Goal: Task Accomplishment & Management: Complete application form

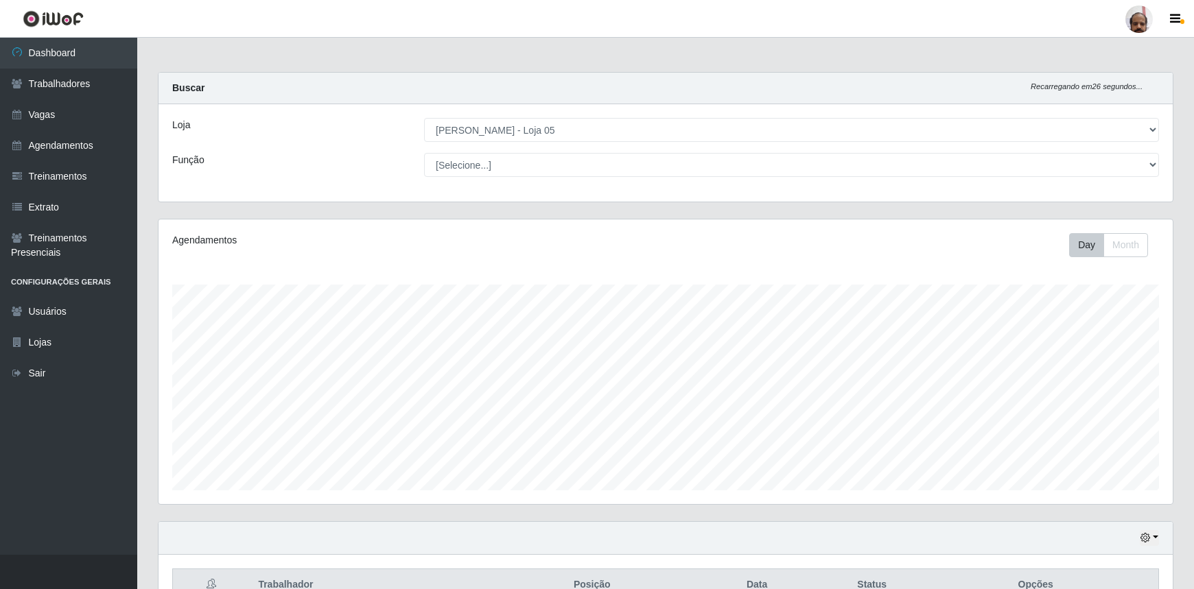
select select "252"
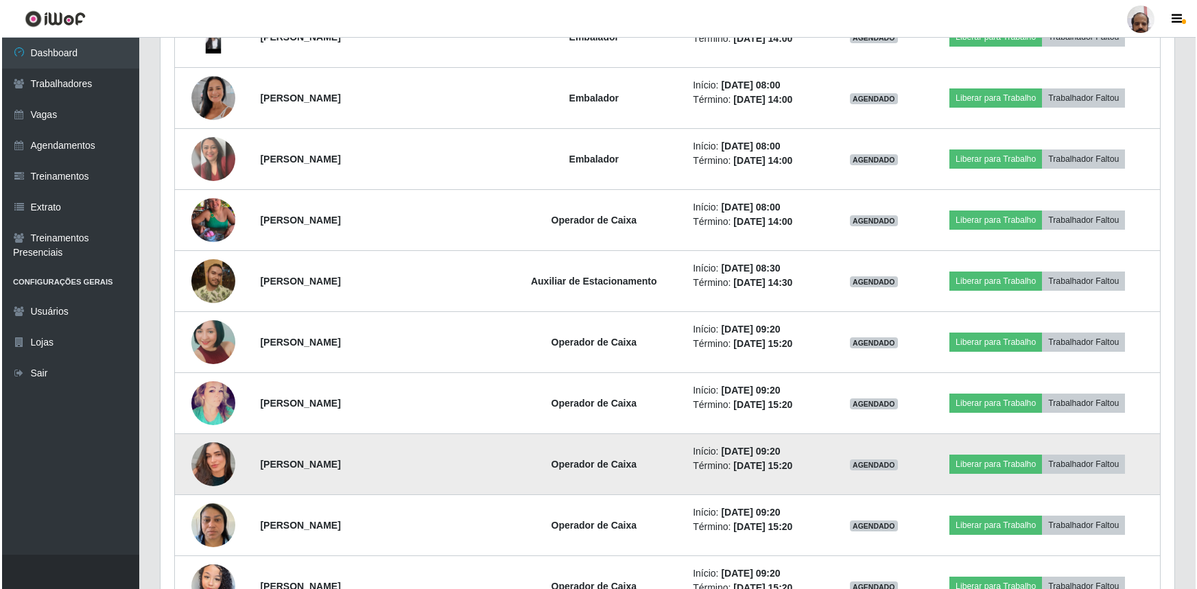
scroll to position [1434, 0]
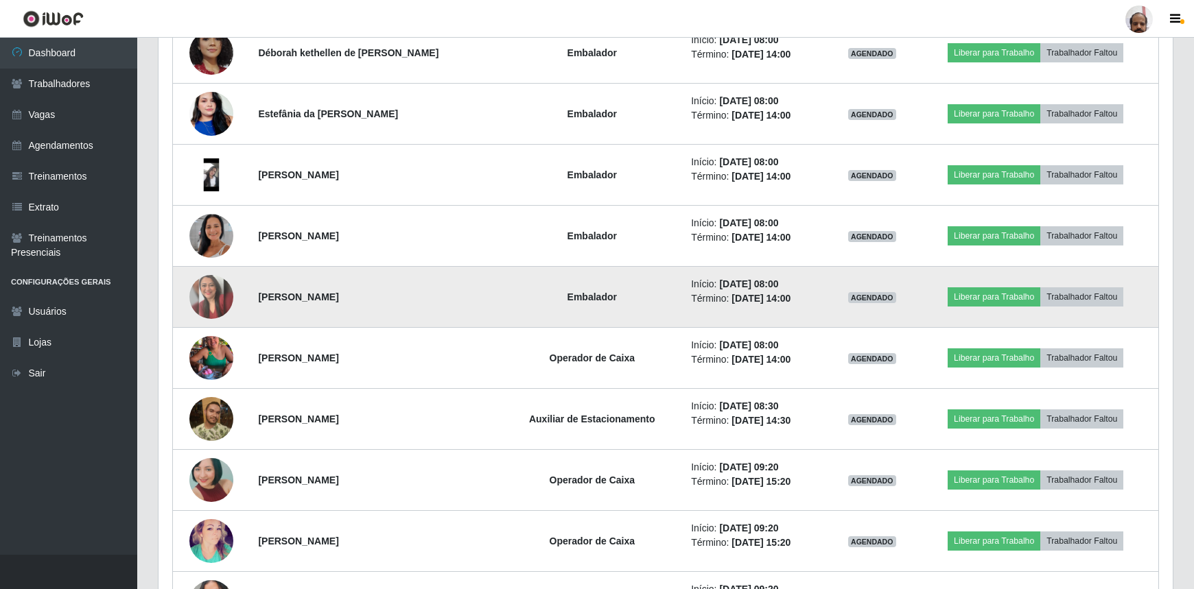
click at [211, 292] on img at bounding box center [211, 297] width 44 height 44
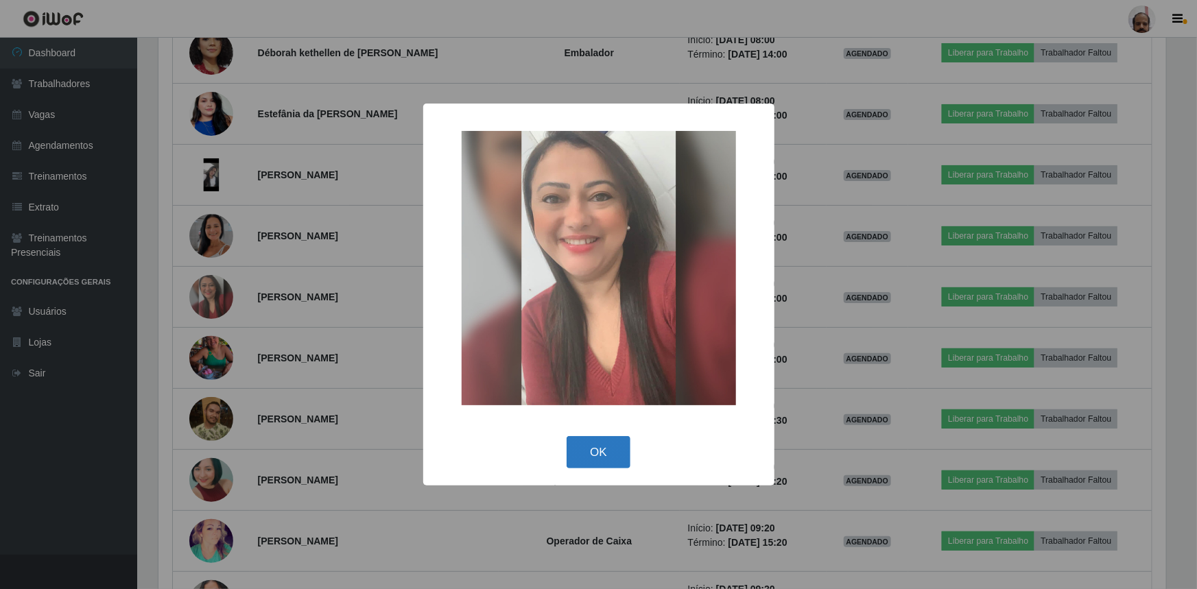
click at [607, 442] on button "OK" at bounding box center [599, 452] width 64 height 32
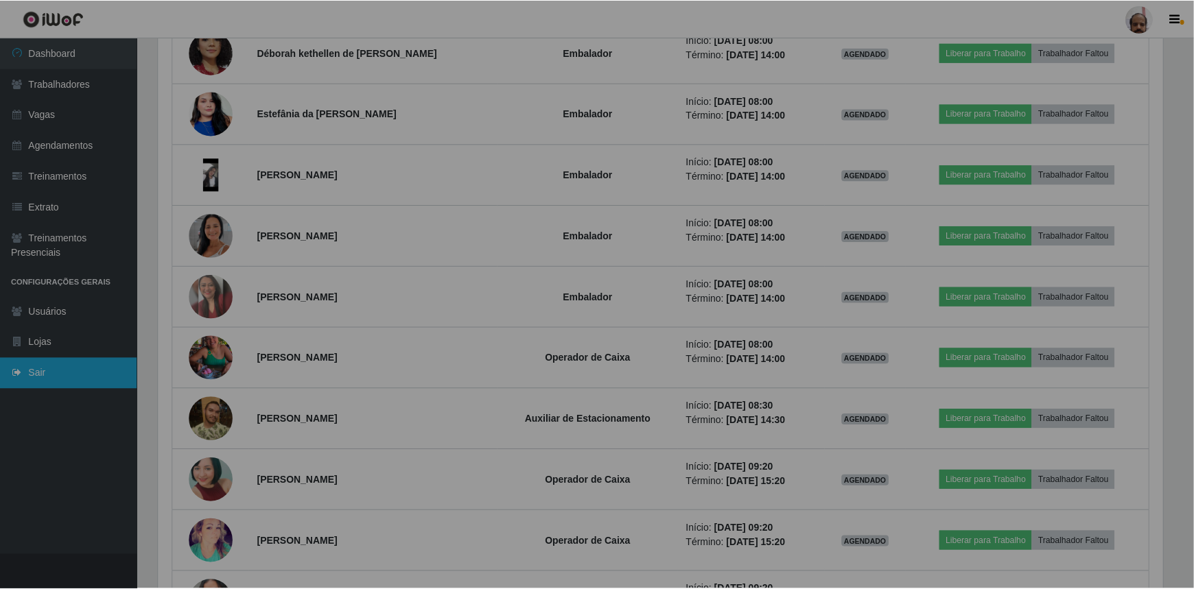
scroll to position [285, 1014]
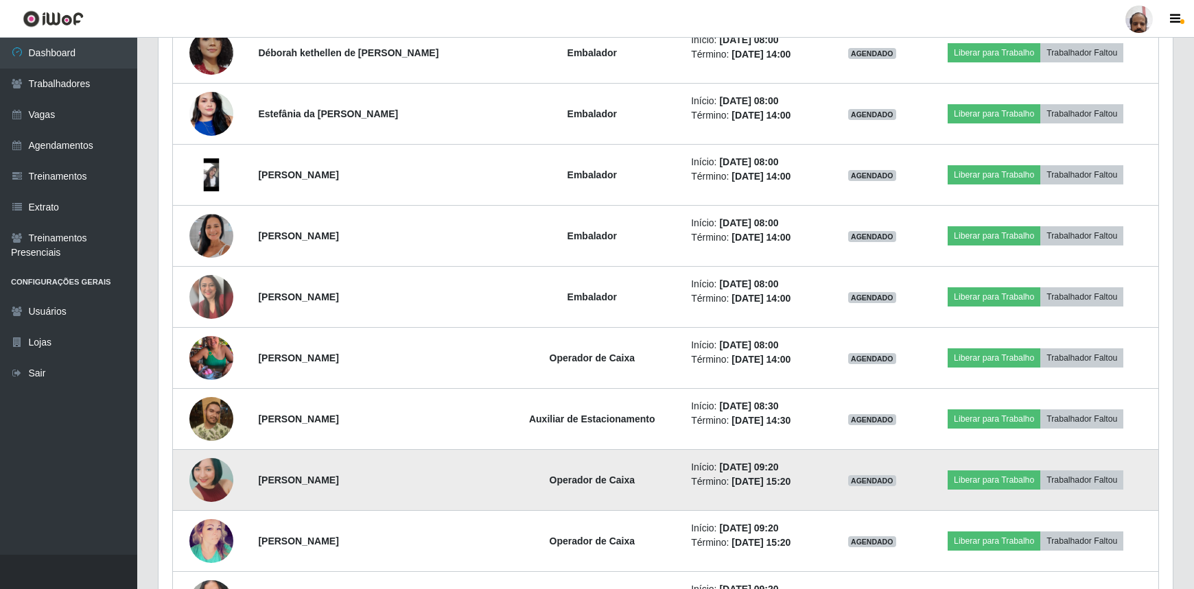
click at [226, 473] on img at bounding box center [211, 480] width 44 height 93
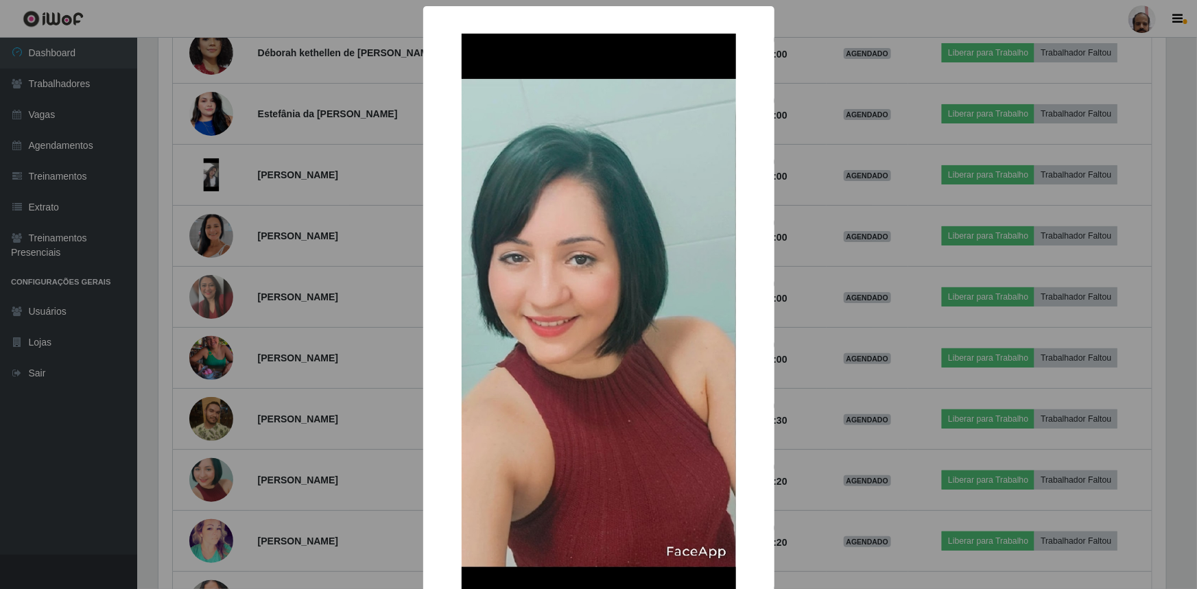
click at [393, 324] on div "× OK Cancel" at bounding box center [598, 294] width 1197 height 589
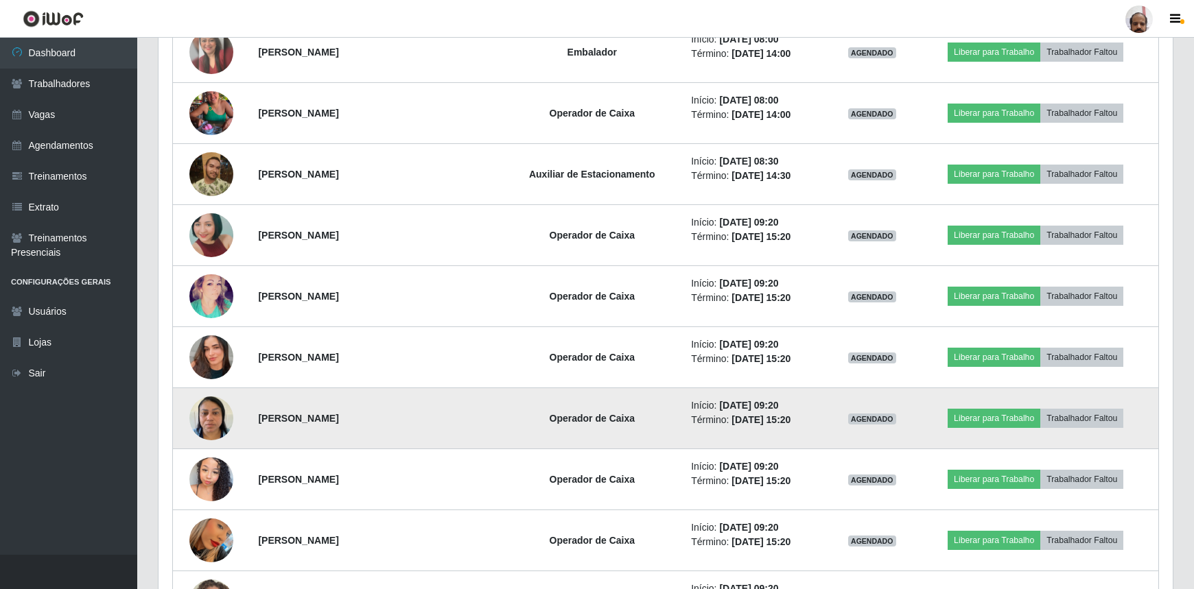
scroll to position [1684, 0]
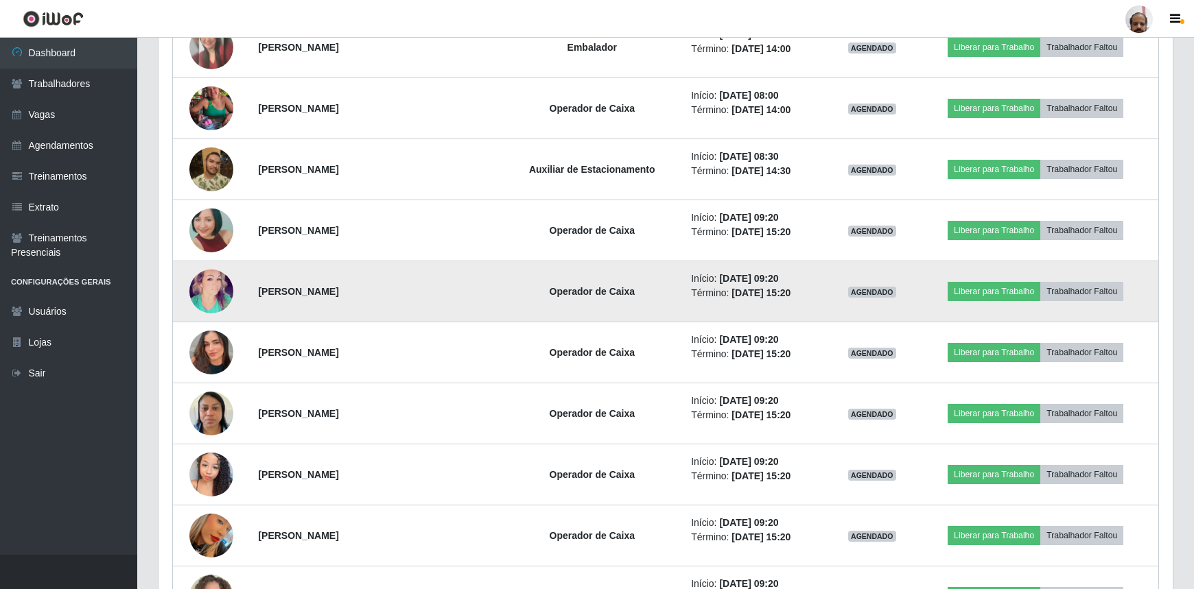
click at [214, 281] on img at bounding box center [211, 291] width 44 height 65
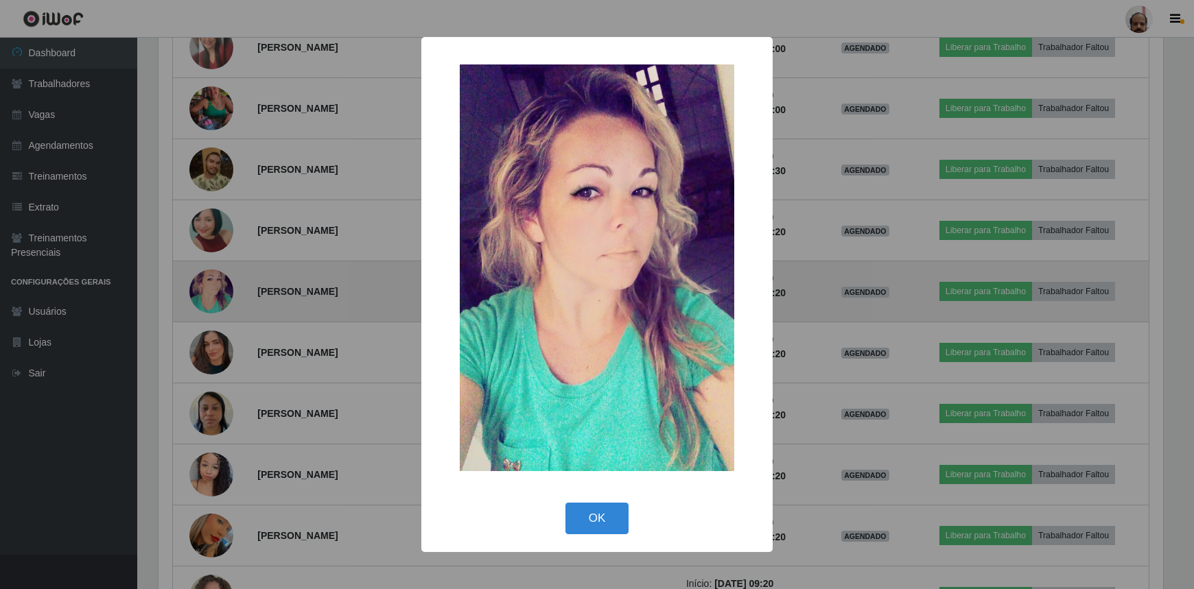
scroll to position [285, 1008]
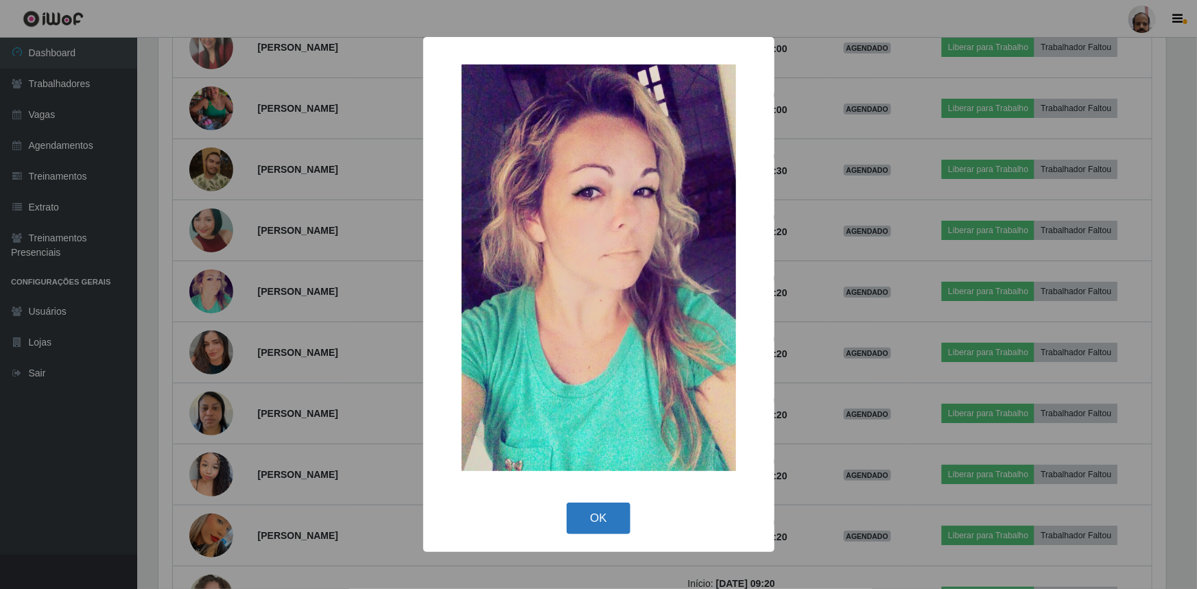
click at [592, 522] on button "OK" at bounding box center [599, 519] width 64 height 32
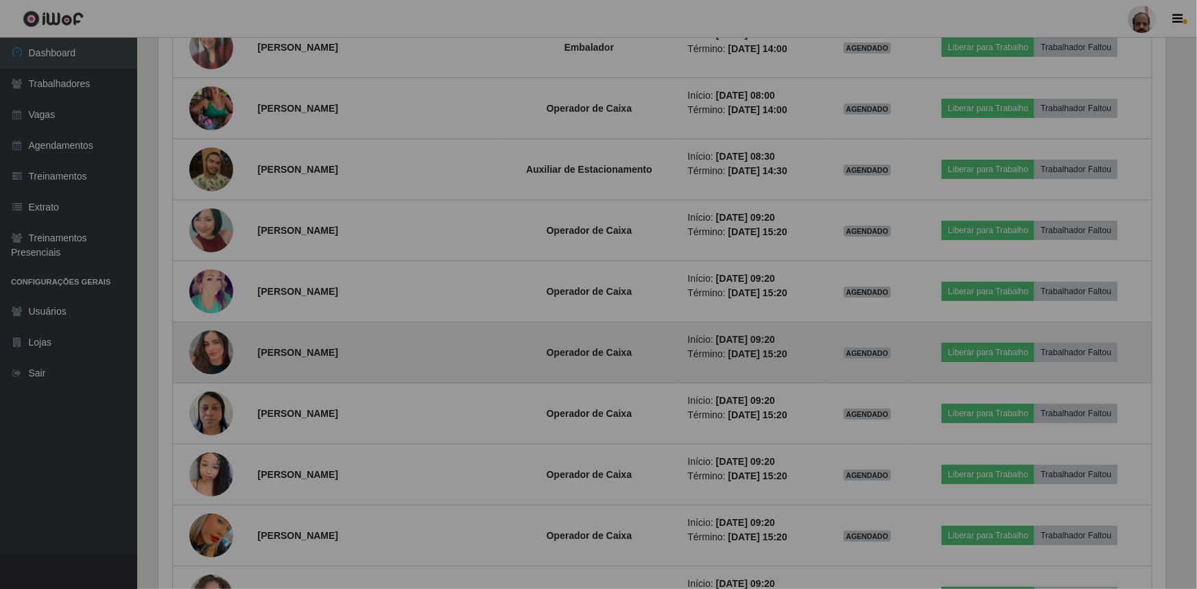
scroll to position [285, 1014]
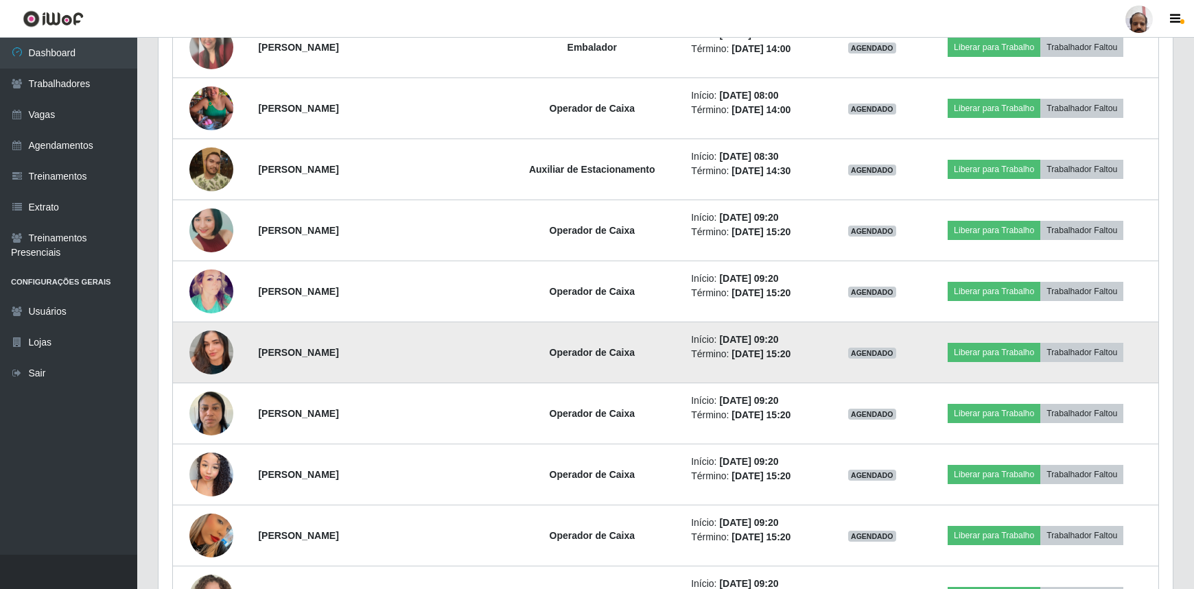
click at [220, 344] on img at bounding box center [211, 353] width 44 height 78
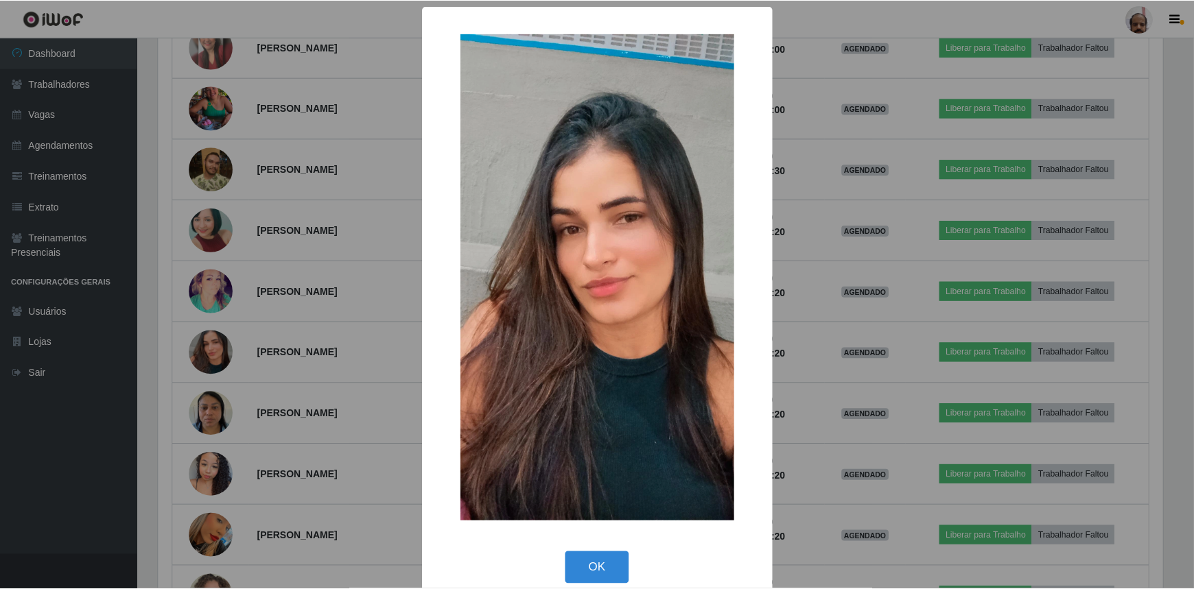
scroll to position [285, 1008]
click at [599, 574] on button "OK" at bounding box center [599, 568] width 64 height 32
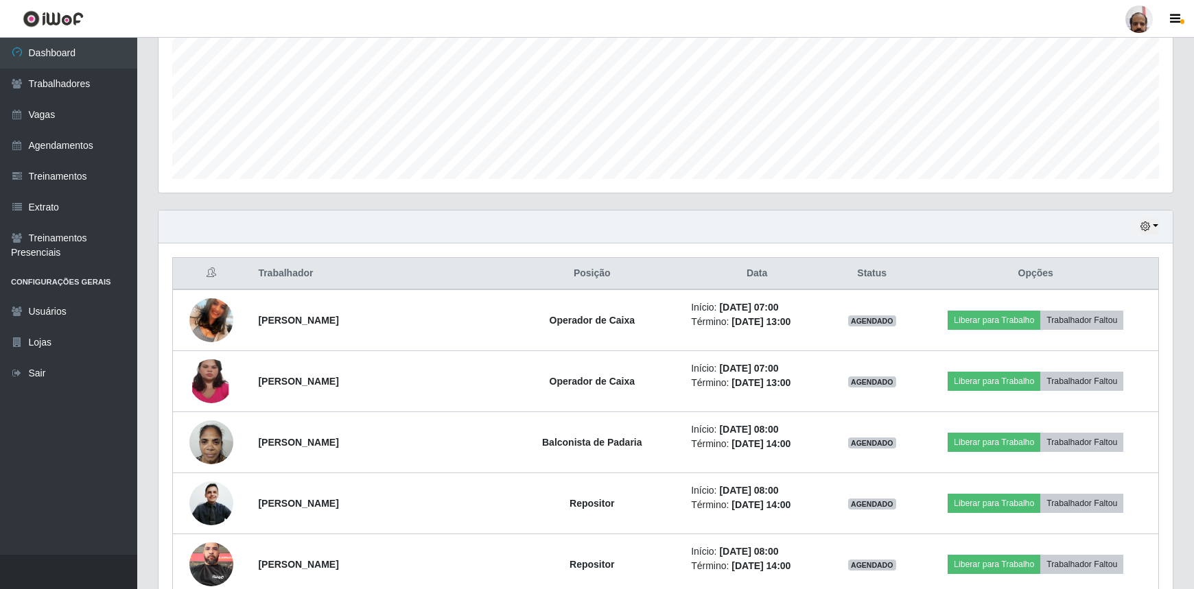
scroll to position [0, 0]
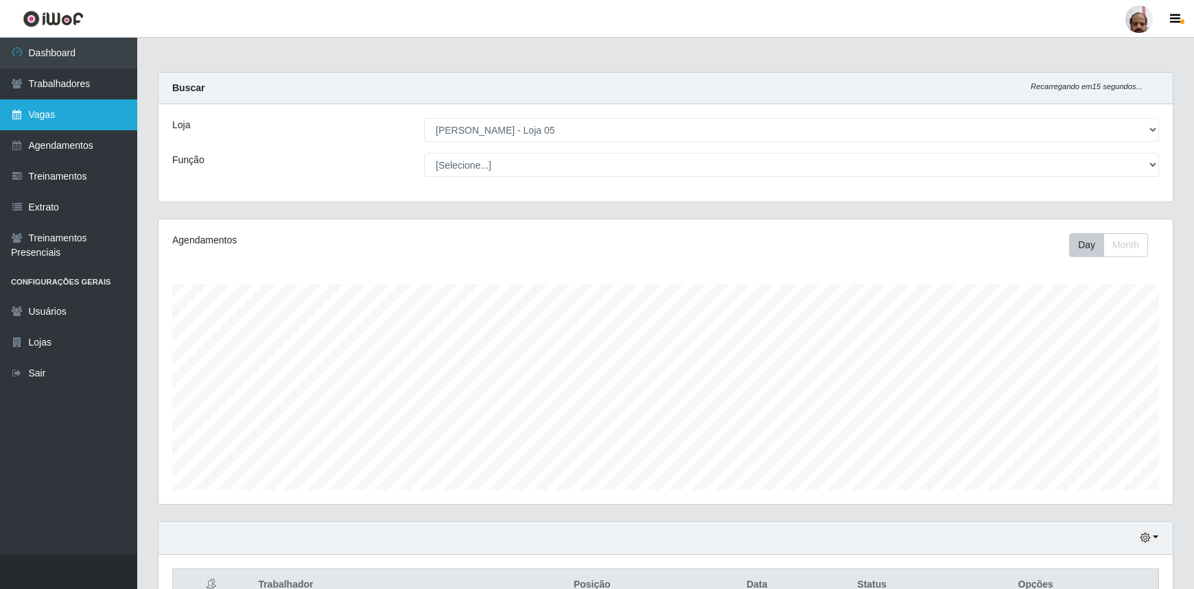
click at [73, 115] on link "Vagas" at bounding box center [68, 115] width 137 height 31
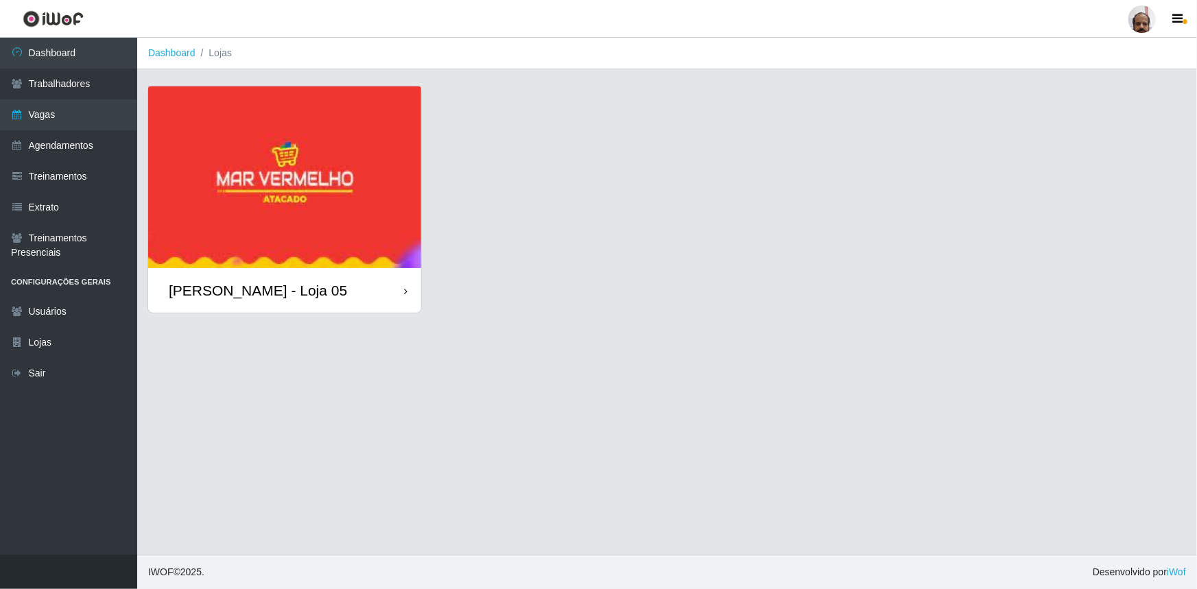
click at [245, 189] on img at bounding box center [284, 177] width 273 height 182
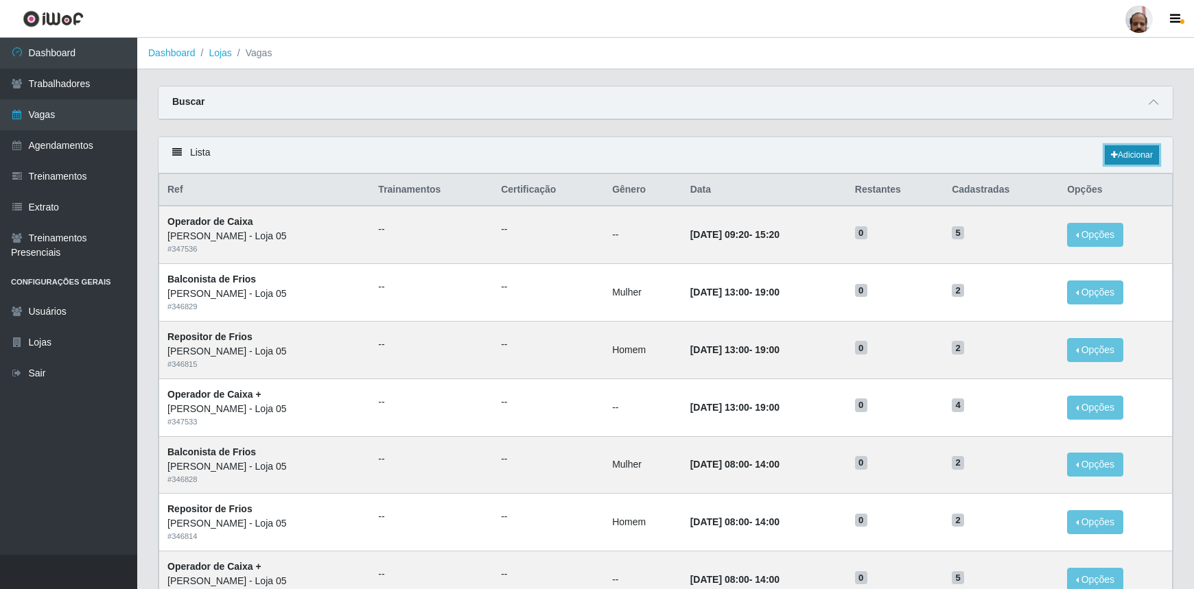
click at [1132, 150] on link "Adicionar" at bounding box center [1132, 154] width 54 height 19
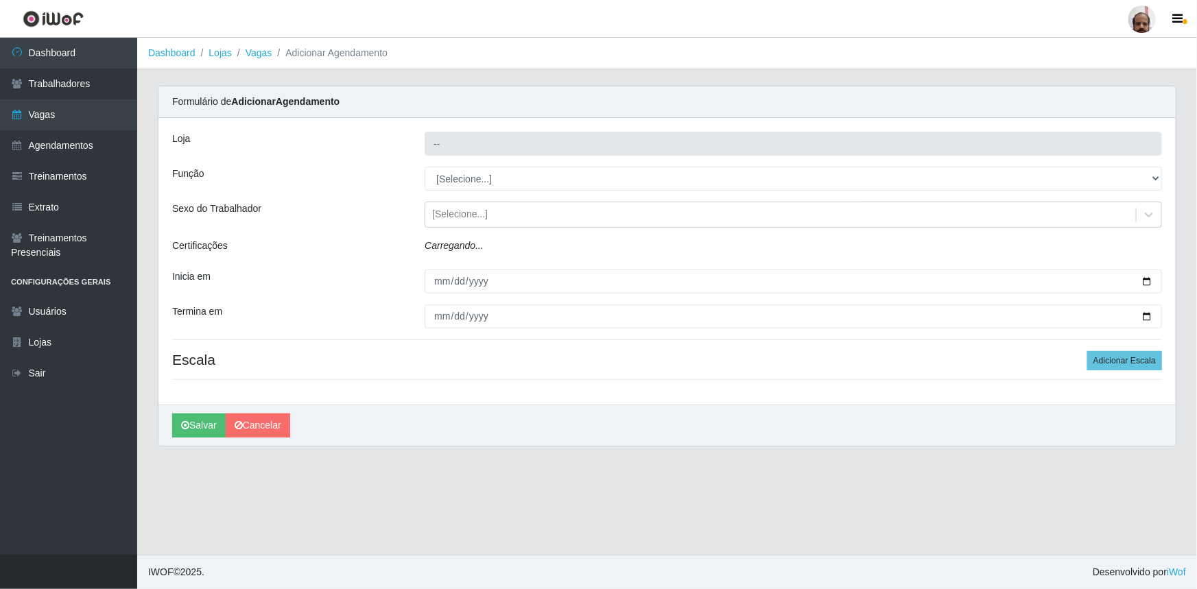
type input "[PERSON_NAME] - Loja 05"
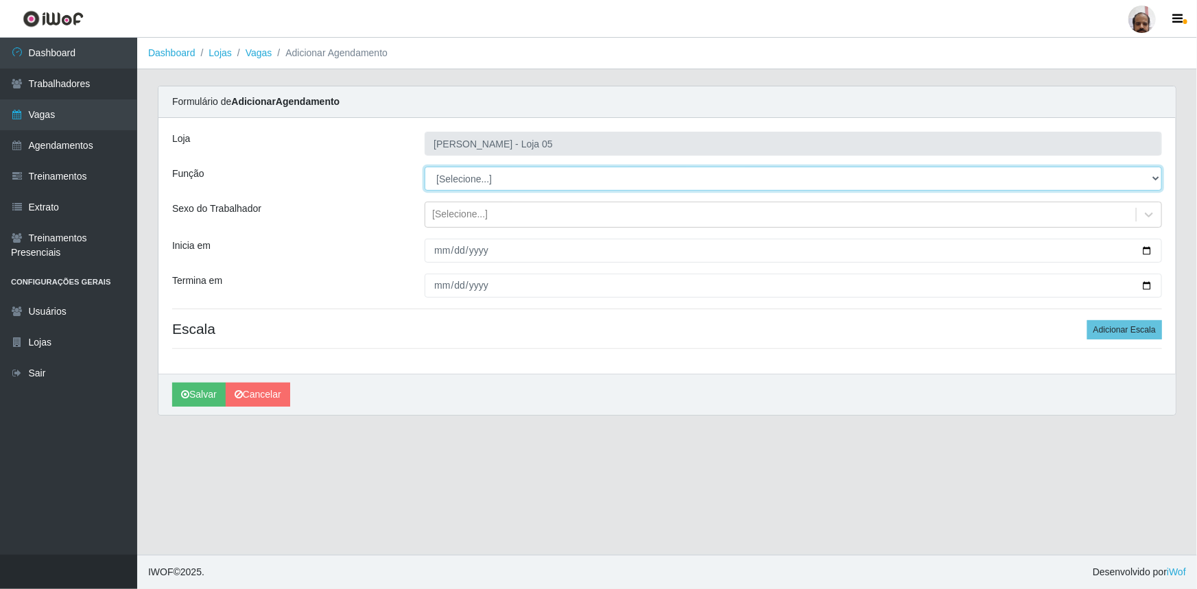
click at [1161, 169] on select "[Selecione...] ASG ASG + ASG ++ Auxiliar de Depósito Auxiliar de Depósito + Aux…" at bounding box center [794, 179] width 738 height 24
select select "110"
click at [425, 167] on select "[Selecione...] ASG ASG + ASG ++ Auxiliar de Depósito Auxiliar de Depósito + Aux…" at bounding box center [794, 179] width 738 height 24
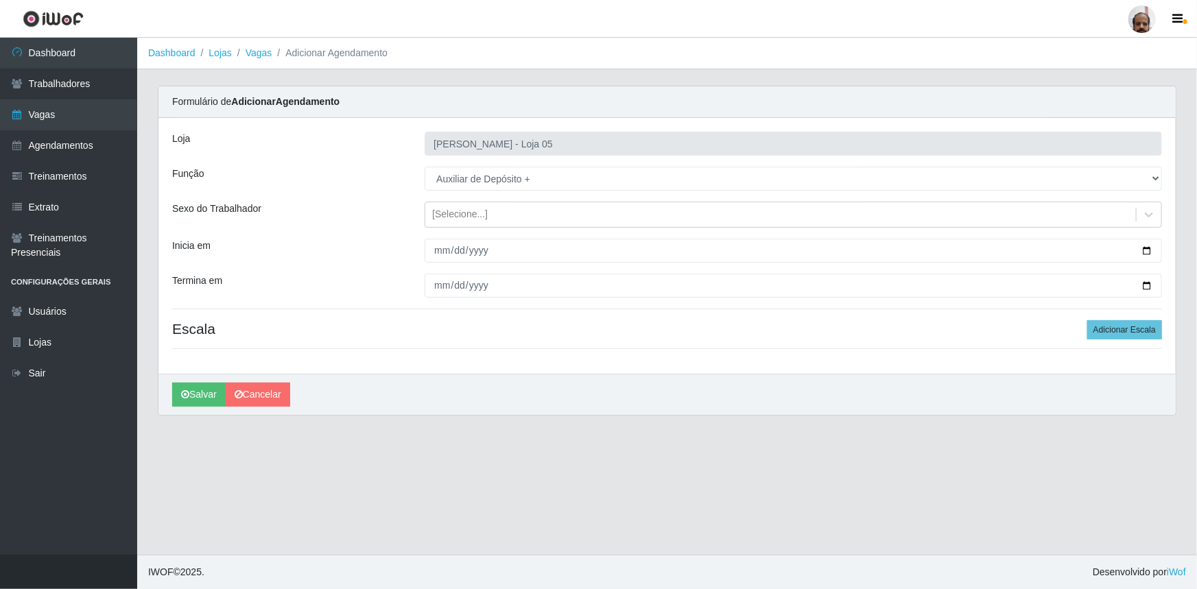
drag, startPoint x: 1146, startPoint y: 218, endPoint x: 1121, endPoint y: 229, distance: 27.7
click at [1145, 219] on icon at bounding box center [1150, 215] width 14 height 14
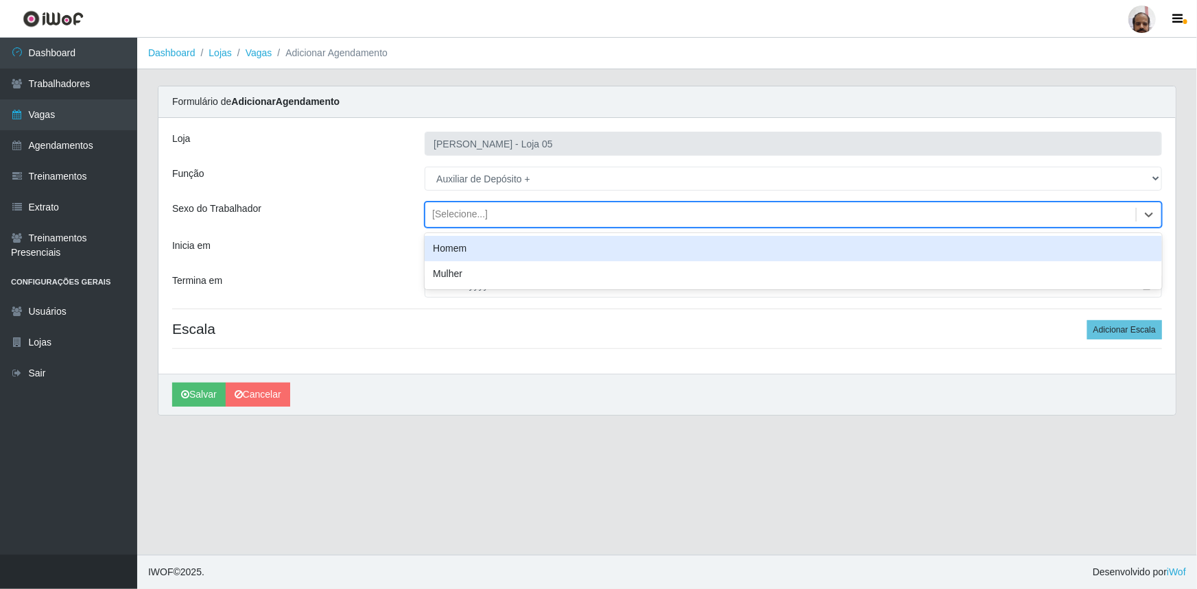
click at [456, 250] on div "Homem" at bounding box center [794, 248] width 738 height 25
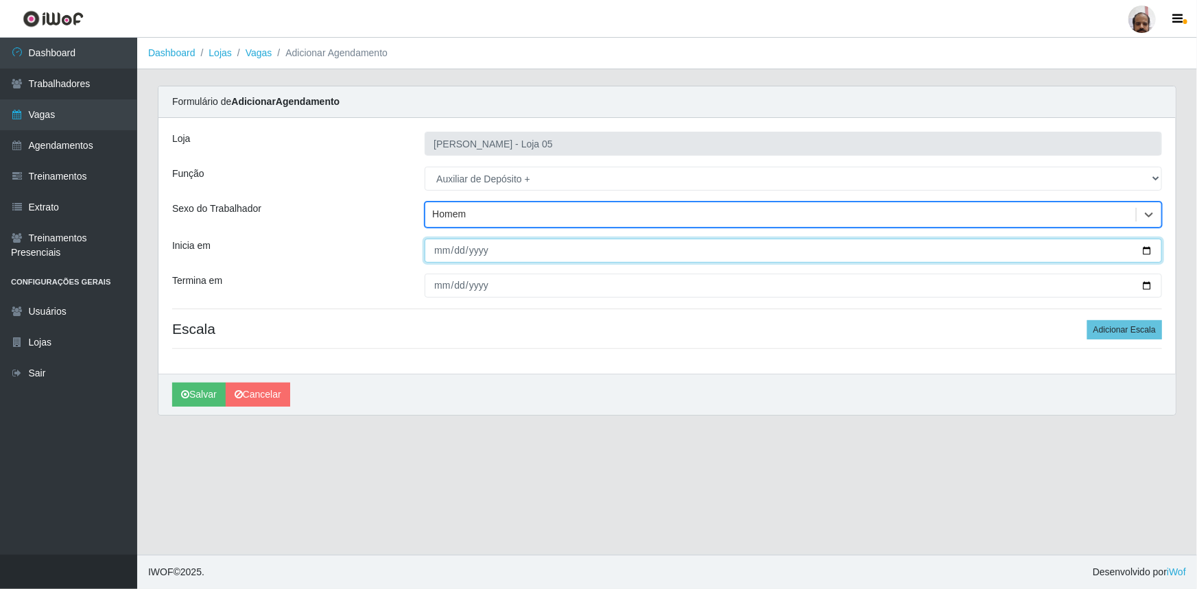
click at [1158, 250] on input "Inicia em" at bounding box center [794, 251] width 738 height 24
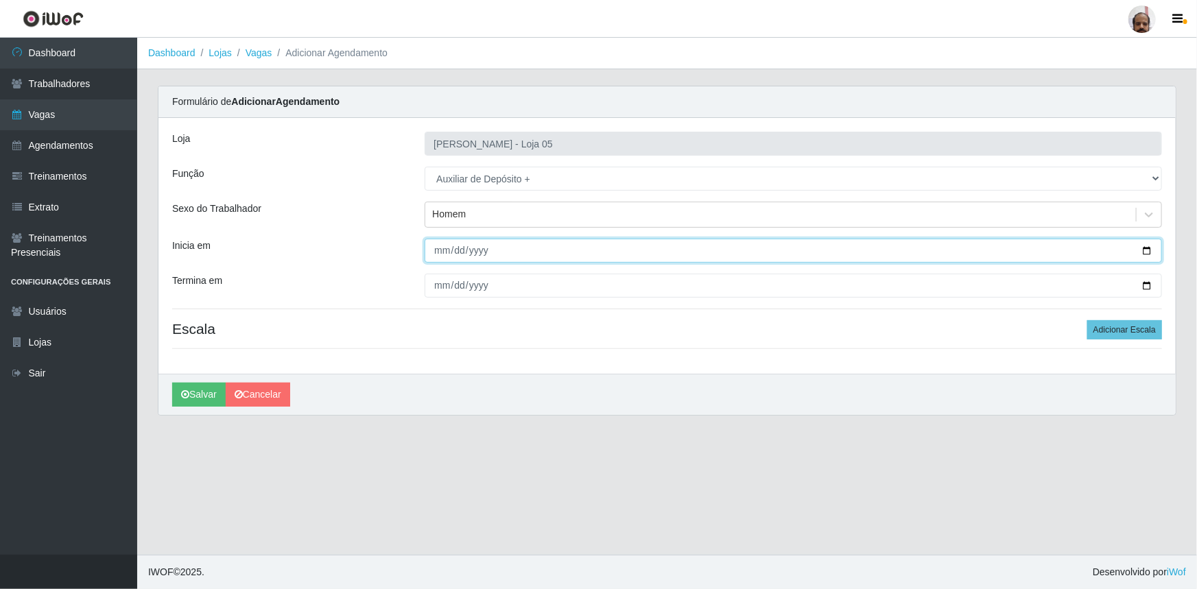
click at [1145, 252] on input "Inicia em" at bounding box center [794, 251] width 738 height 24
type input "2025-09-25"
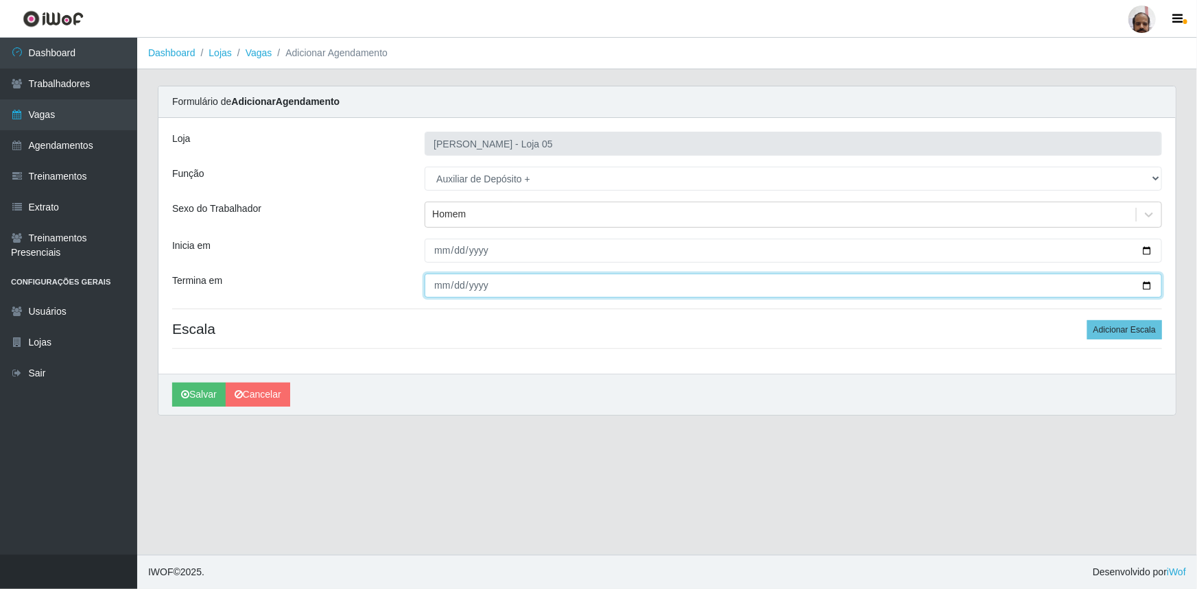
click at [1150, 285] on input "Termina em" at bounding box center [794, 286] width 738 height 24
type input "2025-09-26"
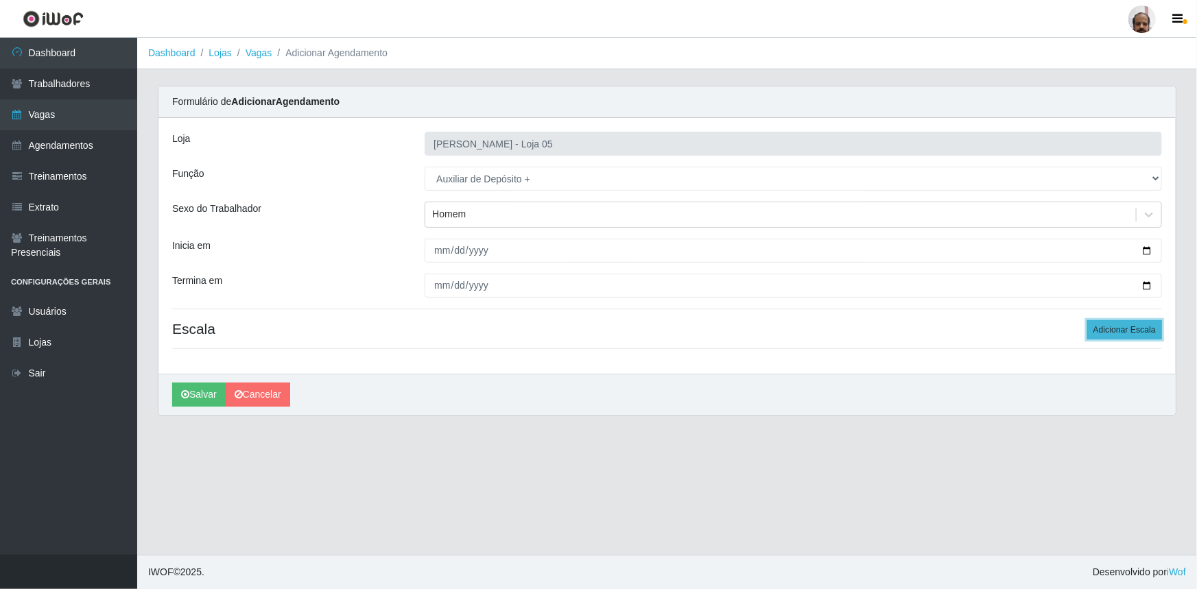
click at [1099, 331] on button "Adicionar Escala" at bounding box center [1125, 329] width 75 height 19
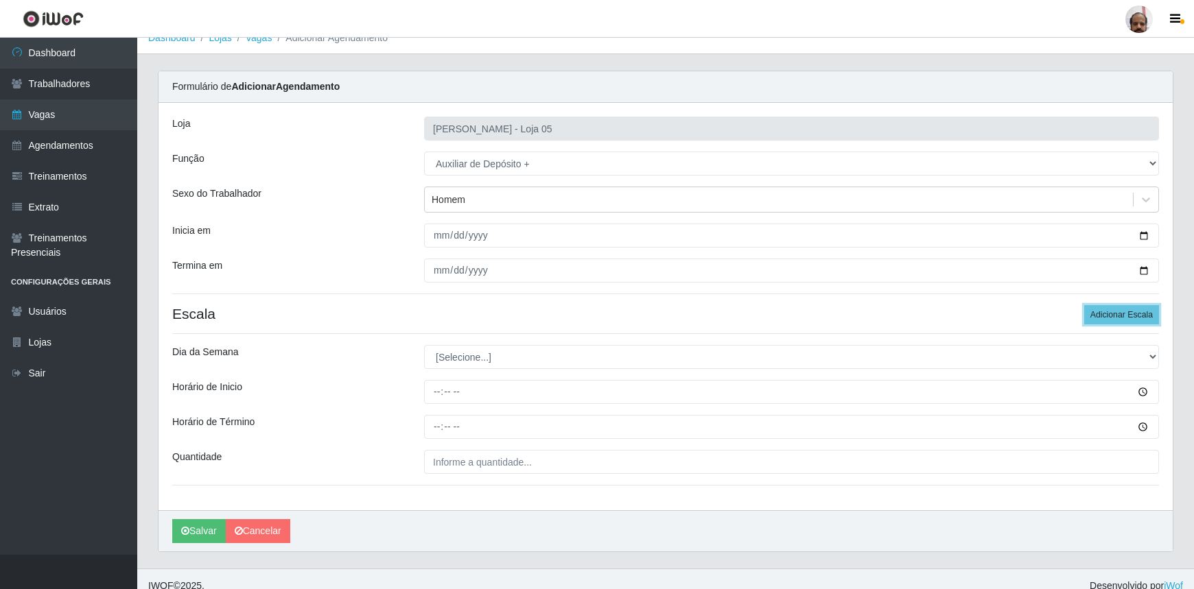
scroll to position [27, 0]
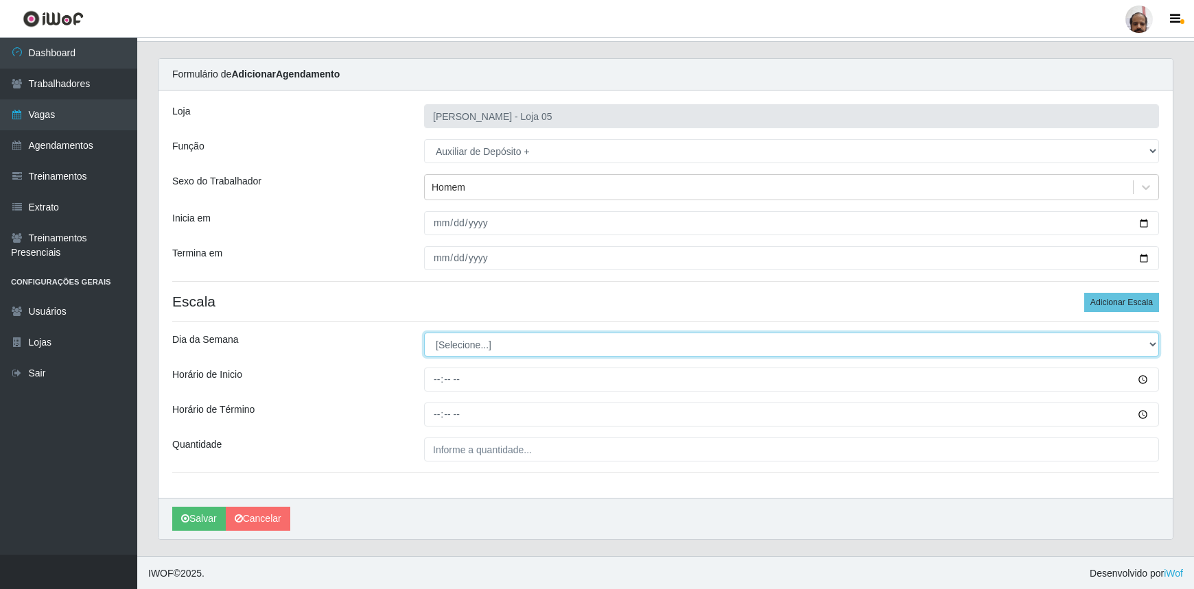
click at [1150, 343] on select "[Selecione...] Segunda Terça Quarta Quinta Sexta Sábado Domingo" at bounding box center [791, 345] width 735 height 24
select select "4"
click at [424, 333] on select "[Selecione...] Segunda Terça Quarta Quinta Sexta Sábado Domingo" at bounding box center [791, 345] width 735 height 24
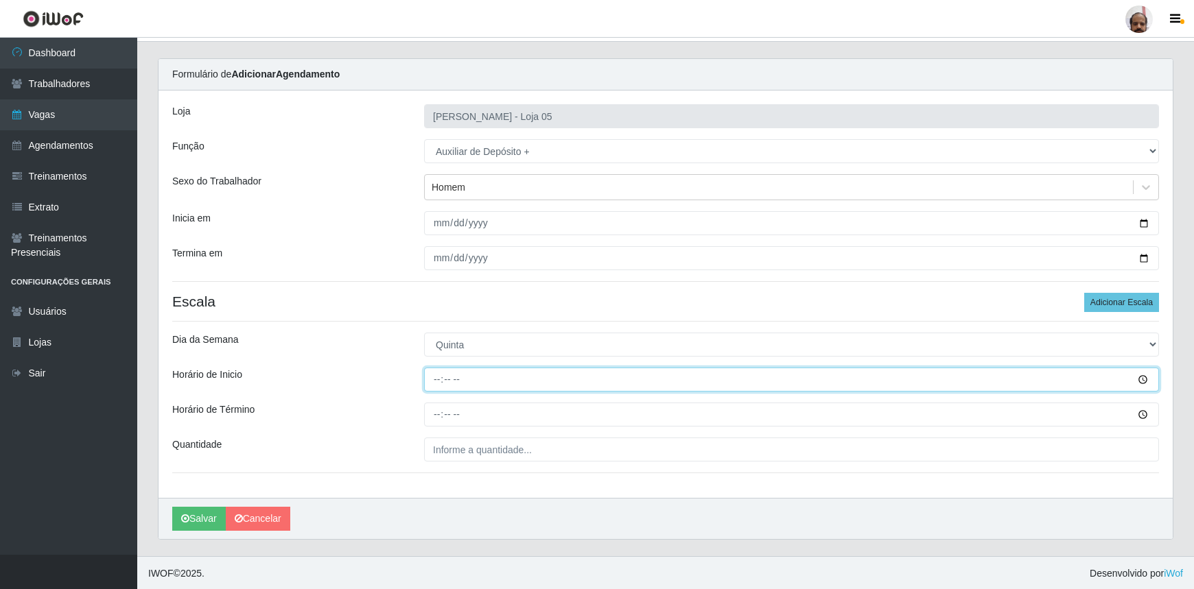
click at [434, 377] on input "Horário de Inicio" at bounding box center [791, 380] width 735 height 24
type input "23:00"
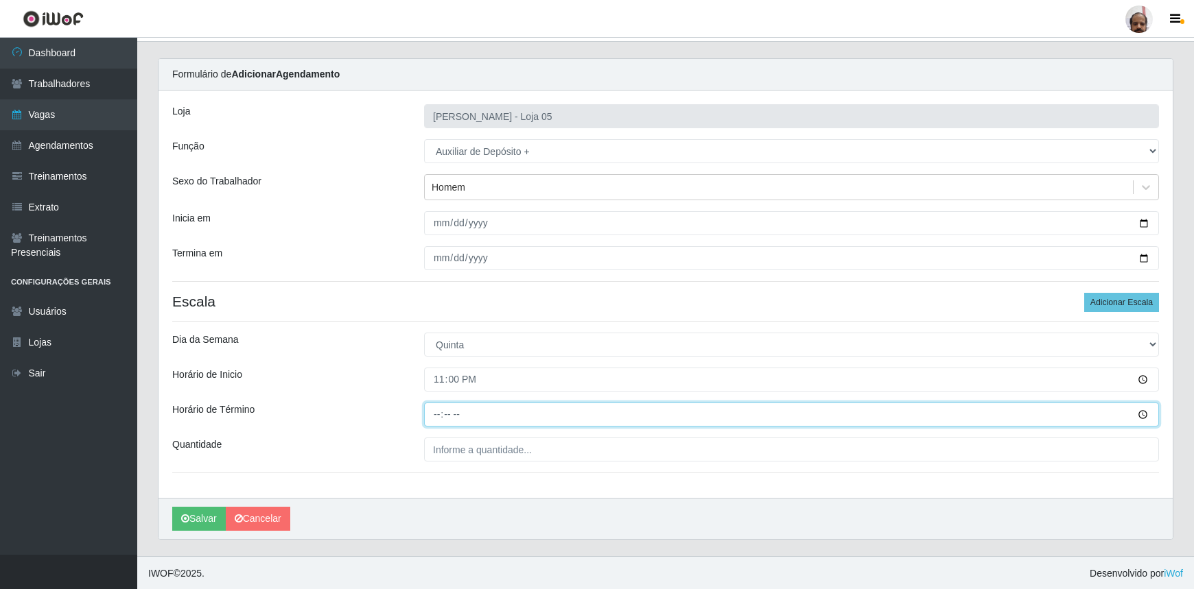
click at [436, 417] on input "Horário de Término" at bounding box center [791, 415] width 735 height 24
type input "05:00"
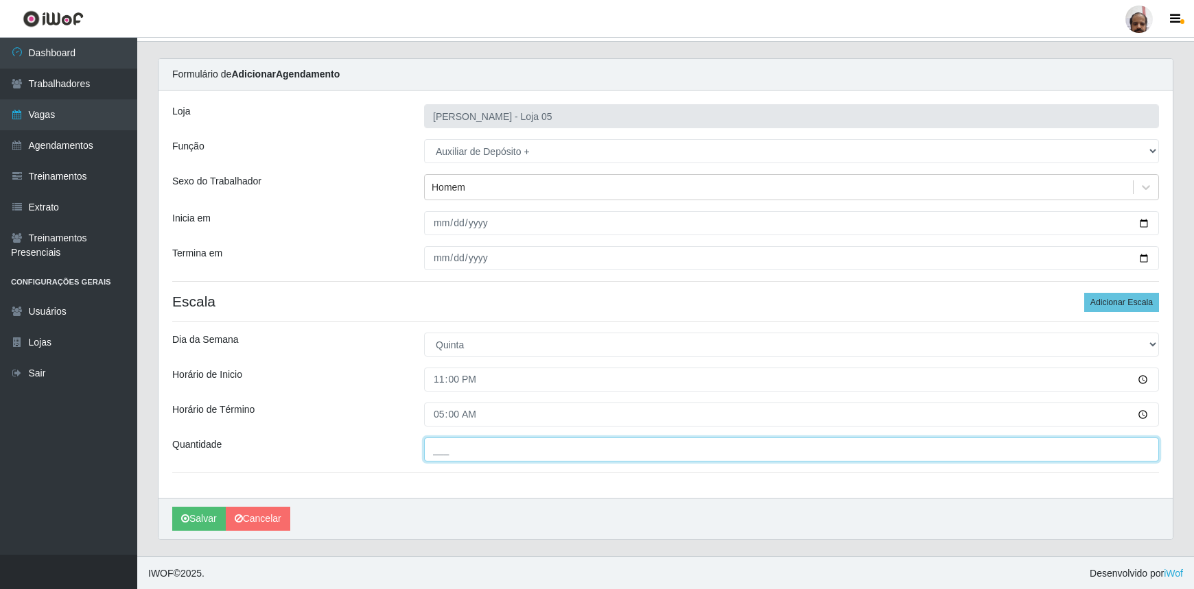
click at [634, 450] on input "___" at bounding box center [791, 450] width 735 height 24
type input "2__"
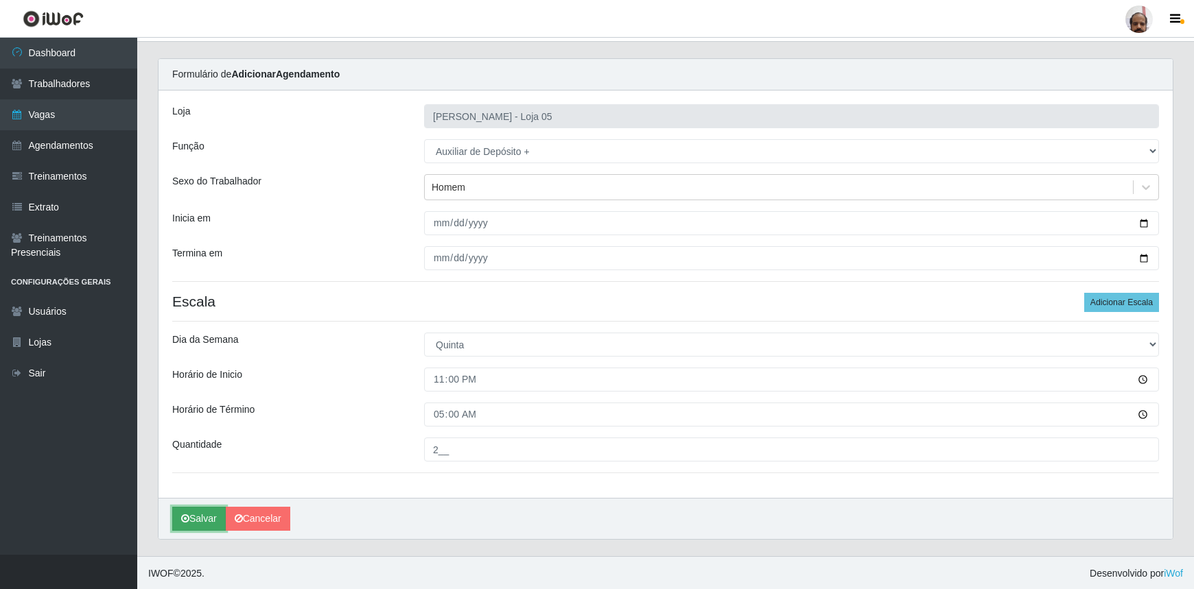
click at [196, 515] on button "Salvar" at bounding box center [199, 519] width 54 height 24
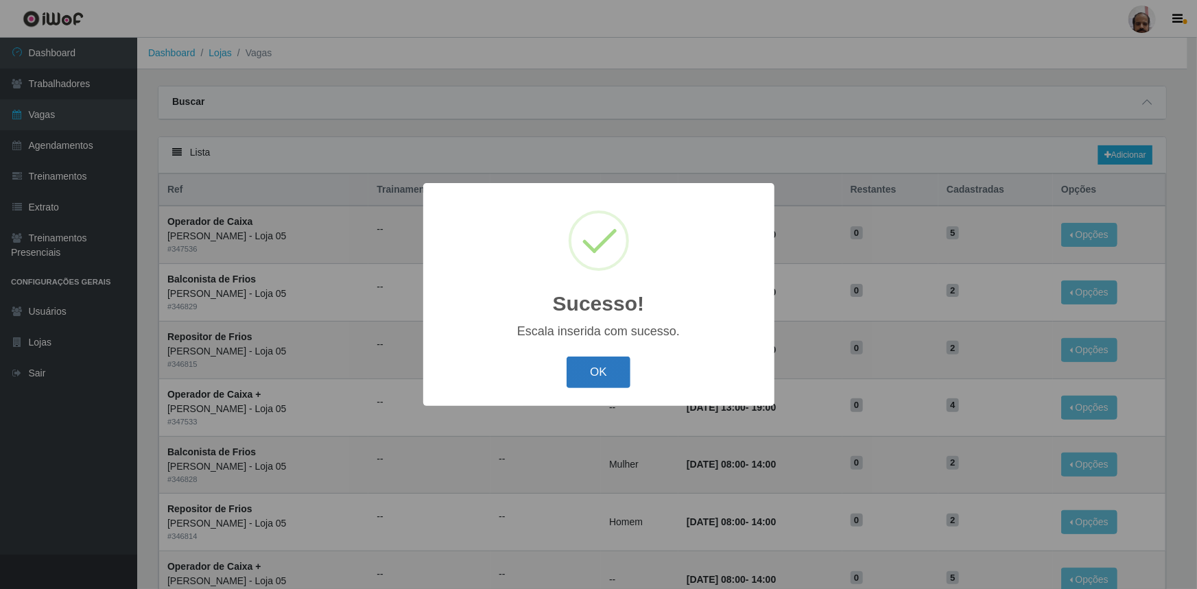
click at [596, 375] on button "OK" at bounding box center [599, 373] width 64 height 32
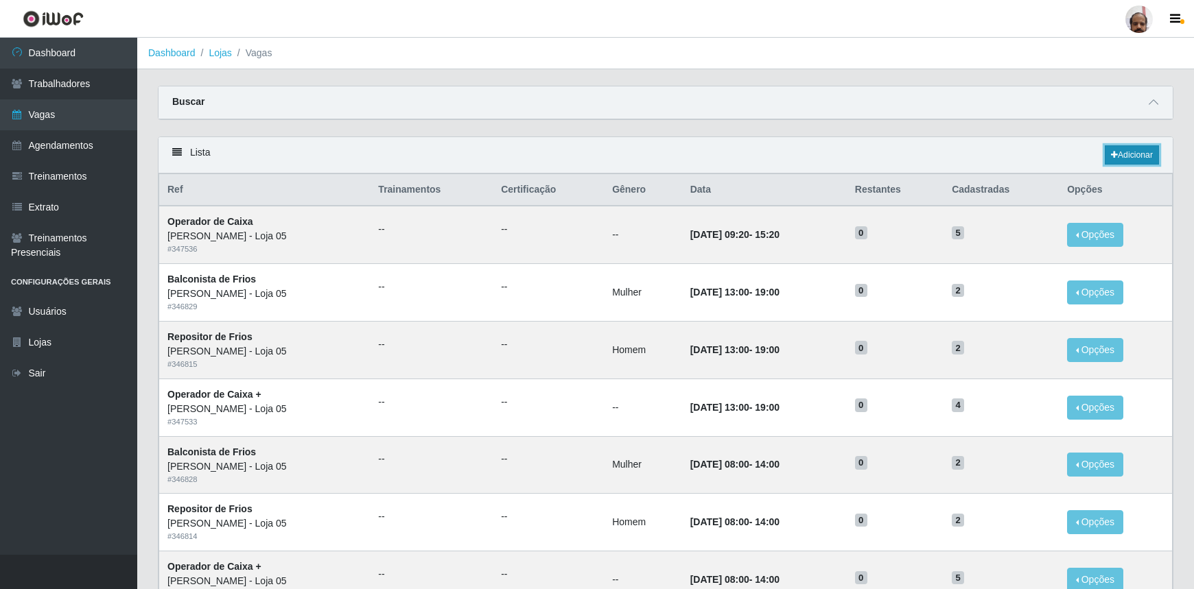
click at [1129, 154] on link "Adicionar" at bounding box center [1132, 154] width 54 height 19
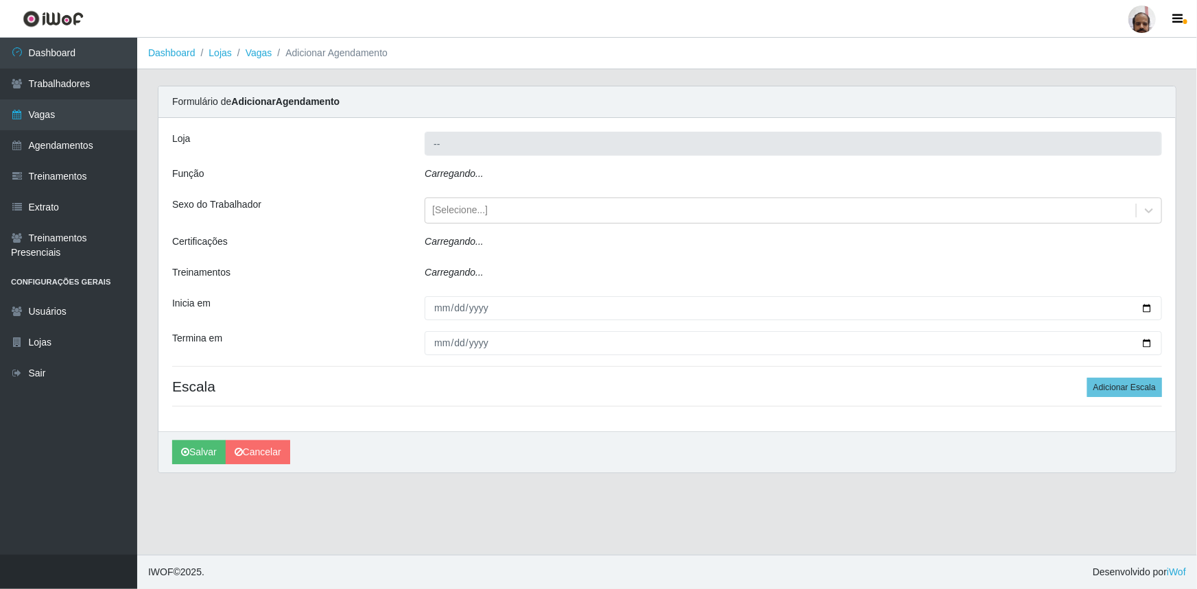
type input "[PERSON_NAME] - Loja 05"
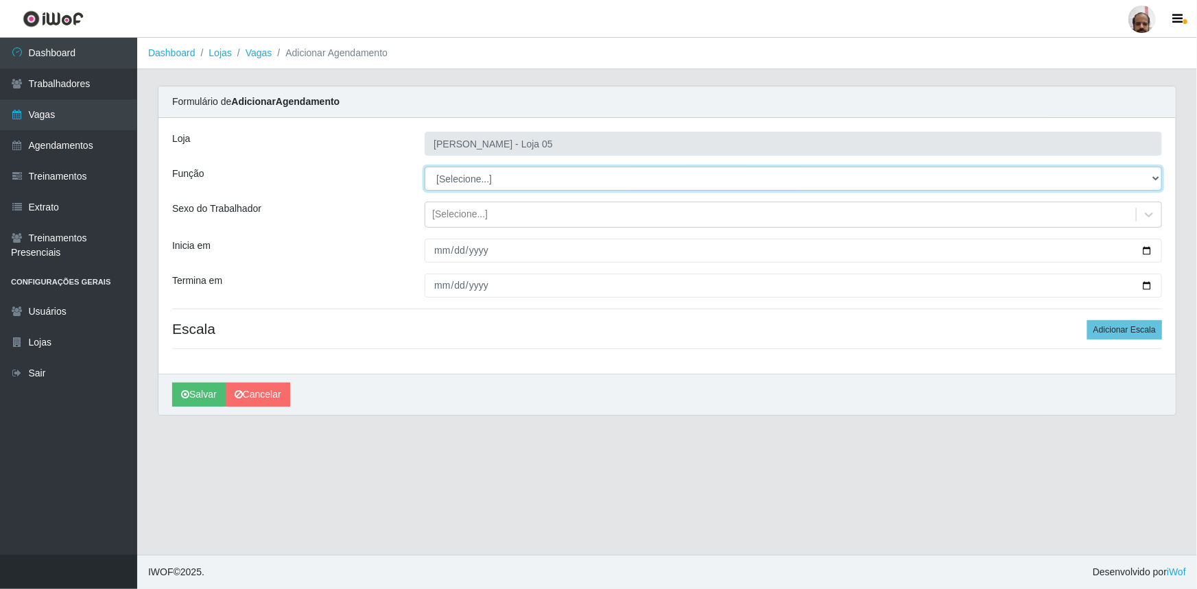
click at [1160, 176] on select "[Selecione...] ASG ASG + ASG ++ Auxiliar de Depósito Auxiliar de Depósito + Aux…" at bounding box center [794, 179] width 738 height 24
select select "82"
click at [425, 167] on select "[Selecione...] ASG ASG + ASG ++ Auxiliar de Depósito Auxiliar de Depósito + Aux…" at bounding box center [794, 179] width 738 height 24
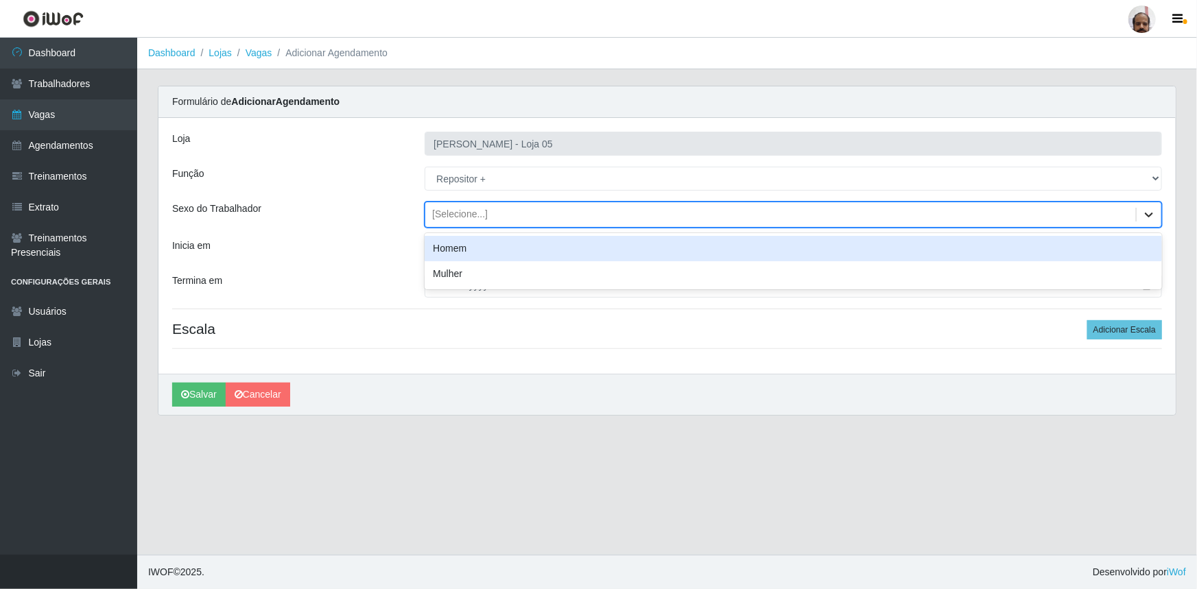
click at [1152, 213] on icon at bounding box center [1149, 215] width 8 height 5
click at [447, 247] on div "Homem" at bounding box center [794, 248] width 738 height 25
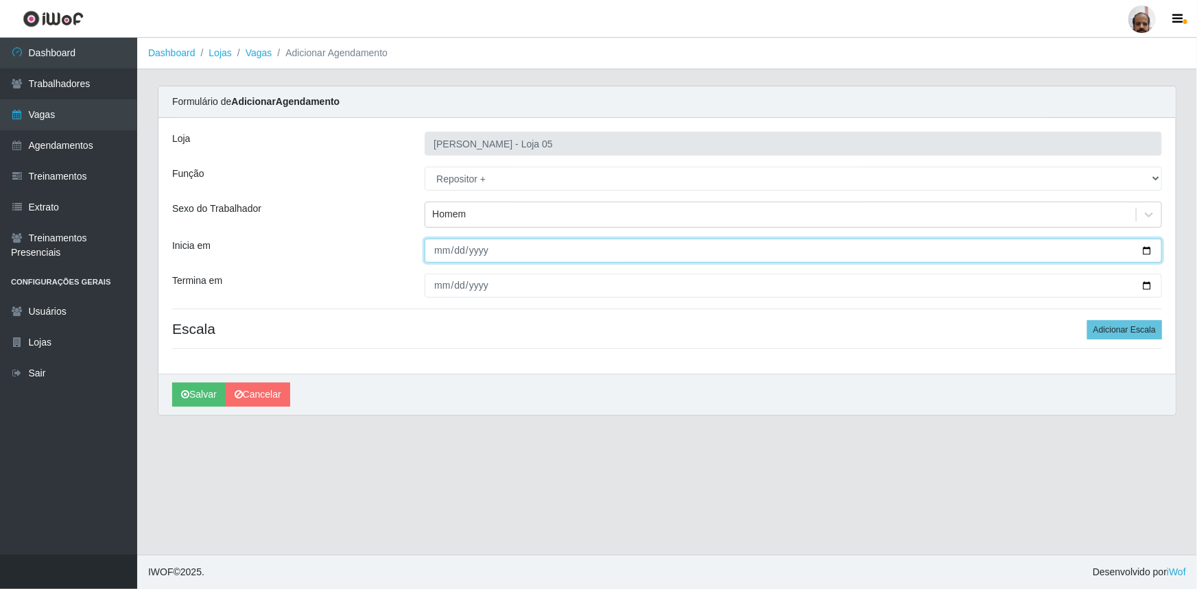
click at [1145, 257] on input "Inicia em" at bounding box center [794, 251] width 738 height 24
click at [1146, 250] on input "Inicia em" at bounding box center [794, 251] width 738 height 24
type input "2025-09-25"
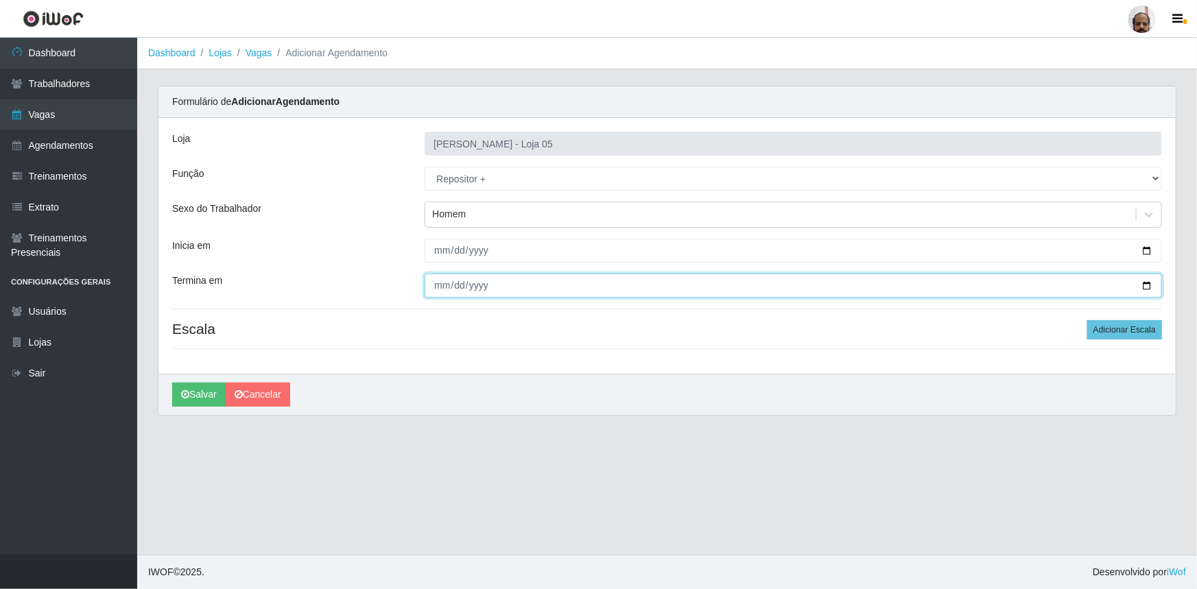
click at [1151, 285] on input "Termina em" at bounding box center [794, 286] width 738 height 24
type input "2025-09-26"
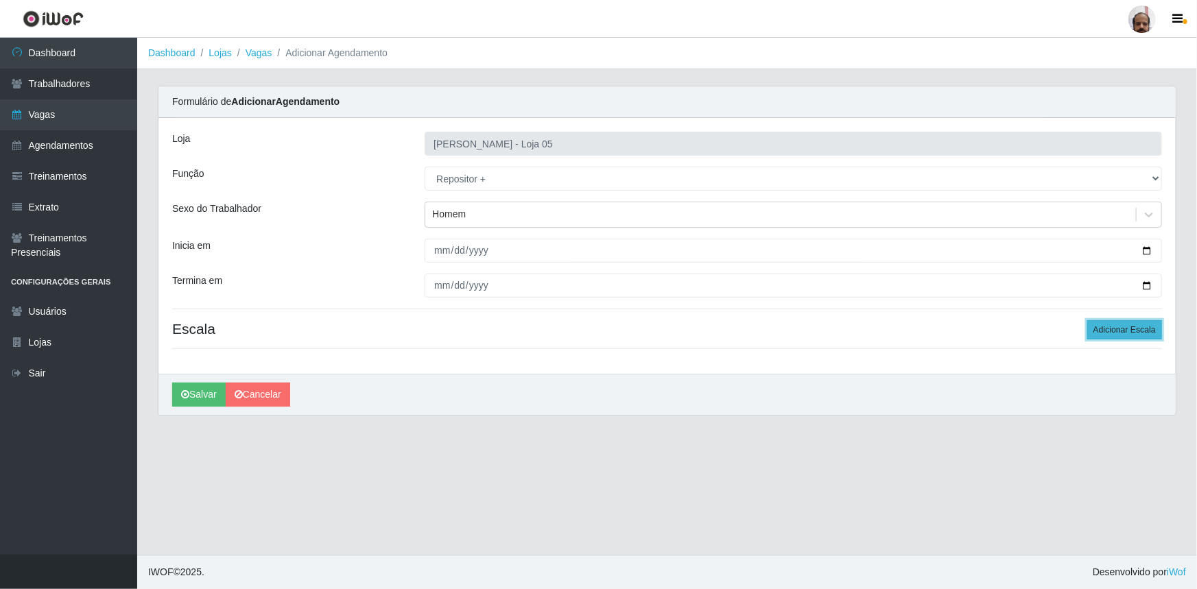
click at [1132, 324] on button "Adicionar Escala" at bounding box center [1125, 329] width 75 height 19
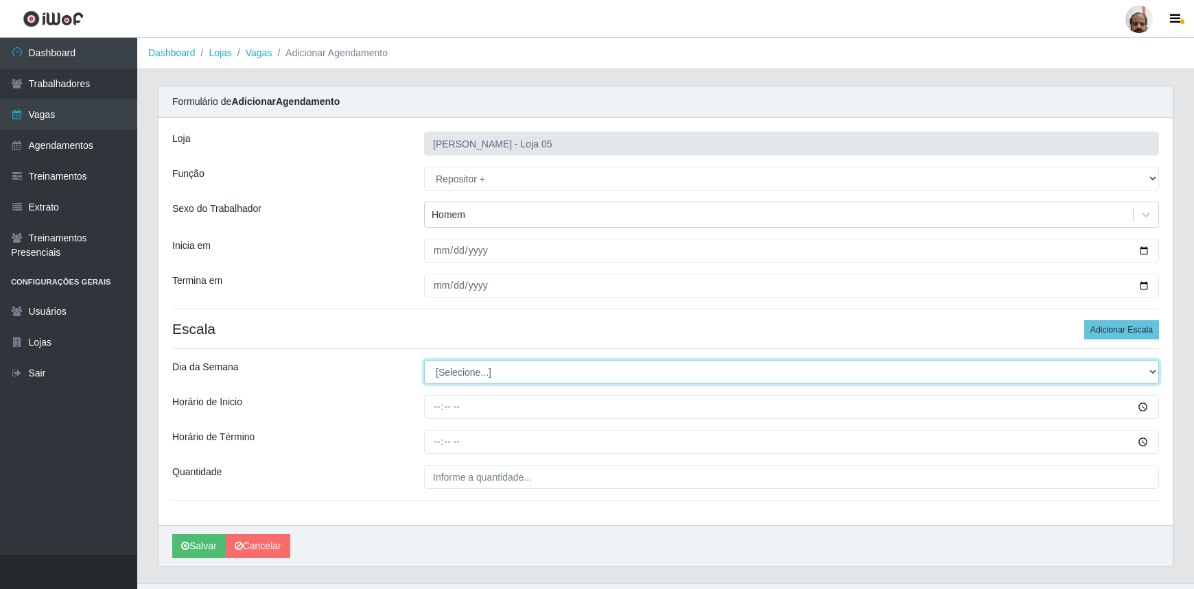
click at [1149, 371] on select "[Selecione...] Segunda Terça Quarta Quinta Sexta Sábado Domingo" at bounding box center [791, 372] width 735 height 24
select select "4"
click at [424, 360] on select "[Selecione...] Segunda Terça Quarta Quinta Sexta Sábado Domingo" at bounding box center [791, 372] width 735 height 24
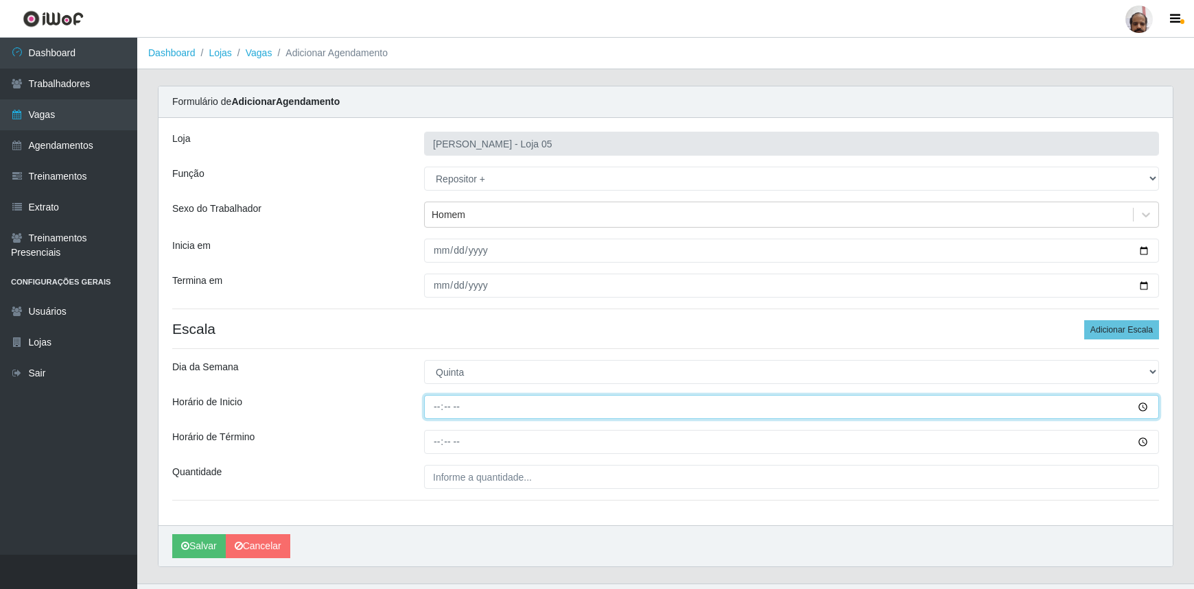
click at [430, 405] on input "Horário de Inicio" at bounding box center [791, 407] width 735 height 24
type input "23:00"
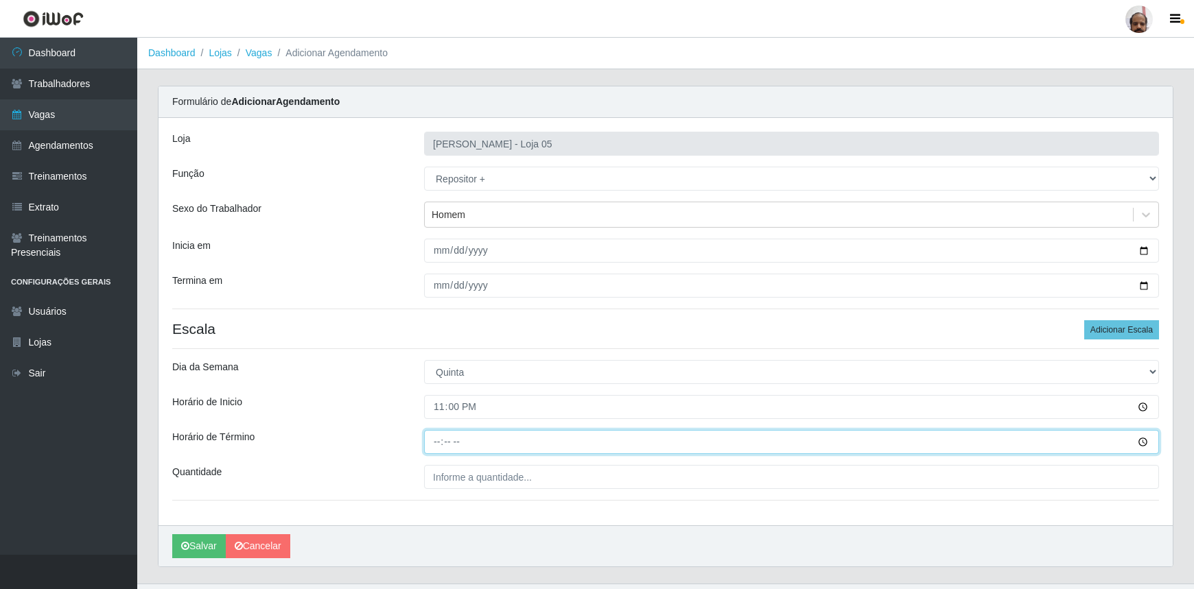
click at [442, 439] on input "Horário de Término" at bounding box center [791, 442] width 735 height 24
type input "05:00"
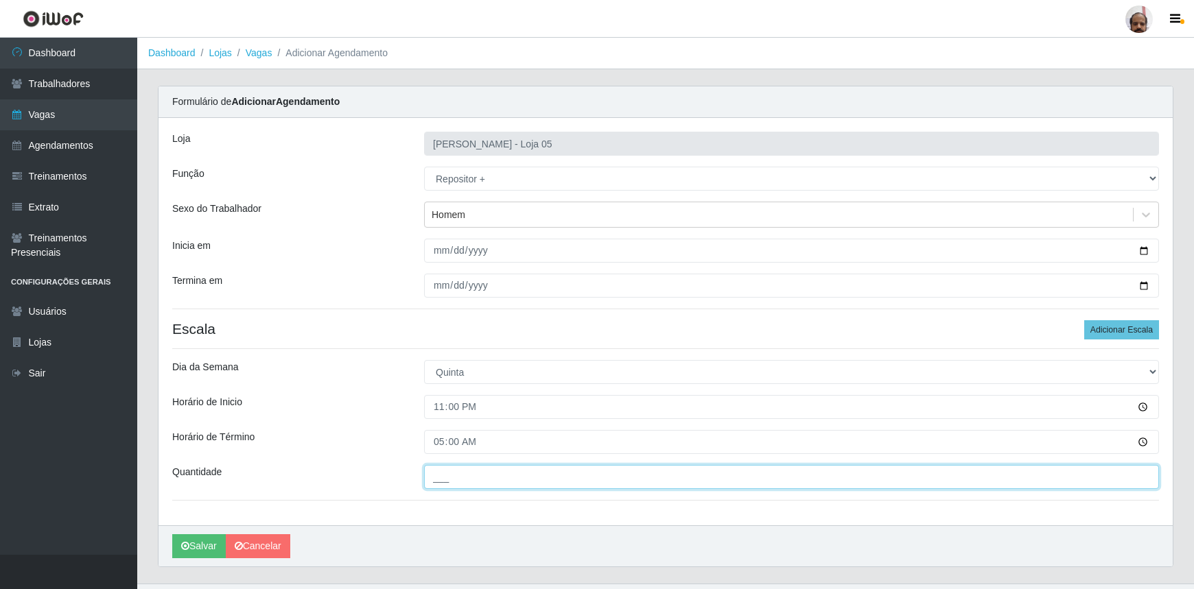
click at [465, 478] on input "___" at bounding box center [791, 477] width 735 height 24
type input "4__"
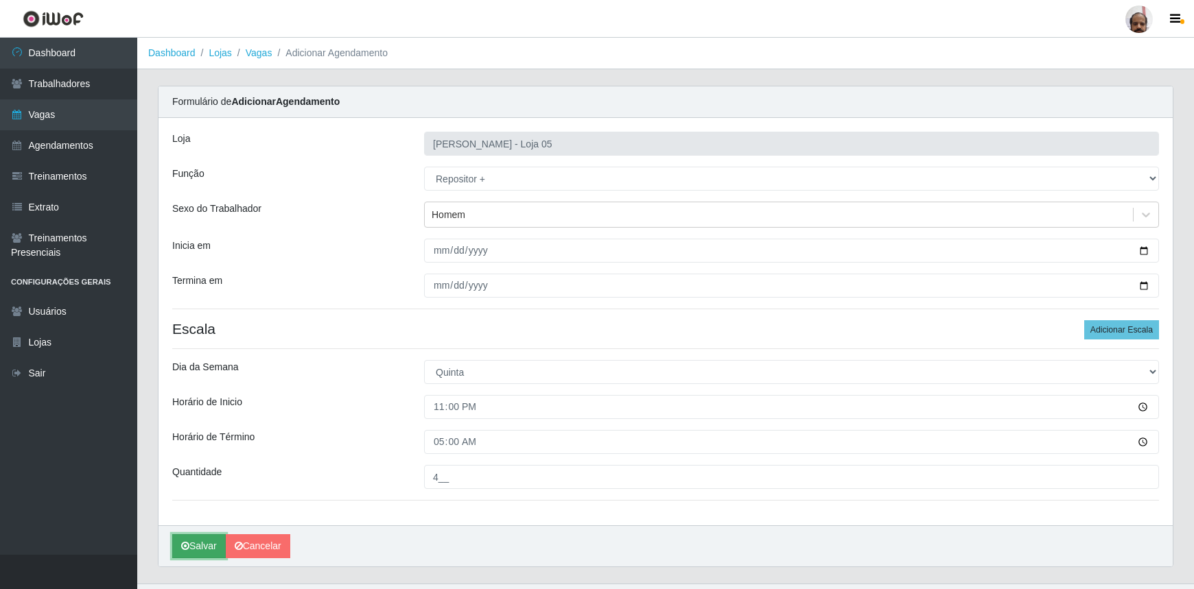
click at [182, 546] on icon "submit" at bounding box center [185, 546] width 8 height 10
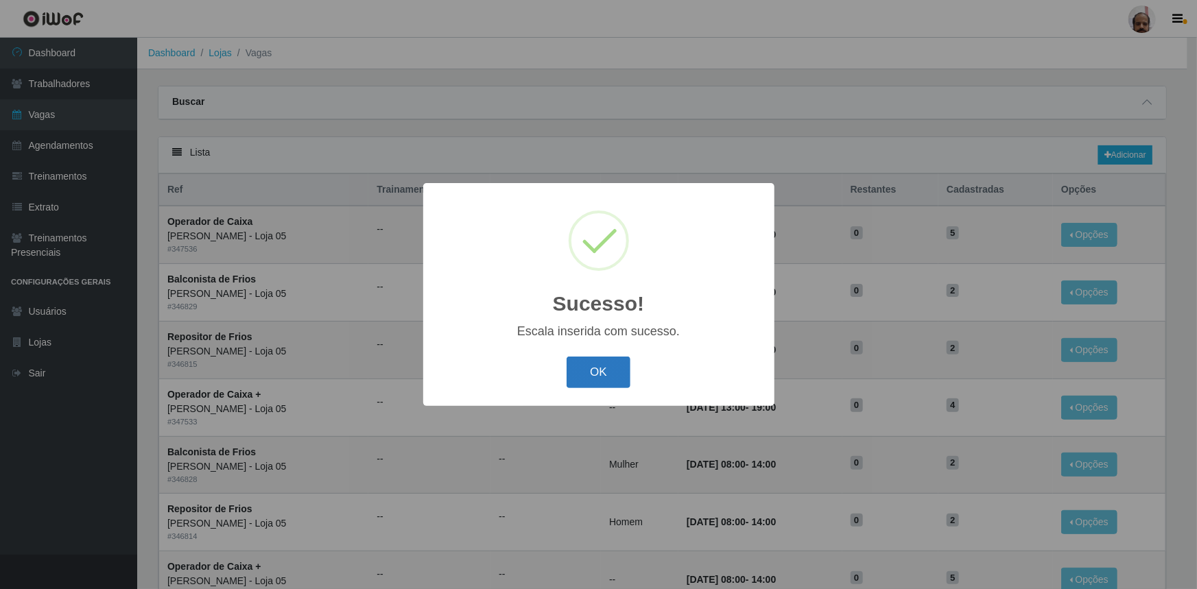
click at [583, 368] on button "OK" at bounding box center [599, 373] width 64 height 32
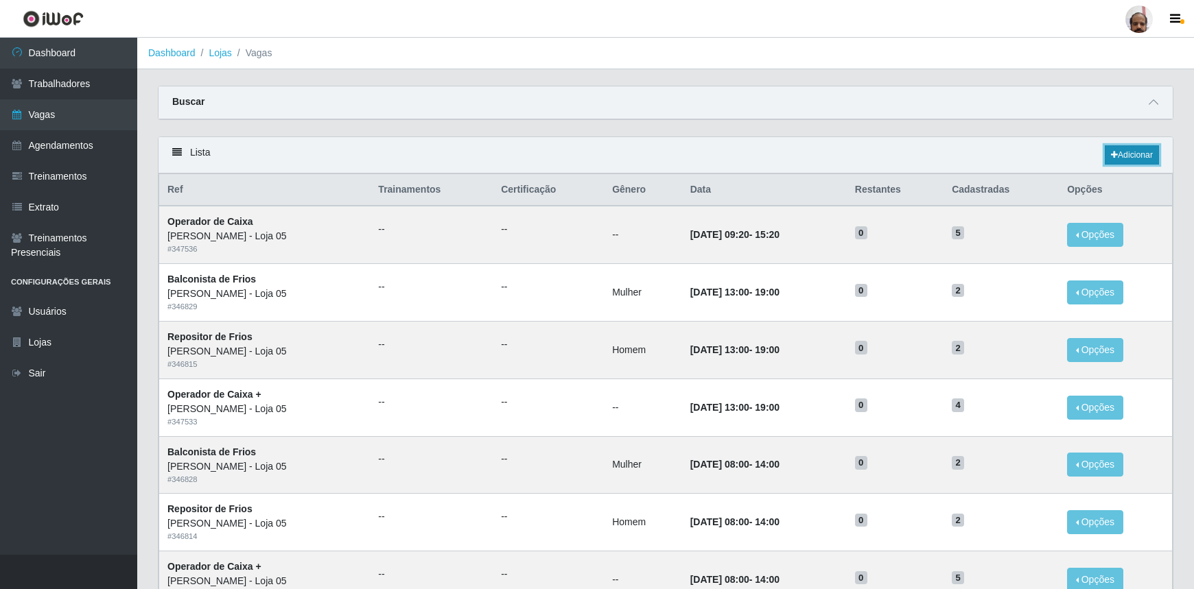
click at [1128, 152] on link "Adicionar" at bounding box center [1132, 154] width 54 height 19
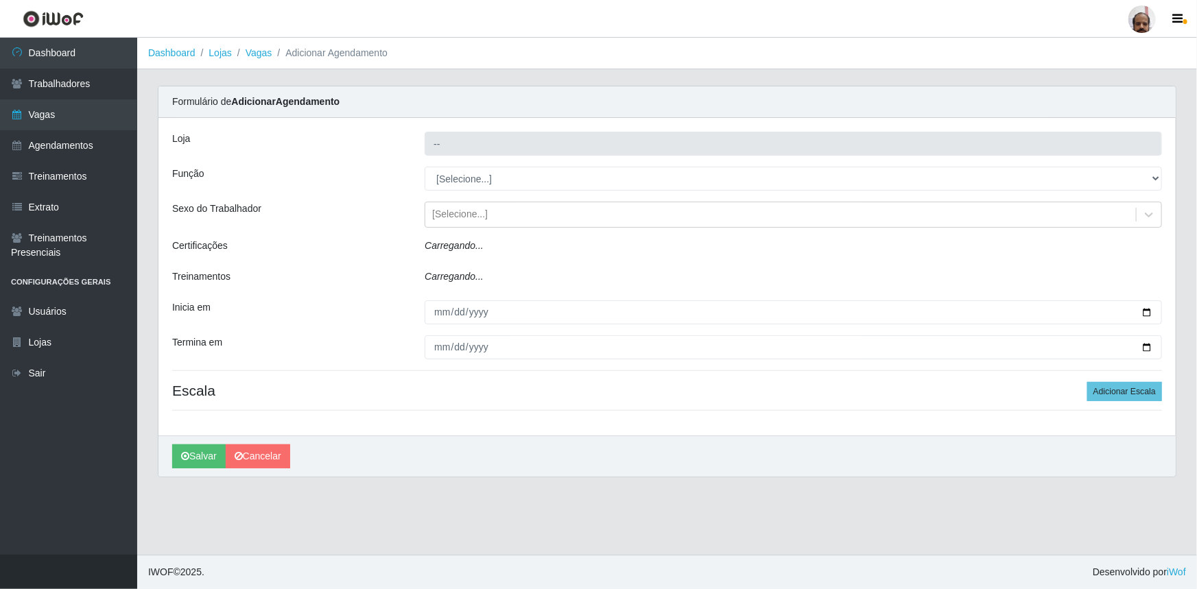
type input "[PERSON_NAME] - Loja 05"
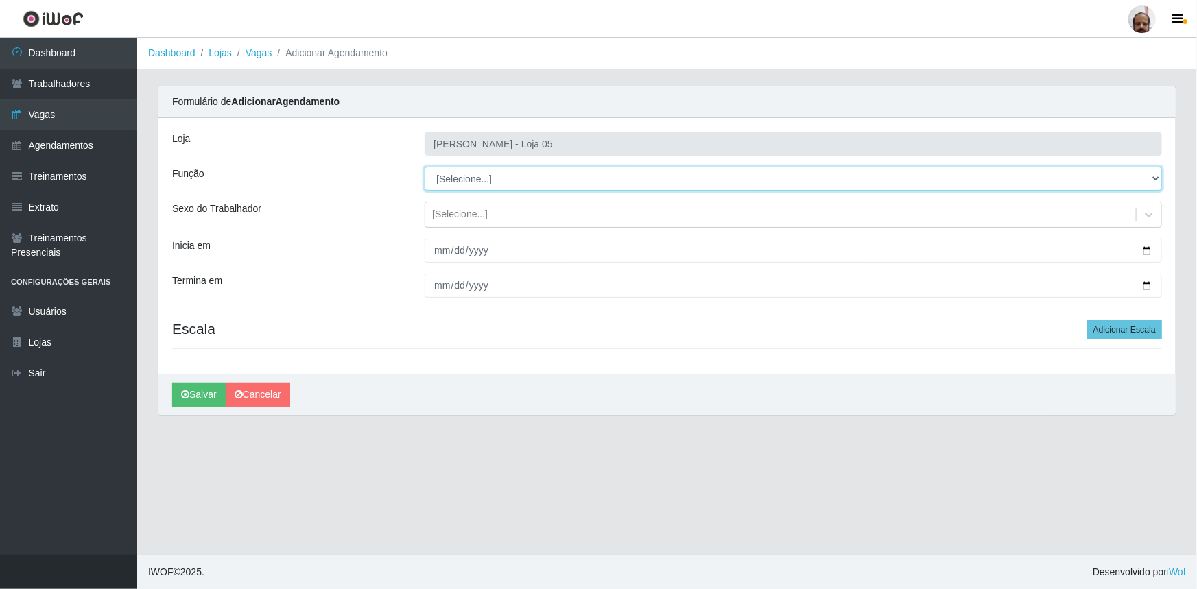
click at [1156, 180] on select "[Selecione...] ASG ASG + ASG ++ Auxiliar de Depósito Auxiliar de Depósito + Aux…" at bounding box center [794, 179] width 738 height 24
select select "110"
click at [425, 167] on select "[Selecione...] ASG ASG + ASG ++ Auxiliar de Depósito Auxiliar de Depósito + Aux…" at bounding box center [794, 179] width 738 height 24
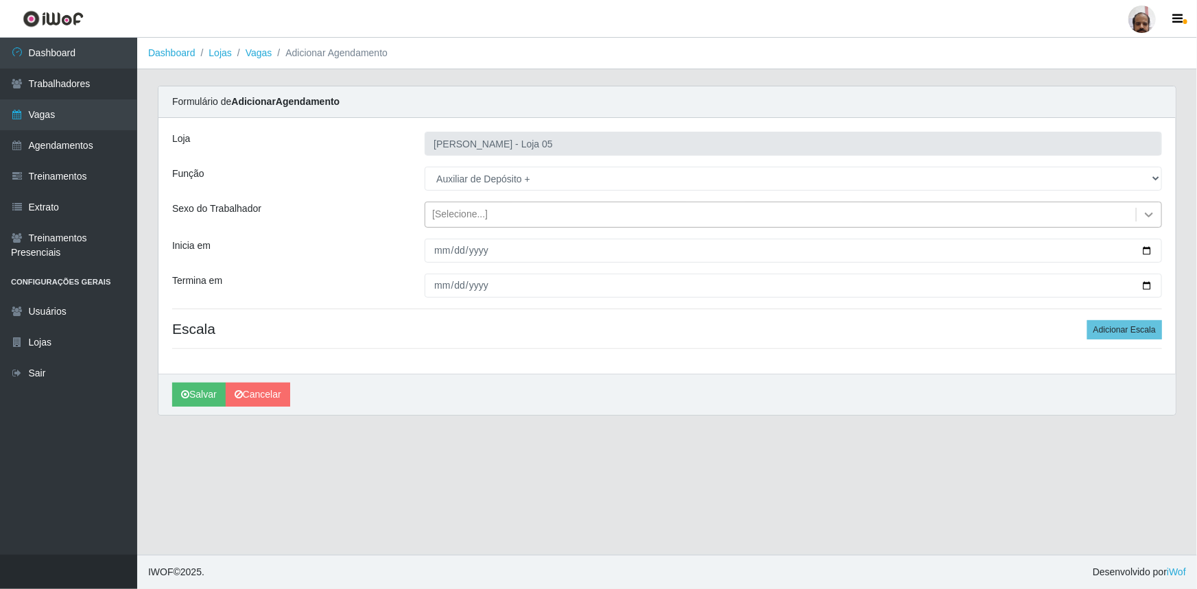
click at [1153, 215] on icon at bounding box center [1150, 215] width 14 height 14
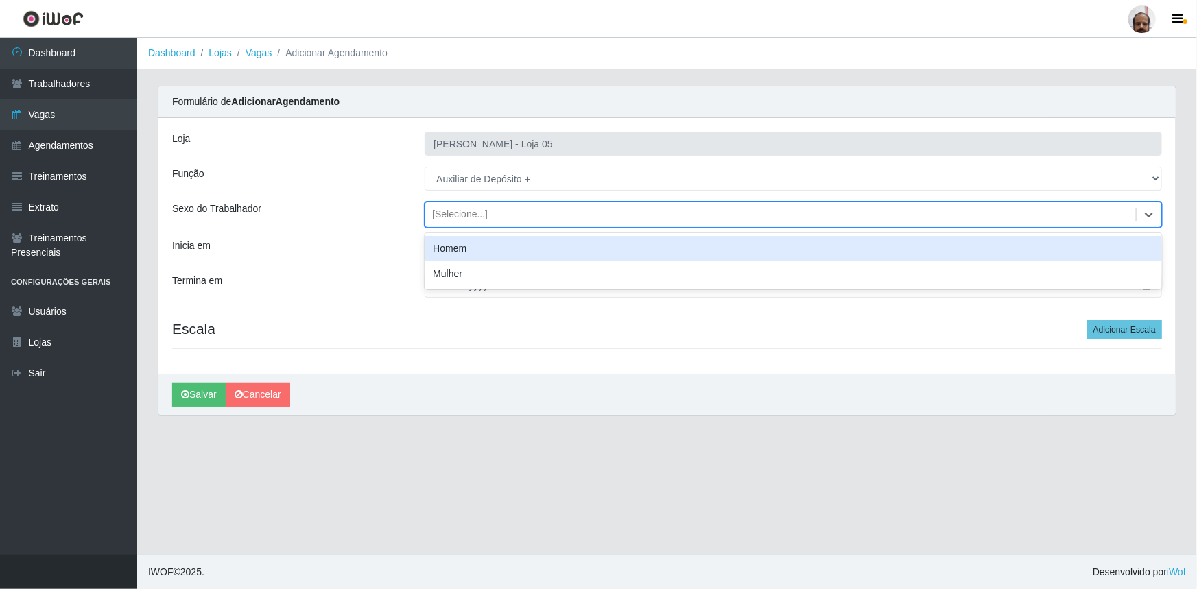
click at [439, 252] on div "Homem" at bounding box center [794, 248] width 738 height 25
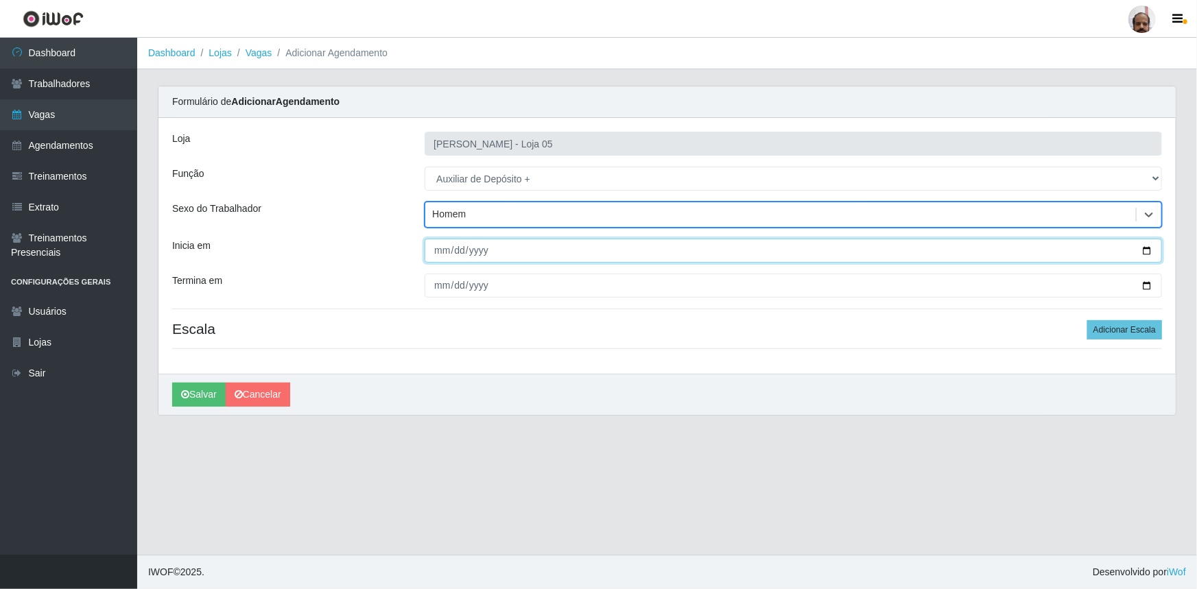
click at [1145, 248] on input "Inicia em" at bounding box center [794, 251] width 738 height 24
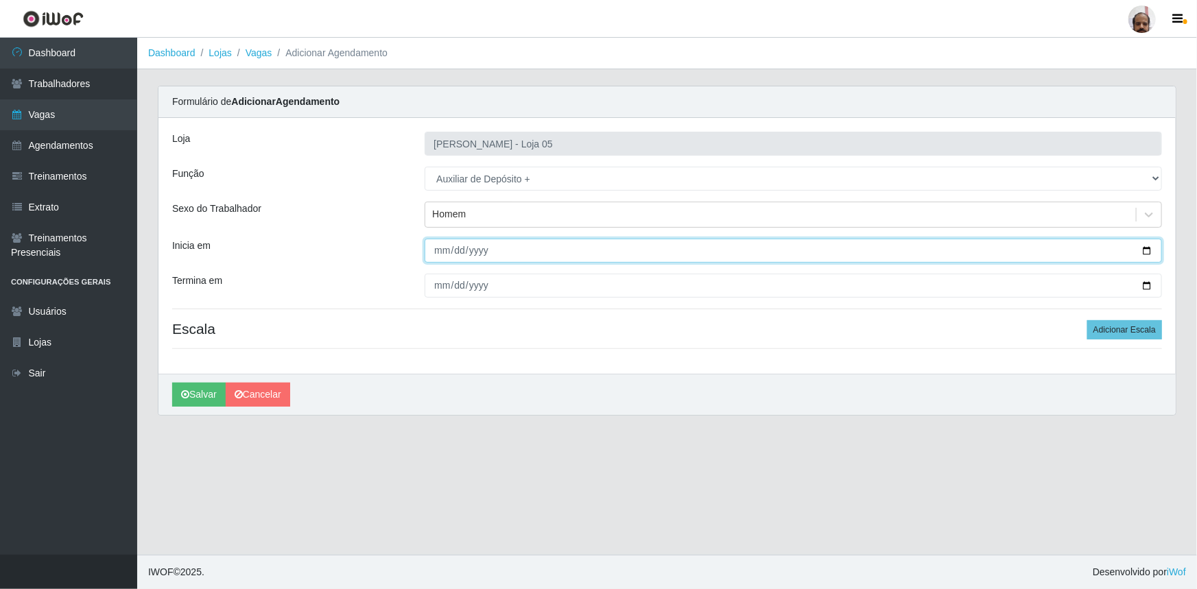
type input "2025-09-26"
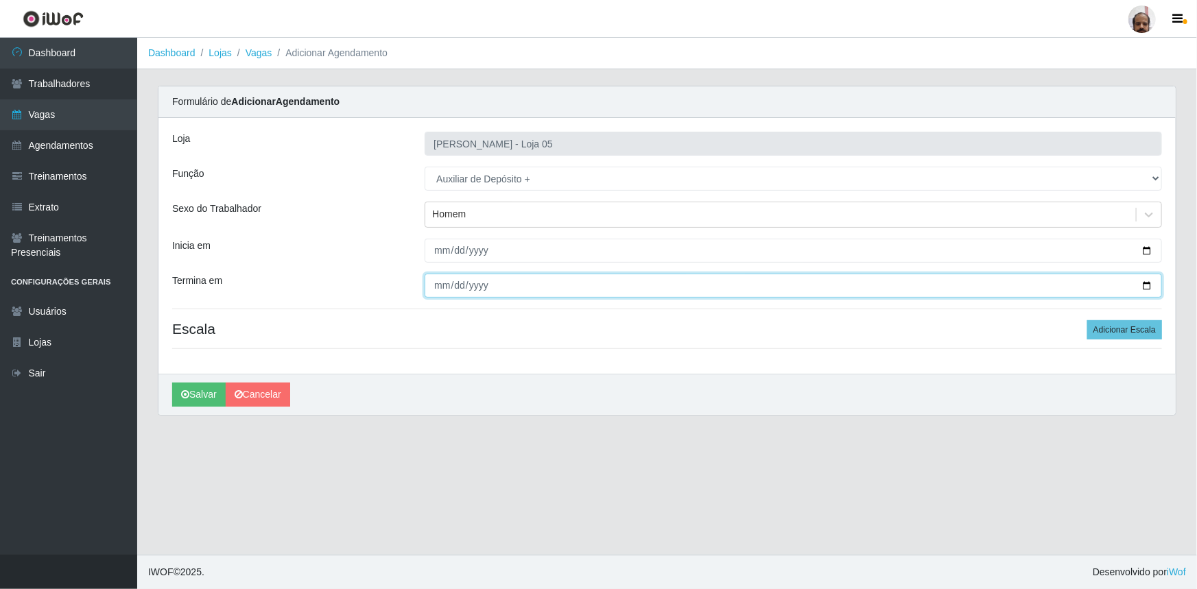
click at [1154, 287] on input "Termina em" at bounding box center [794, 286] width 738 height 24
click at [1147, 287] on input "Termina em" at bounding box center [794, 286] width 738 height 24
type input "2025-09-27"
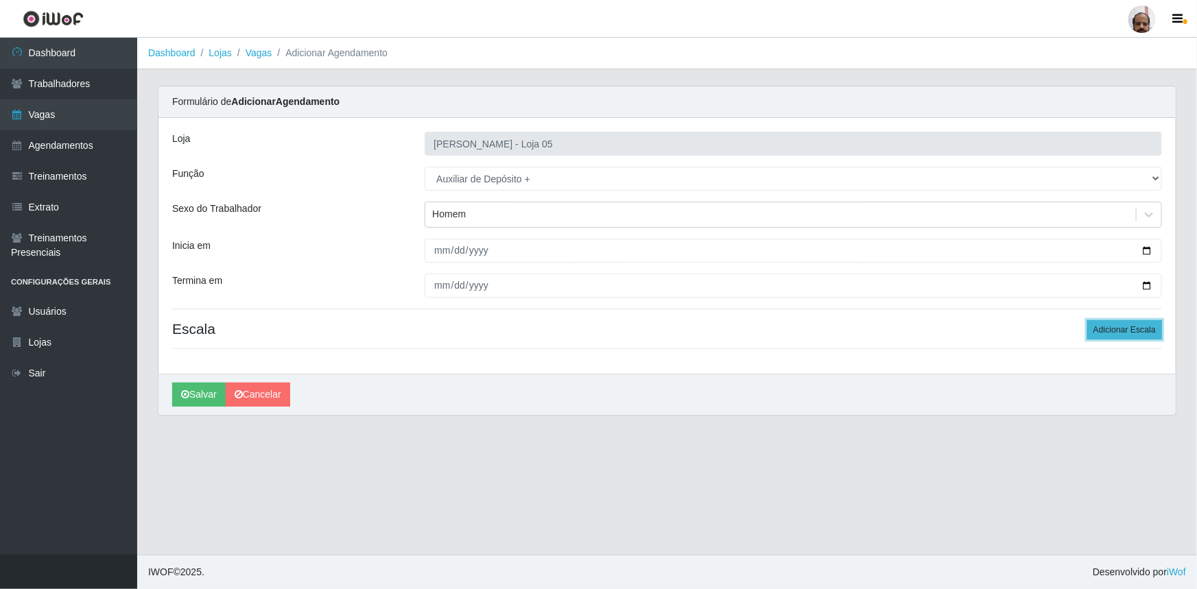
click at [1112, 336] on button "Adicionar Escala" at bounding box center [1125, 329] width 75 height 19
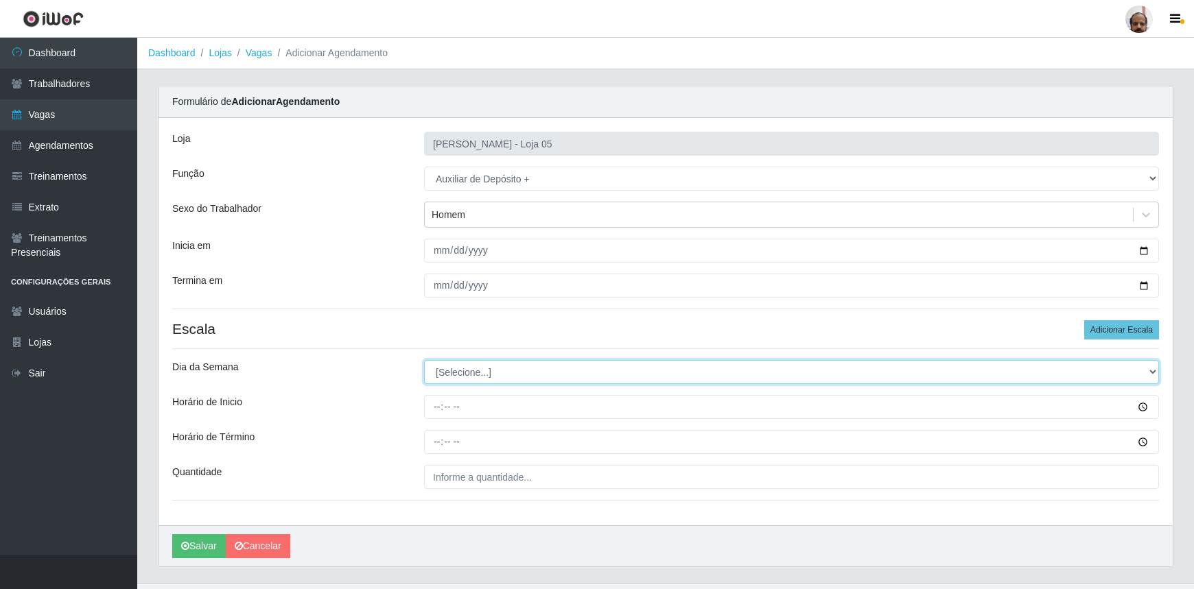
click at [1146, 367] on select "[Selecione...] Segunda Terça Quarta Quinta Sexta Sábado Domingo" at bounding box center [791, 372] width 735 height 24
select select "5"
click at [424, 360] on select "[Selecione...] Segunda Terça Quarta Quinta Sexta Sábado Domingo" at bounding box center [791, 372] width 735 height 24
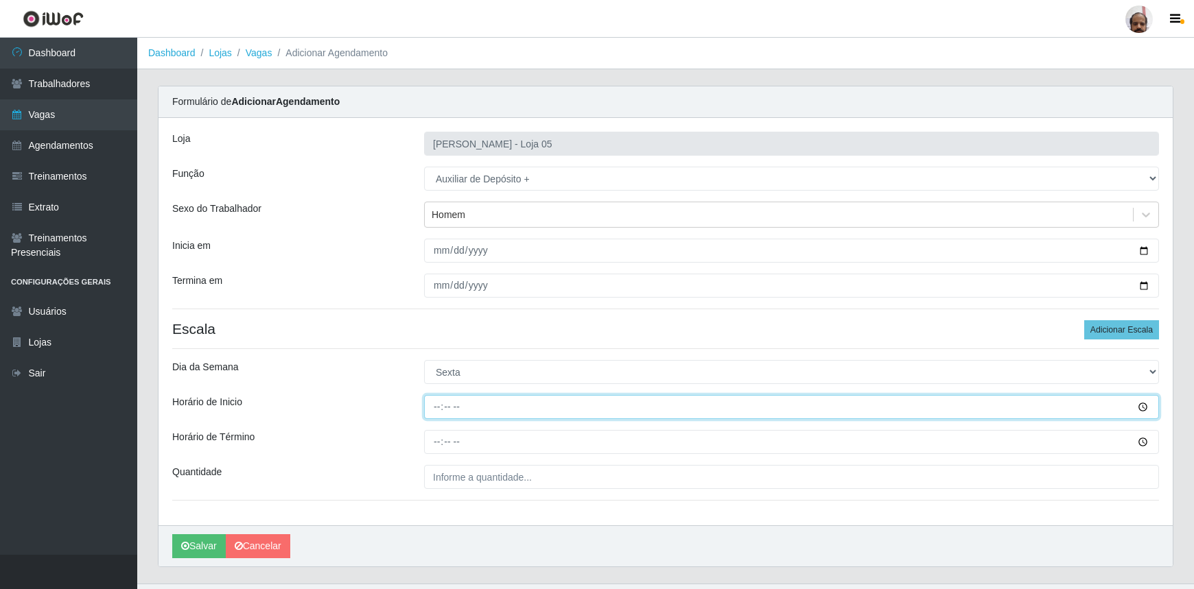
click at [433, 410] on input "Horário de Inicio" at bounding box center [791, 407] width 735 height 24
type input "23:00"
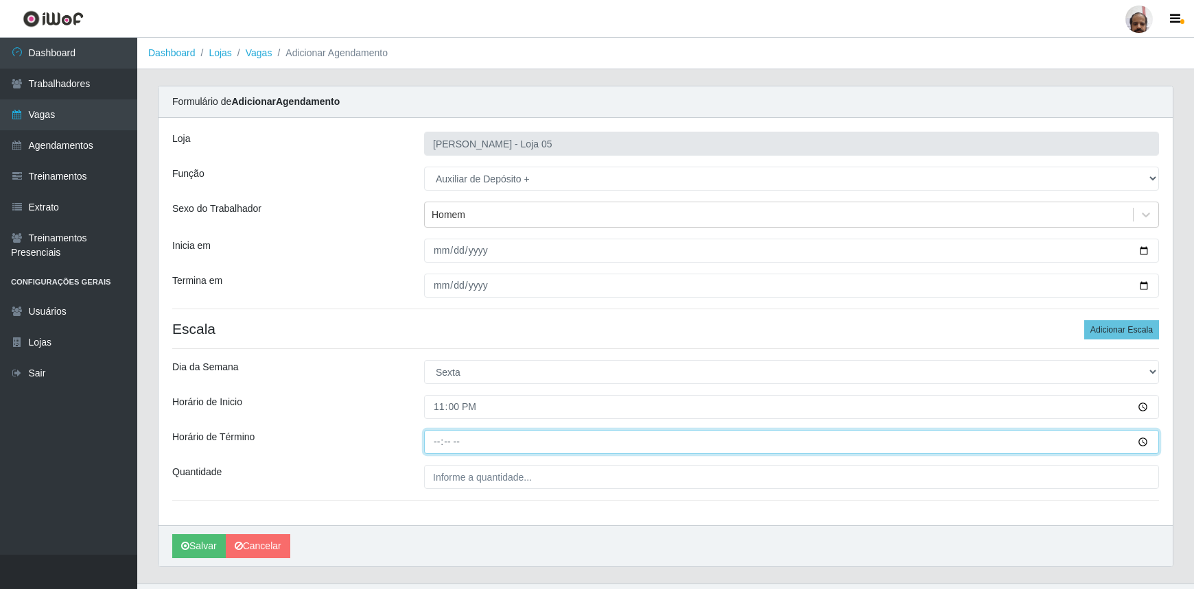
click at [433, 443] on input "Horário de Término" at bounding box center [791, 442] width 735 height 24
type input "05:00"
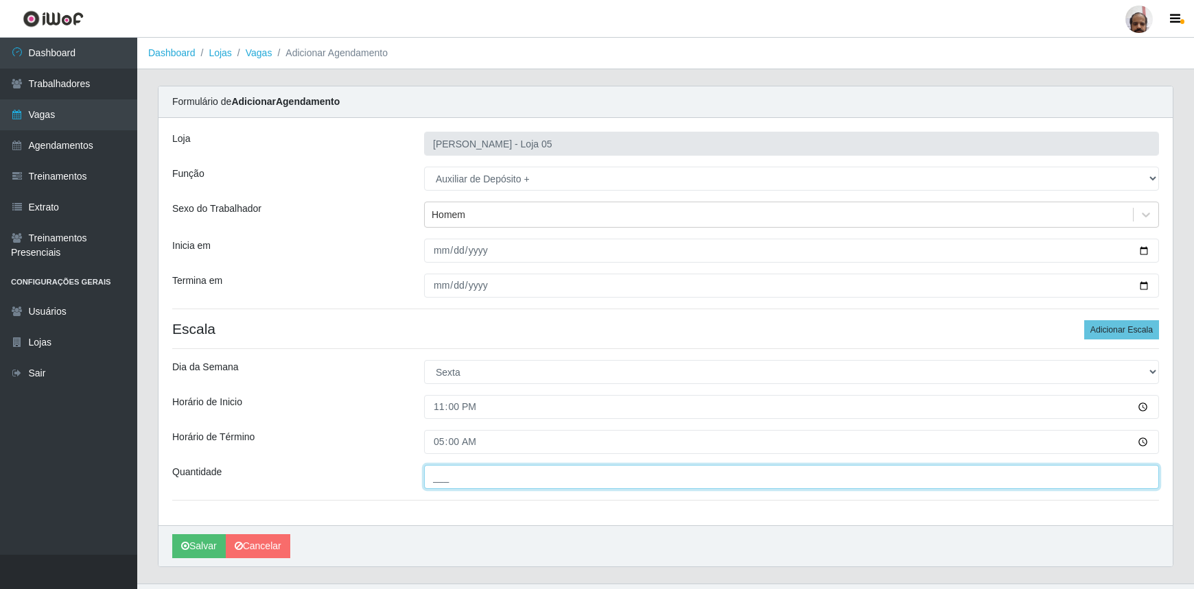
click at [549, 481] on input "___" at bounding box center [791, 477] width 735 height 24
type input "2__"
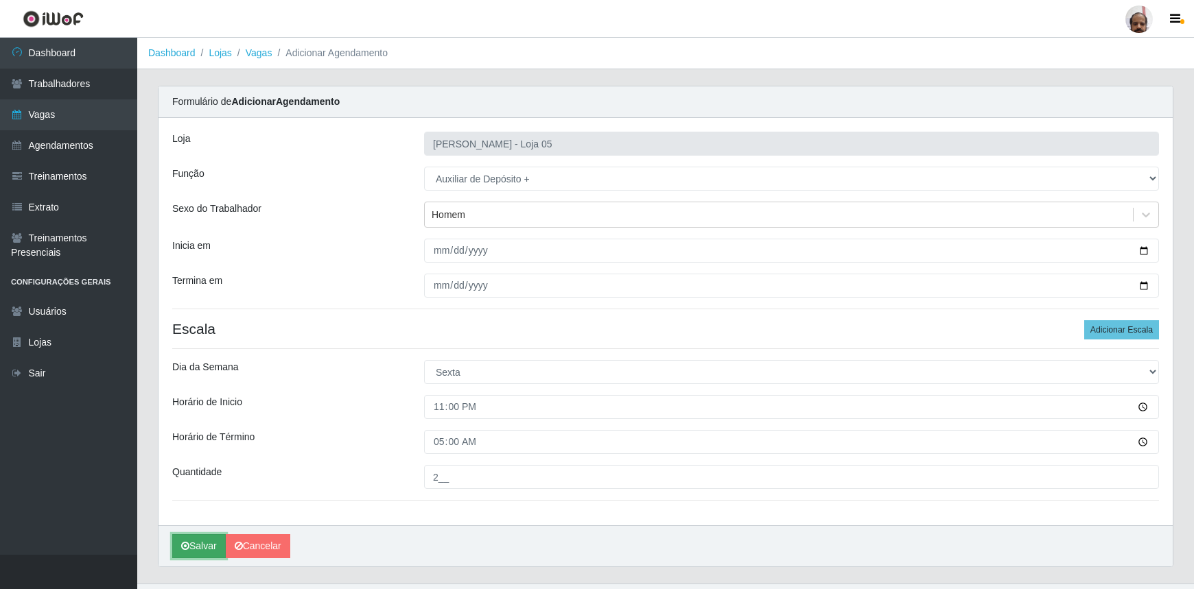
click at [194, 545] on button "Salvar" at bounding box center [199, 547] width 54 height 24
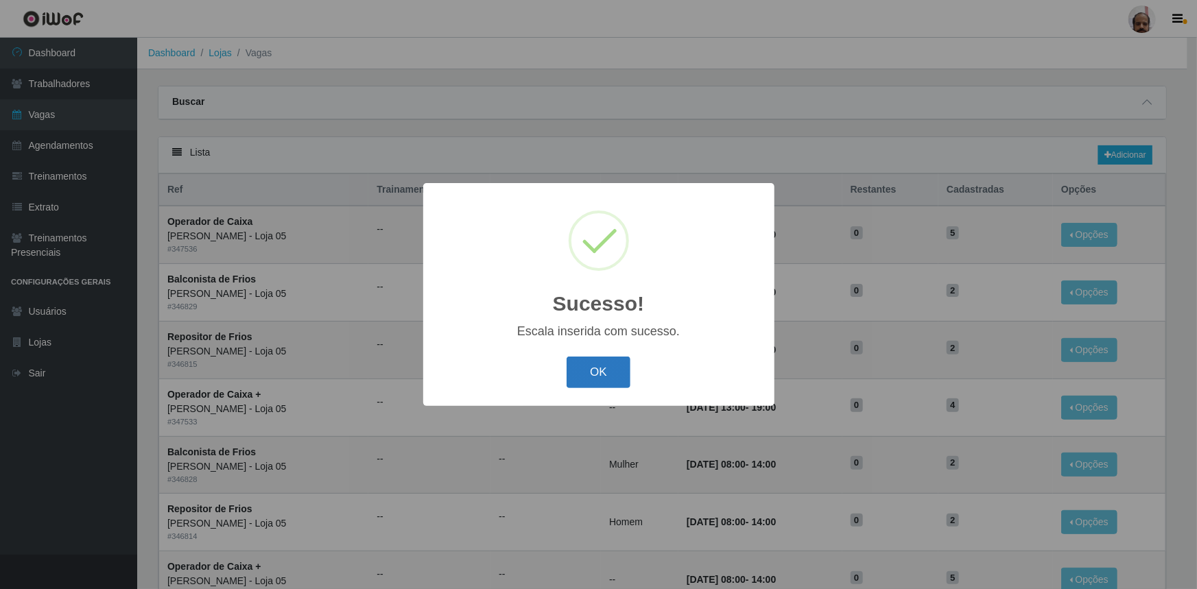
drag, startPoint x: 602, startPoint y: 375, endPoint x: 631, endPoint y: 366, distance: 30.2
click at [604, 375] on button "OK" at bounding box center [599, 373] width 64 height 32
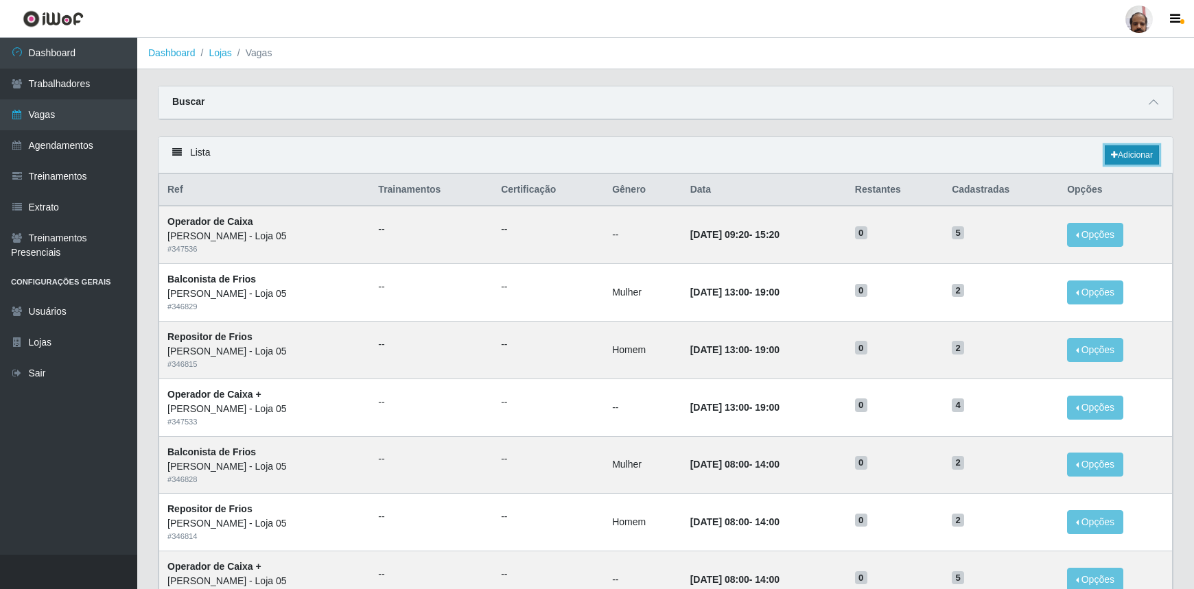
click at [1156, 155] on link "Adicionar" at bounding box center [1132, 154] width 54 height 19
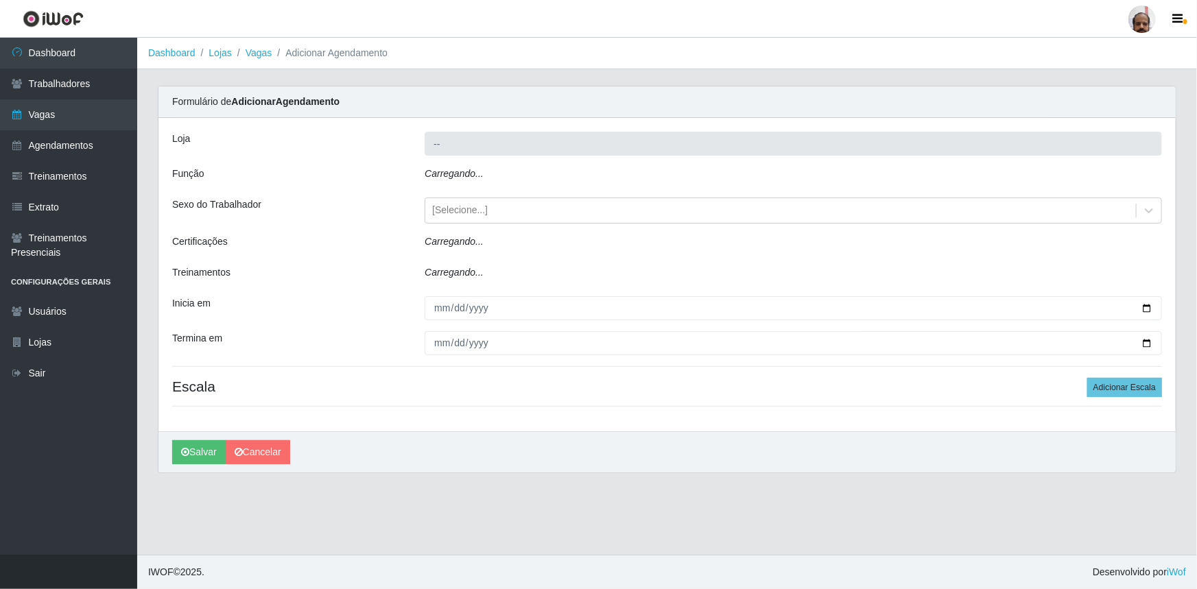
type input "[PERSON_NAME] - Loja 05"
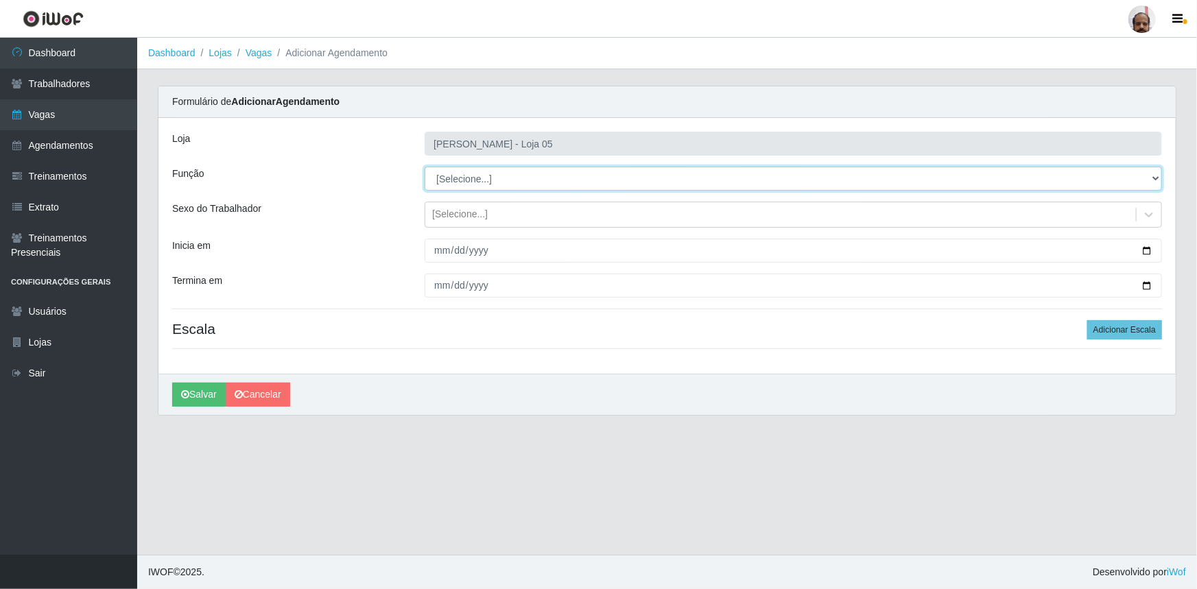
click at [1153, 184] on select "[Selecione...] ASG ASG + ASG ++ Auxiliar de Depósito Auxiliar de Depósito + Aux…" at bounding box center [794, 179] width 738 height 24
select select "82"
click at [425, 167] on select "[Selecione...] ASG ASG + ASG ++ Auxiliar de Depósito Auxiliar de Depósito + Aux…" at bounding box center [794, 179] width 738 height 24
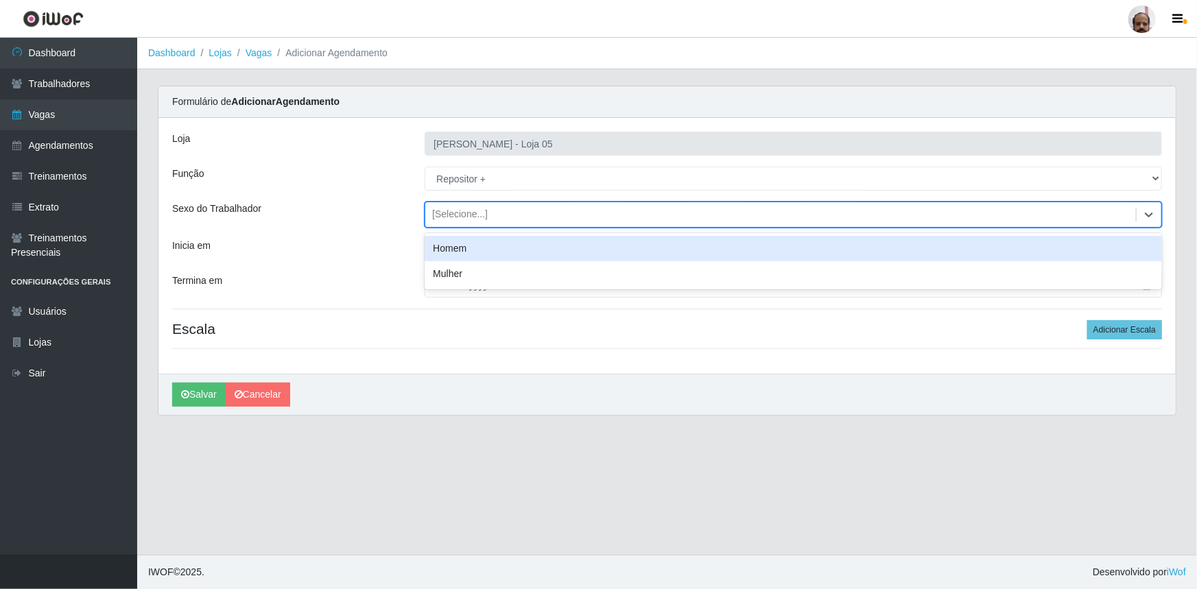
drag, startPoint x: 1143, startPoint y: 214, endPoint x: 1119, endPoint y: 215, distance: 23.3
click at [1143, 215] on div at bounding box center [1149, 214] width 25 height 25
click at [449, 255] on div "Homem" at bounding box center [794, 248] width 738 height 25
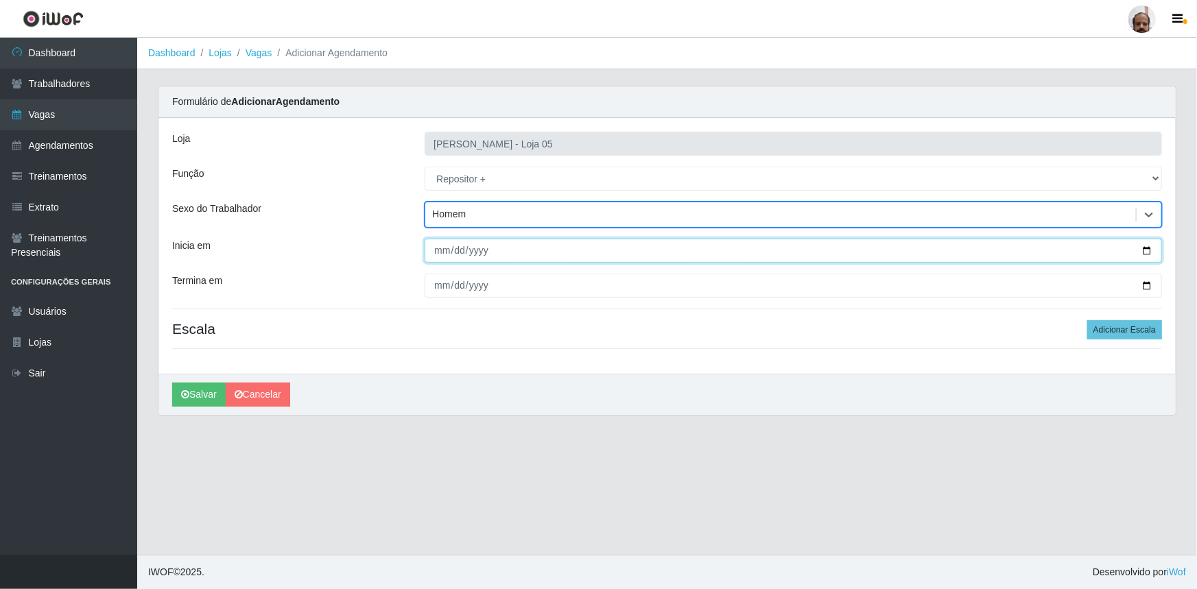
click at [1152, 250] on input "Inicia em" at bounding box center [794, 251] width 738 height 24
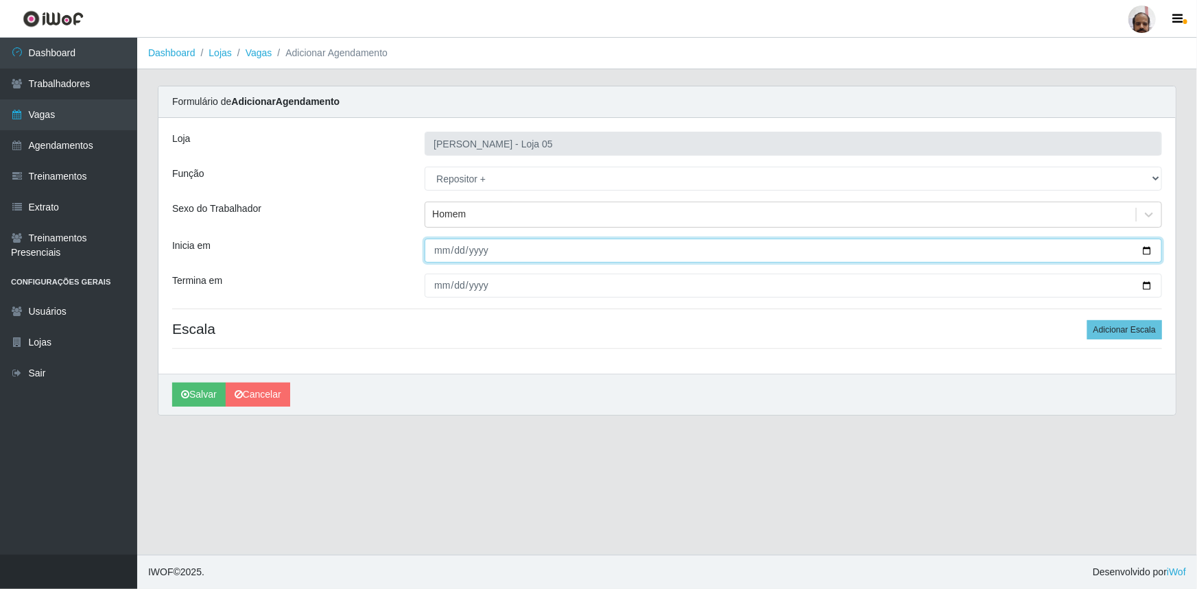
type input "2025-09-26"
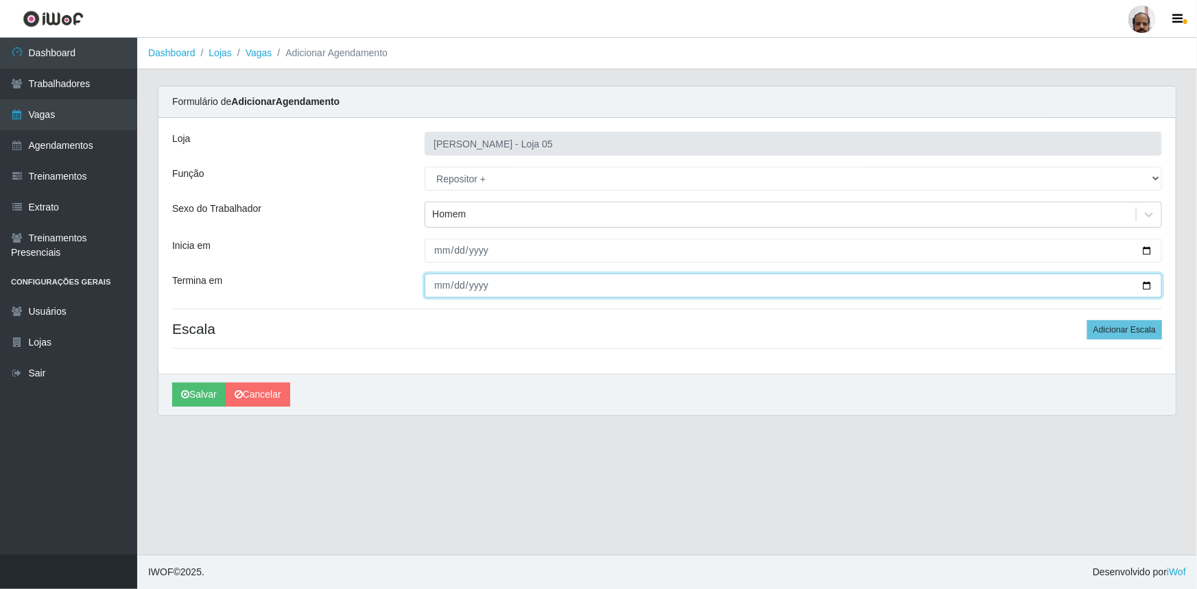
click at [1151, 288] on input "Termina em" at bounding box center [794, 286] width 738 height 24
type input "2025-09-27"
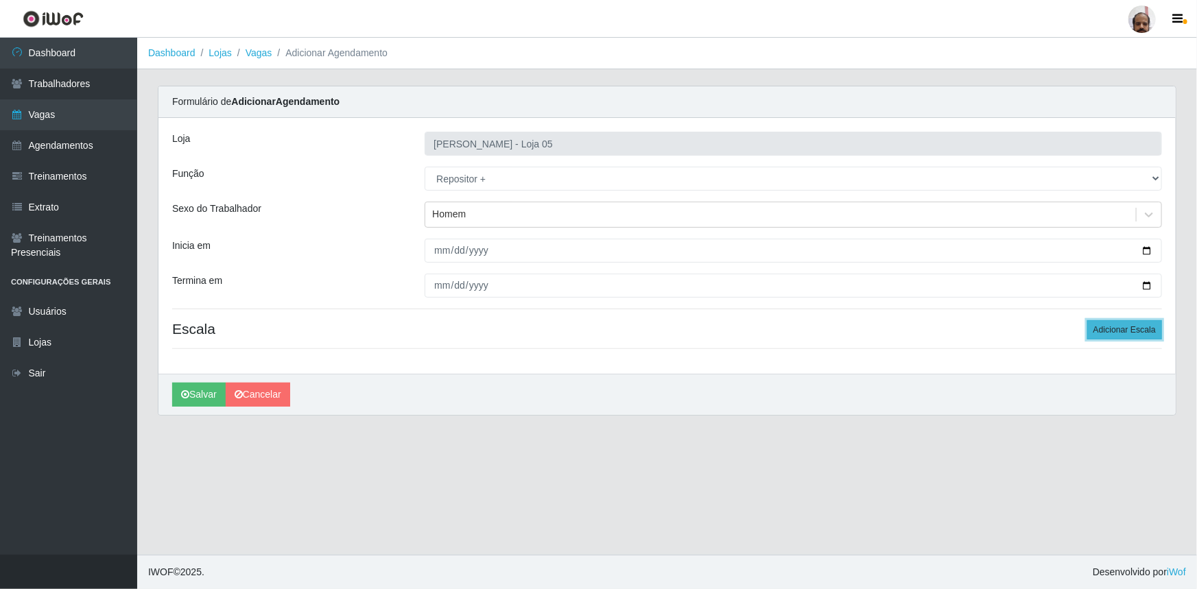
click at [1125, 337] on button "Adicionar Escala" at bounding box center [1125, 329] width 75 height 19
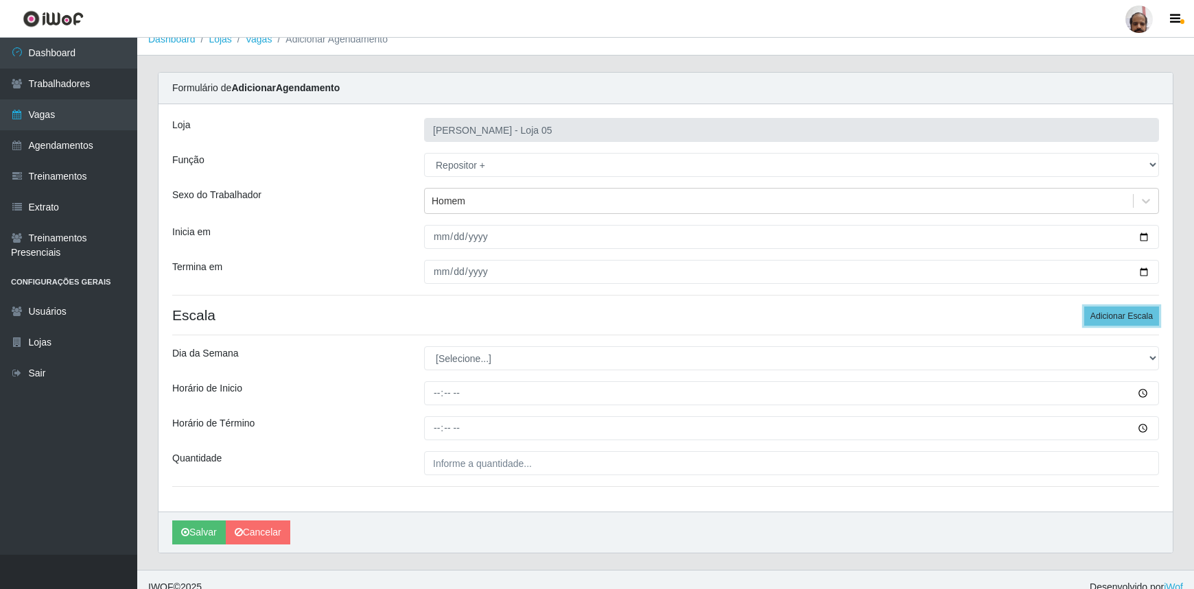
scroll to position [27, 0]
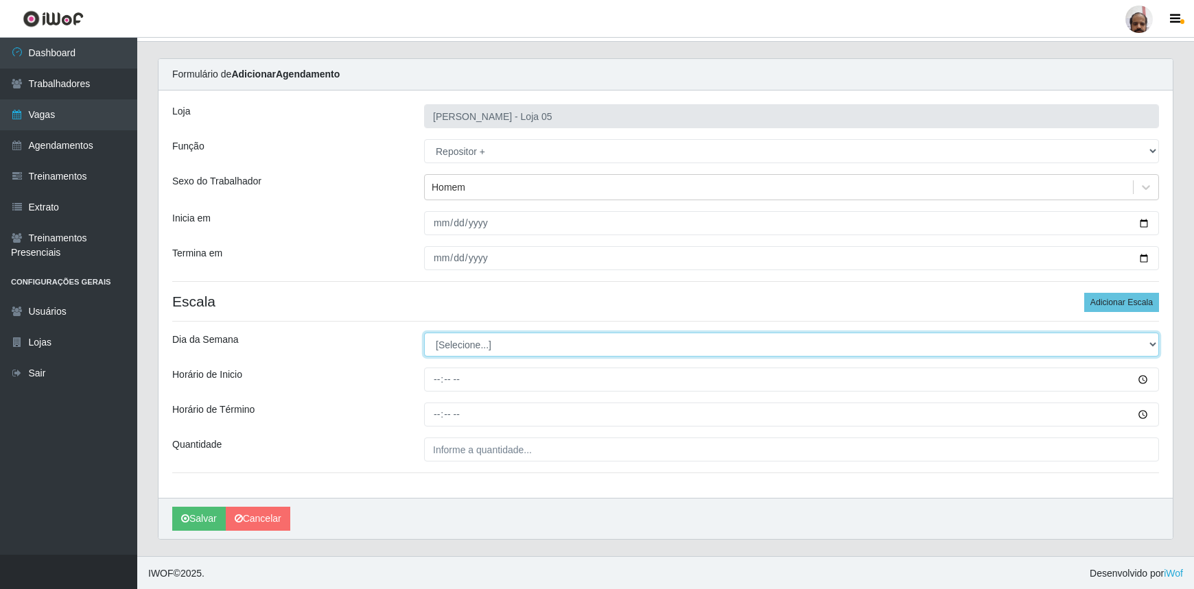
drag, startPoint x: 1149, startPoint y: 342, endPoint x: 1081, endPoint y: 344, distance: 68.0
click at [1149, 342] on select "[Selecione...] Segunda Terça Quarta Quinta Sexta Sábado Domingo" at bounding box center [791, 345] width 735 height 24
select select "5"
click at [424, 333] on select "[Selecione...] Segunda Terça Quarta Quinta Sexta Sábado Domingo" at bounding box center [791, 345] width 735 height 24
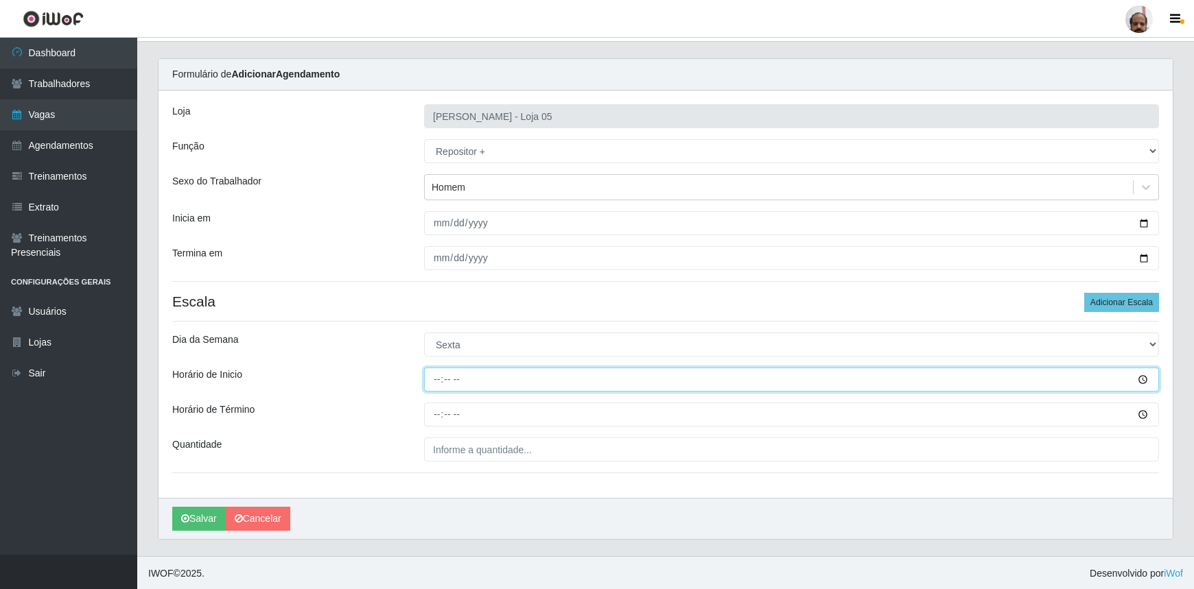
click at [429, 382] on input "Horário de Inicio" at bounding box center [791, 380] width 735 height 24
type input "23:00"
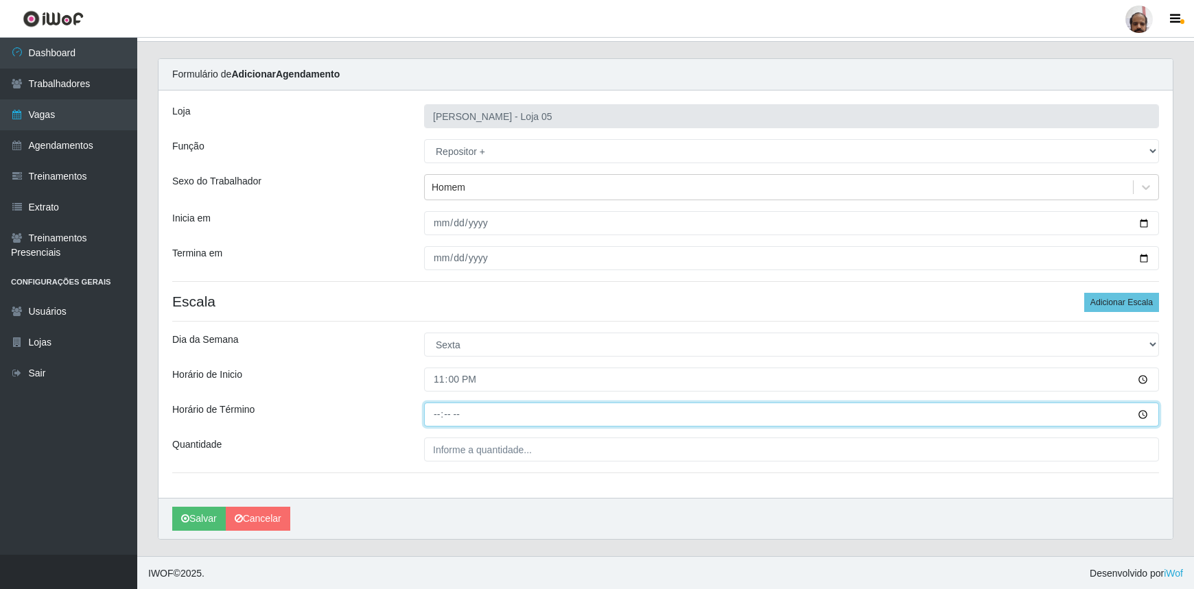
click at [436, 412] on input "Horário de Término" at bounding box center [791, 415] width 735 height 24
type input "05:00"
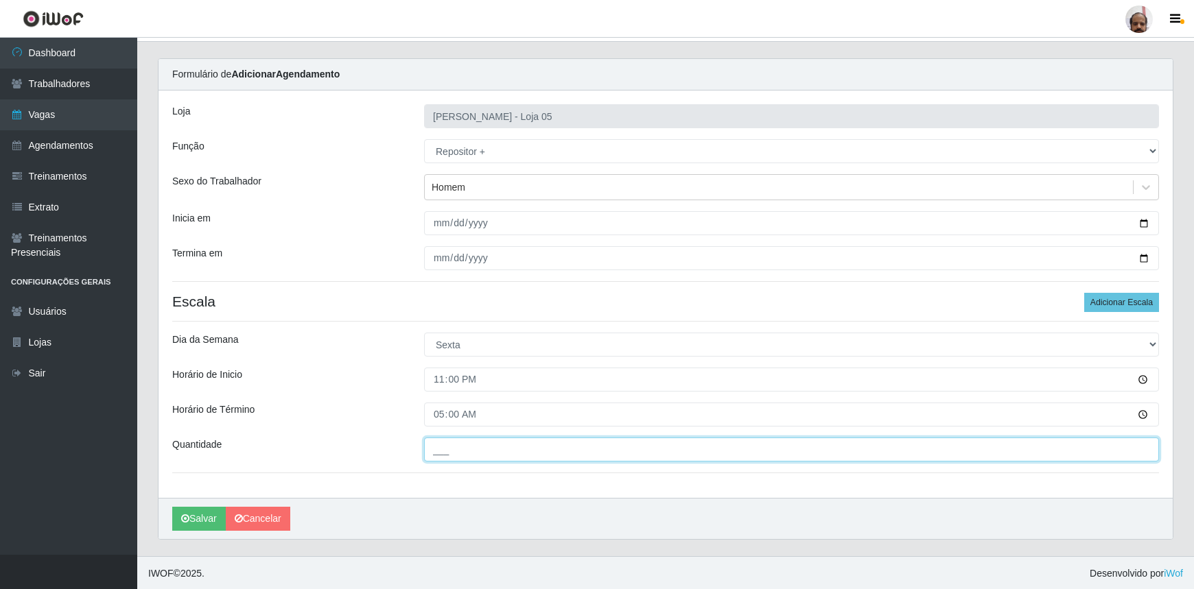
click at [563, 447] on input "___" at bounding box center [791, 450] width 735 height 24
type input "4__"
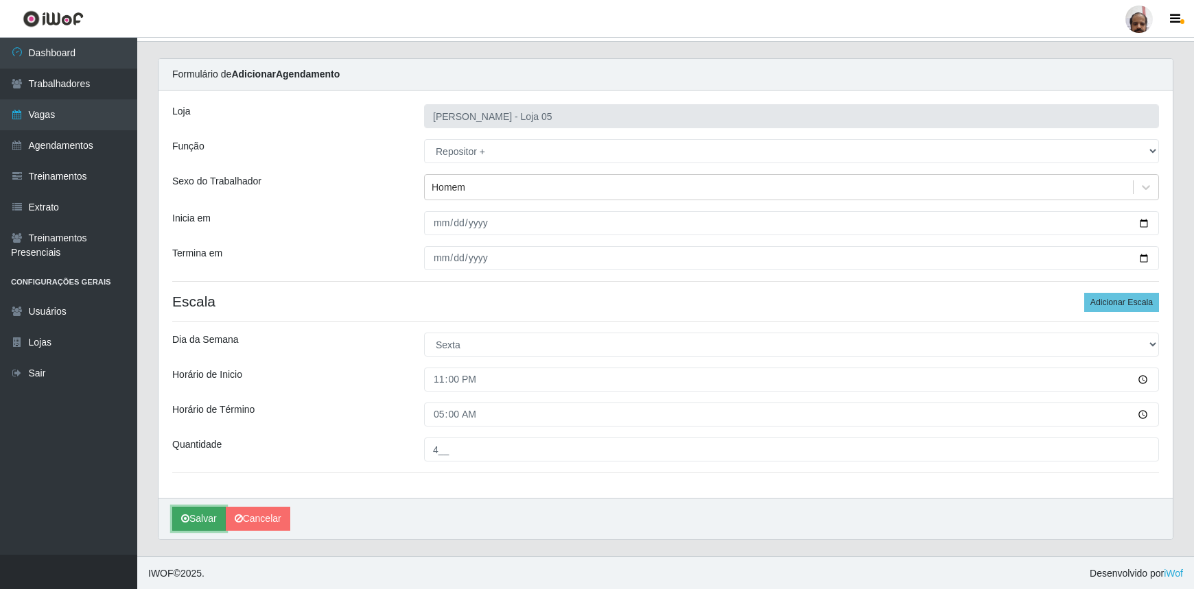
click at [192, 524] on button "Salvar" at bounding box center [199, 519] width 54 height 24
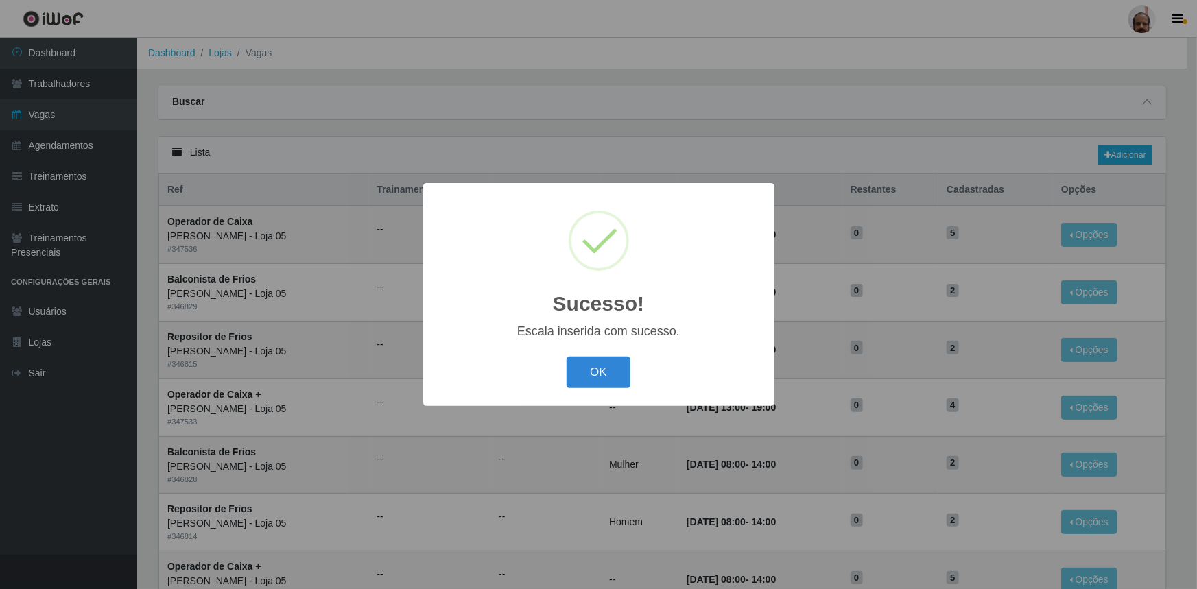
click at [75, 54] on div "Sucesso! × Escala inserida com sucesso. OK Cancel" at bounding box center [598, 294] width 1197 height 589
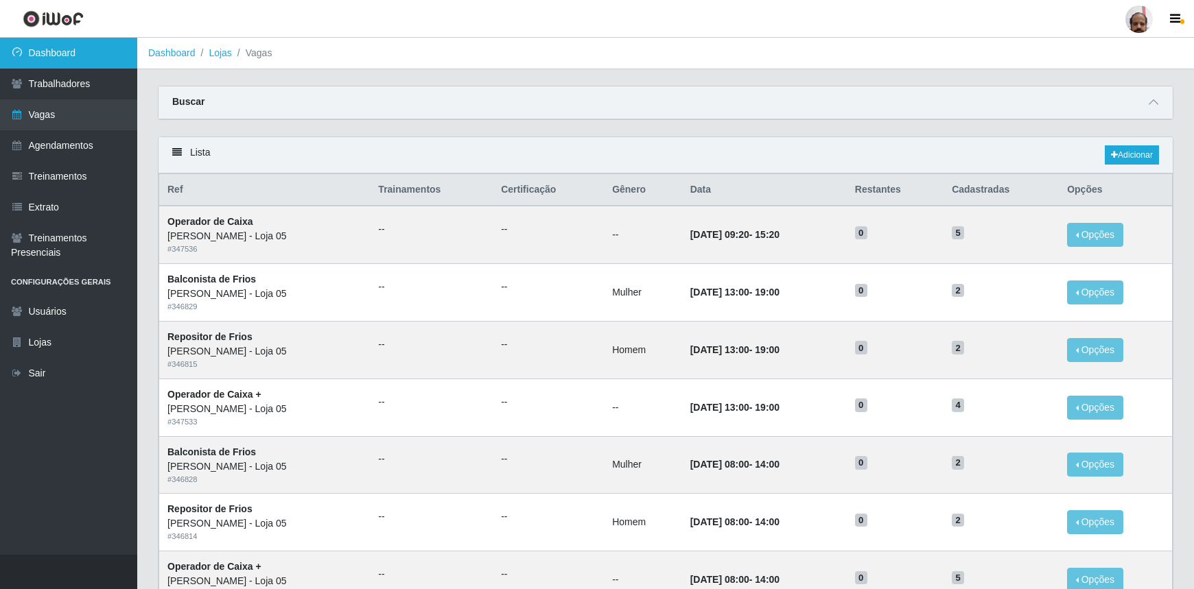
click at [75, 49] on link "Dashboard" at bounding box center [68, 53] width 137 height 31
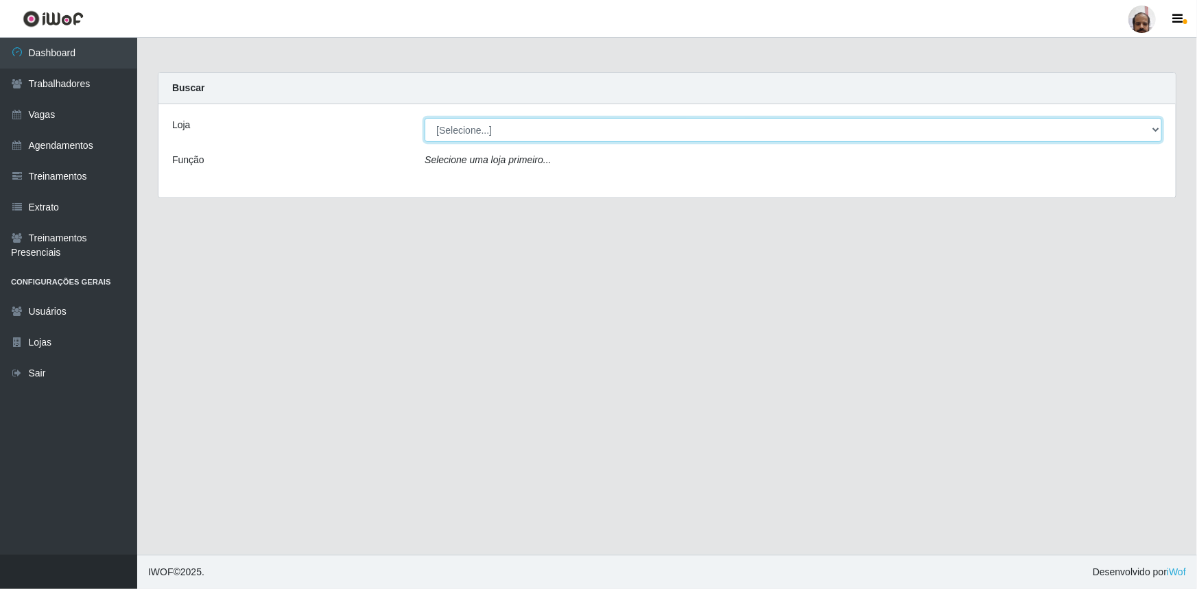
click at [1154, 127] on select "[Selecione...] Mar Vermelho - Loja 05" at bounding box center [794, 130] width 738 height 24
select select "252"
click at [425, 118] on select "[Selecione...] Mar Vermelho - Loja 05" at bounding box center [794, 130] width 738 height 24
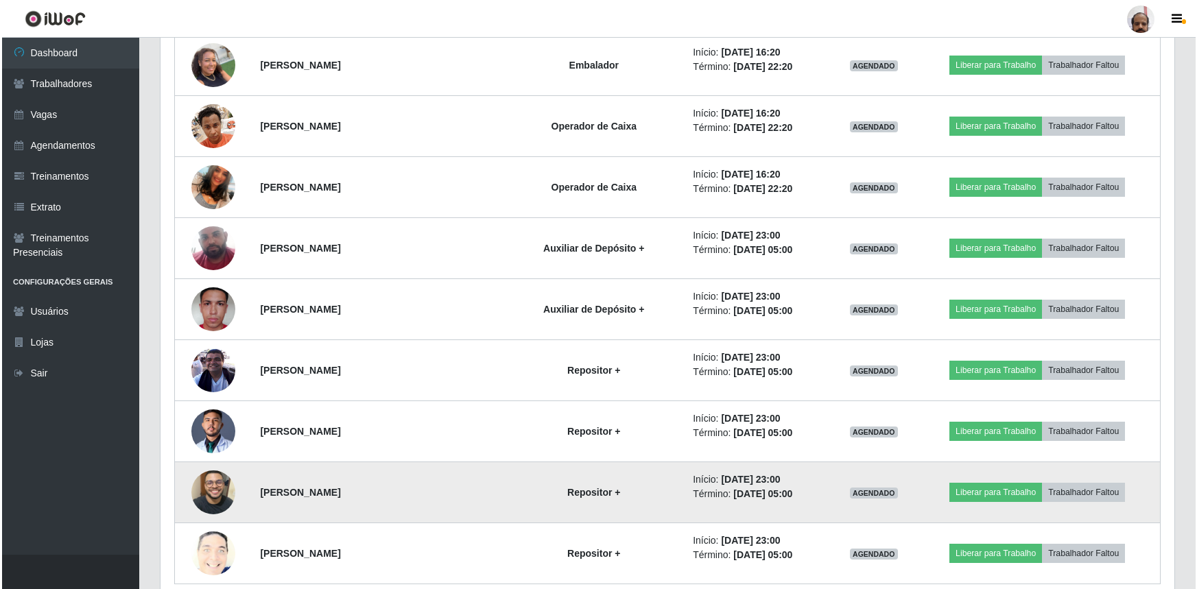
scroll to position [3796, 0]
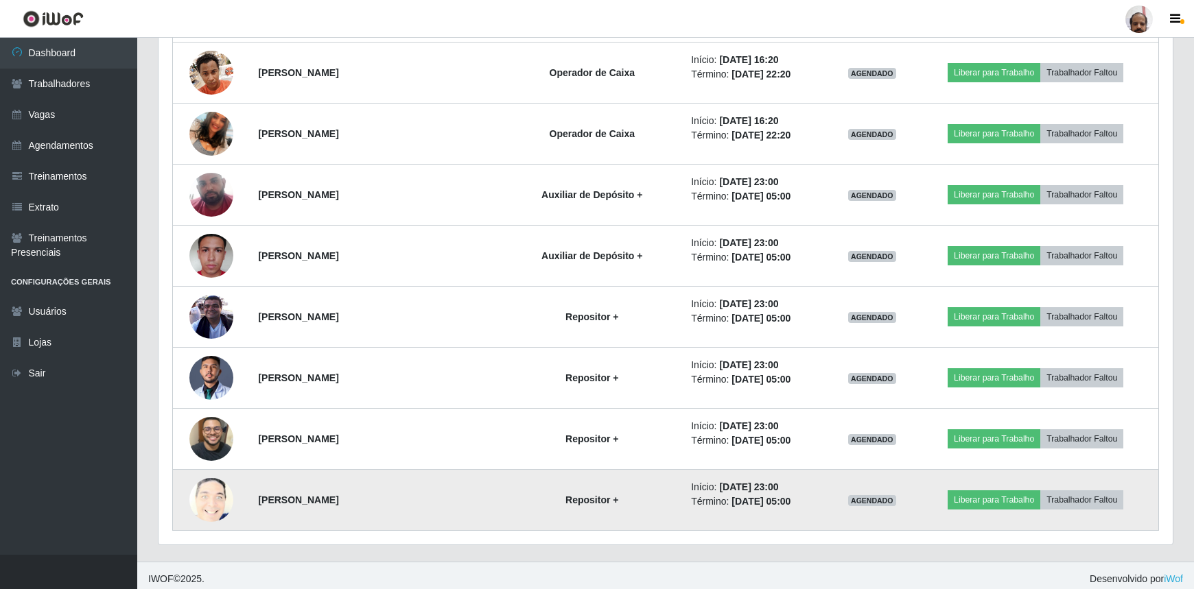
click at [209, 500] on img at bounding box center [211, 500] width 44 height 54
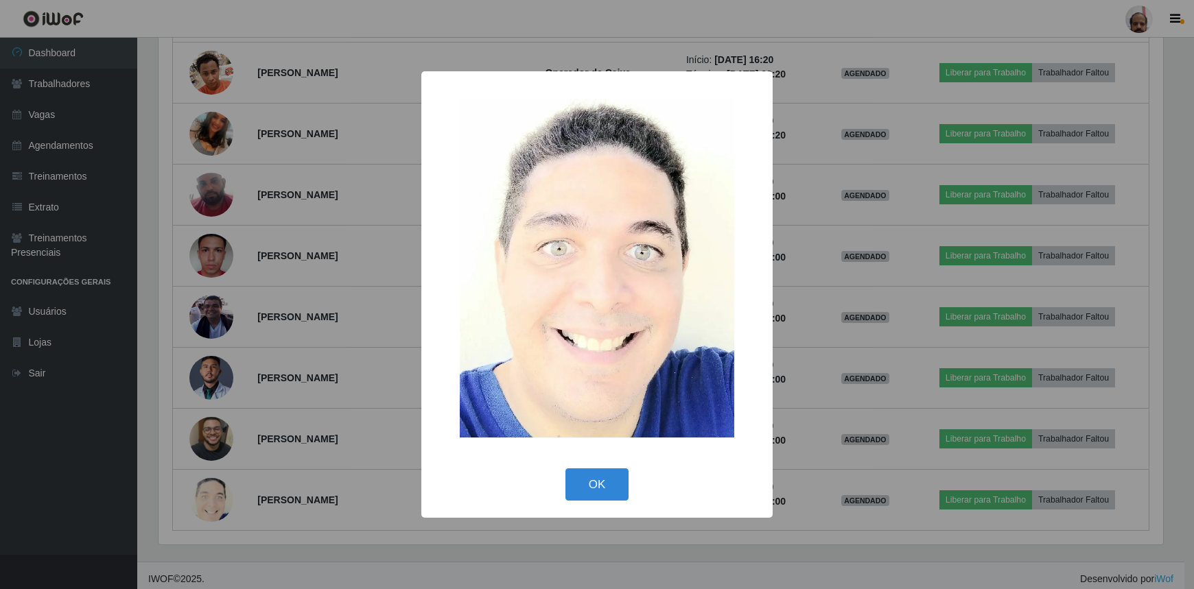
scroll to position [285, 1008]
click at [603, 484] on button "OK" at bounding box center [599, 485] width 64 height 32
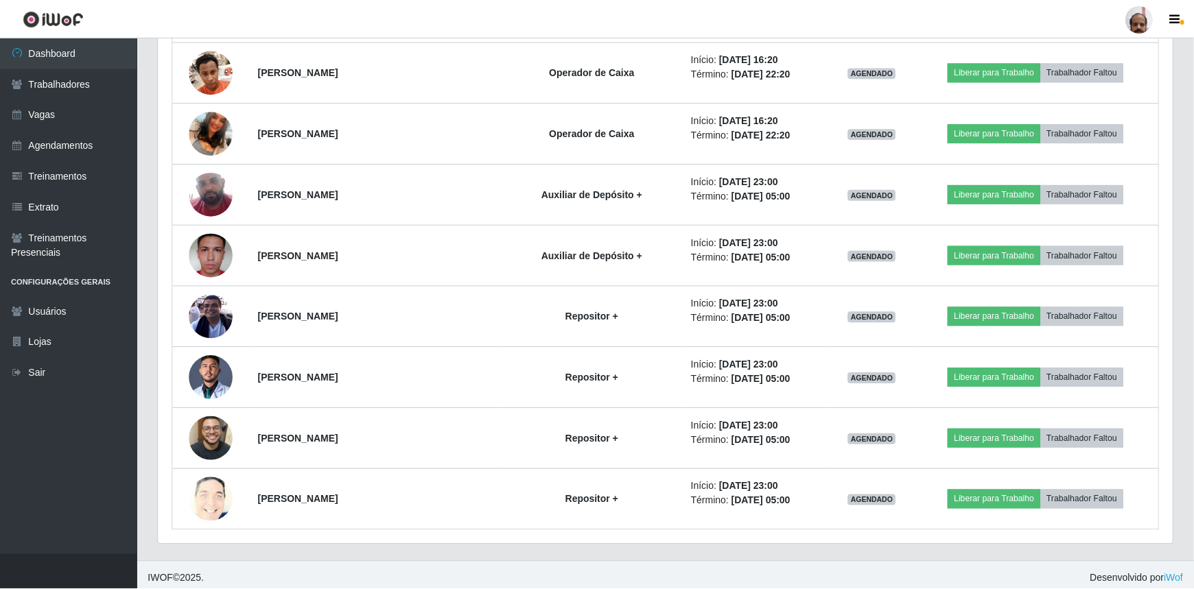
scroll to position [285, 1014]
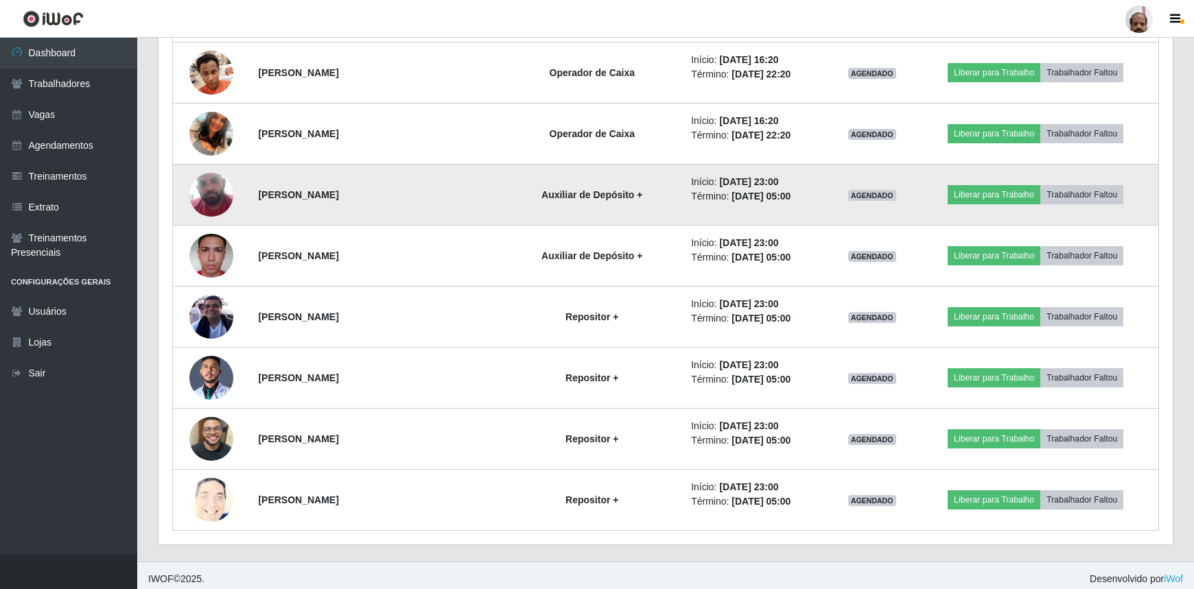
click at [205, 185] on img at bounding box center [211, 195] width 44 height 72
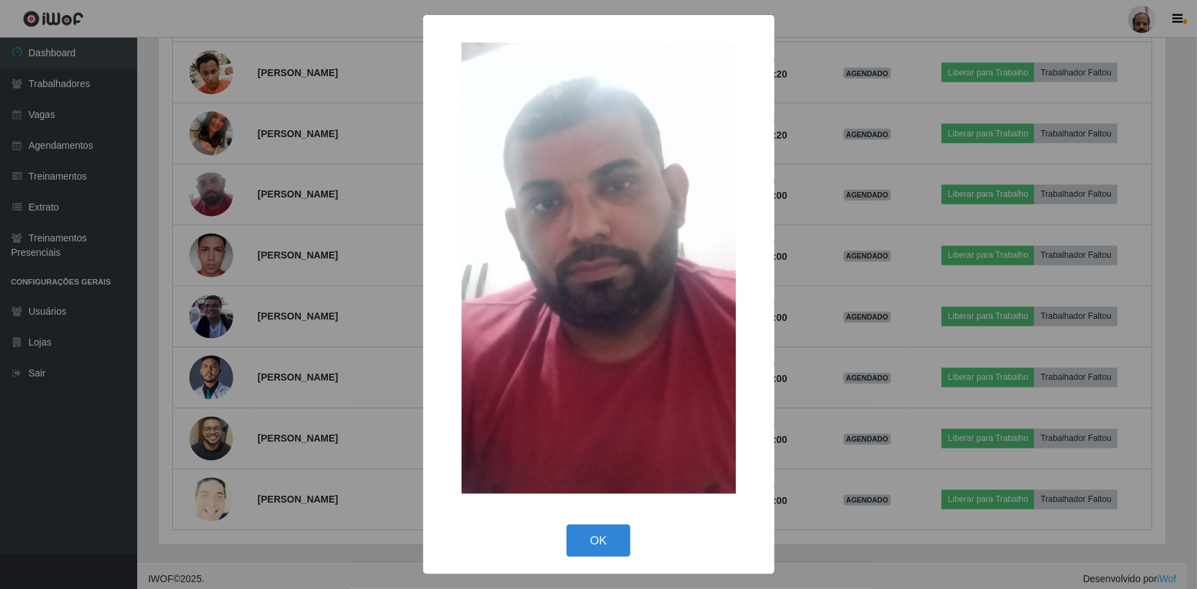
click at [599, 530] on button "OK" at bounding box center [599, 541] width 64 height 32
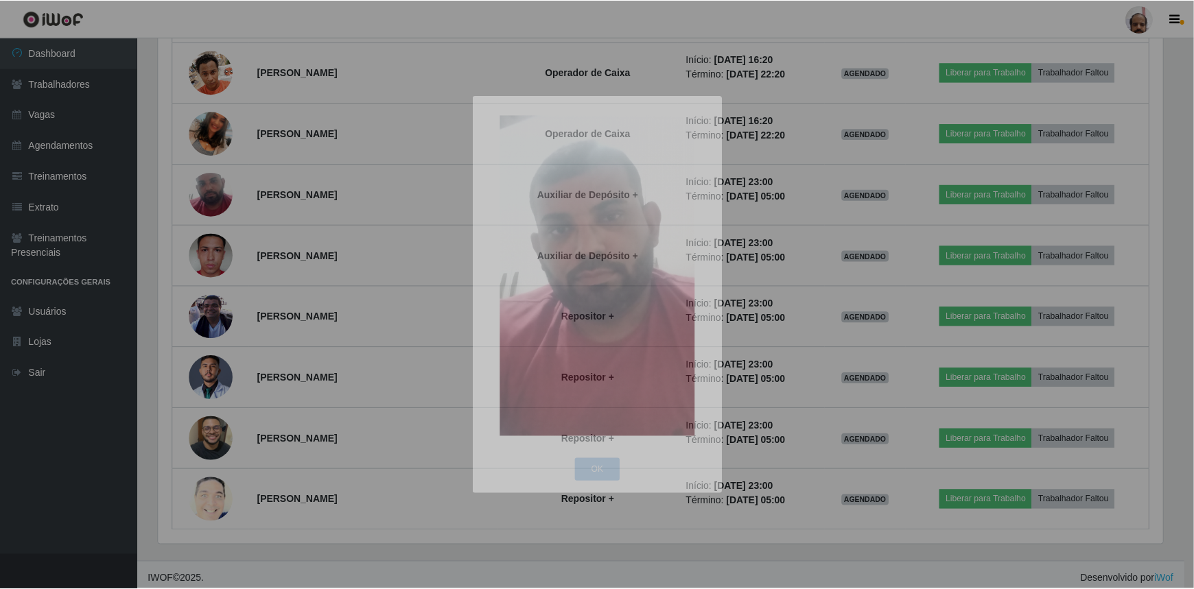
scroll to position [285, 1014]
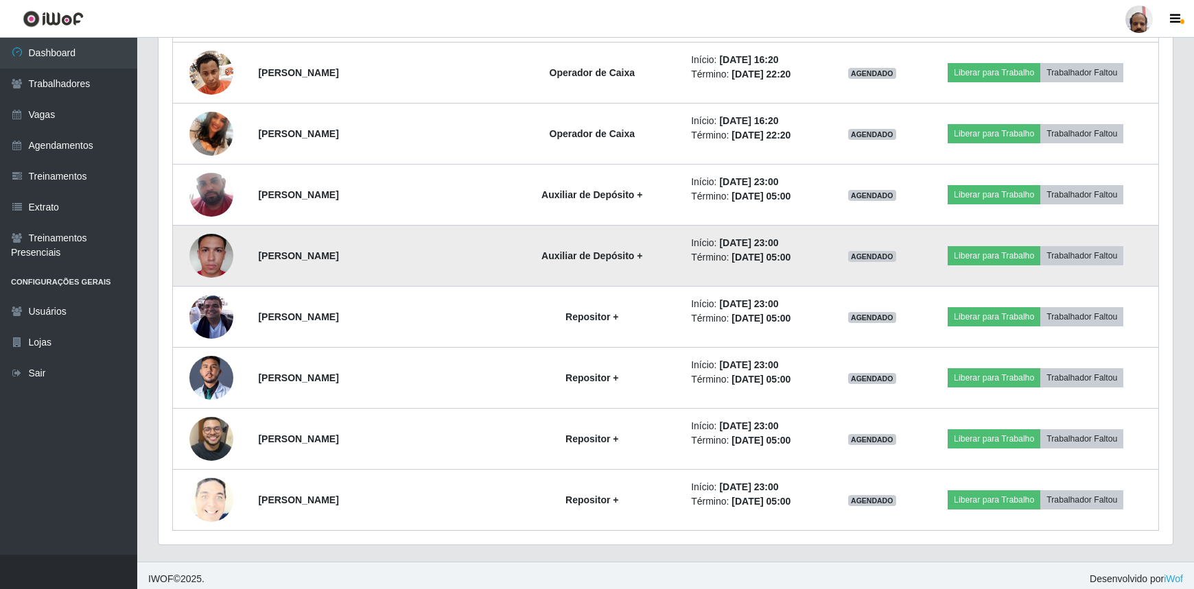
click at [205, 253] on img at bounding box center [211, 255] width 44 height 97
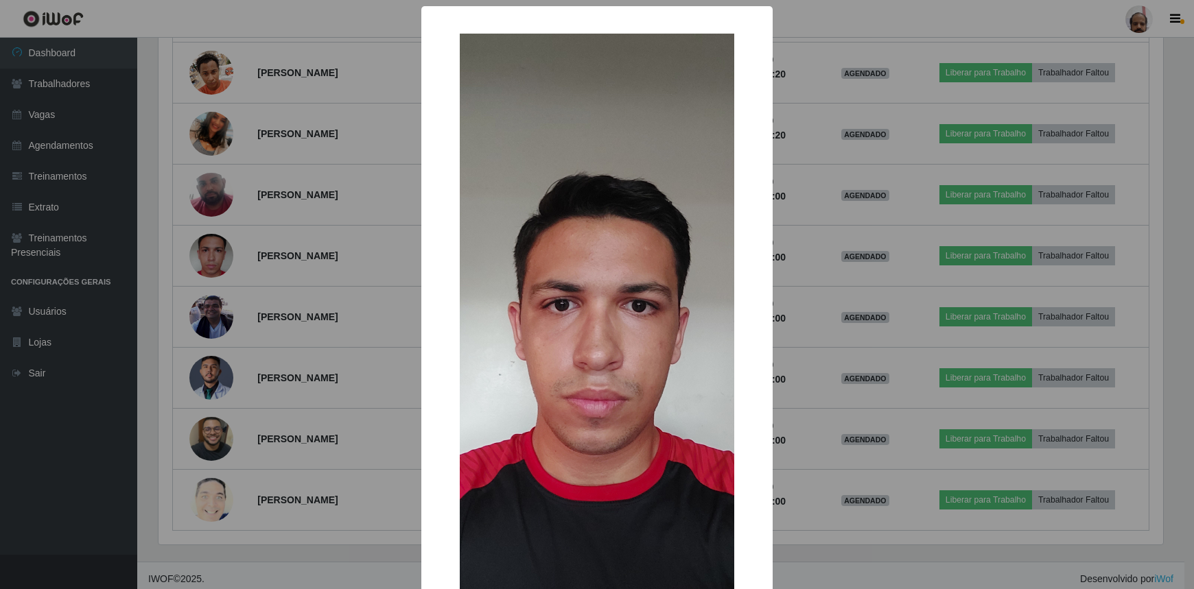
scroll to position [285, 1008]
click at [380, 520] on div "× OK Cancel" at bounding box center [598, 294] width 1197 height 589
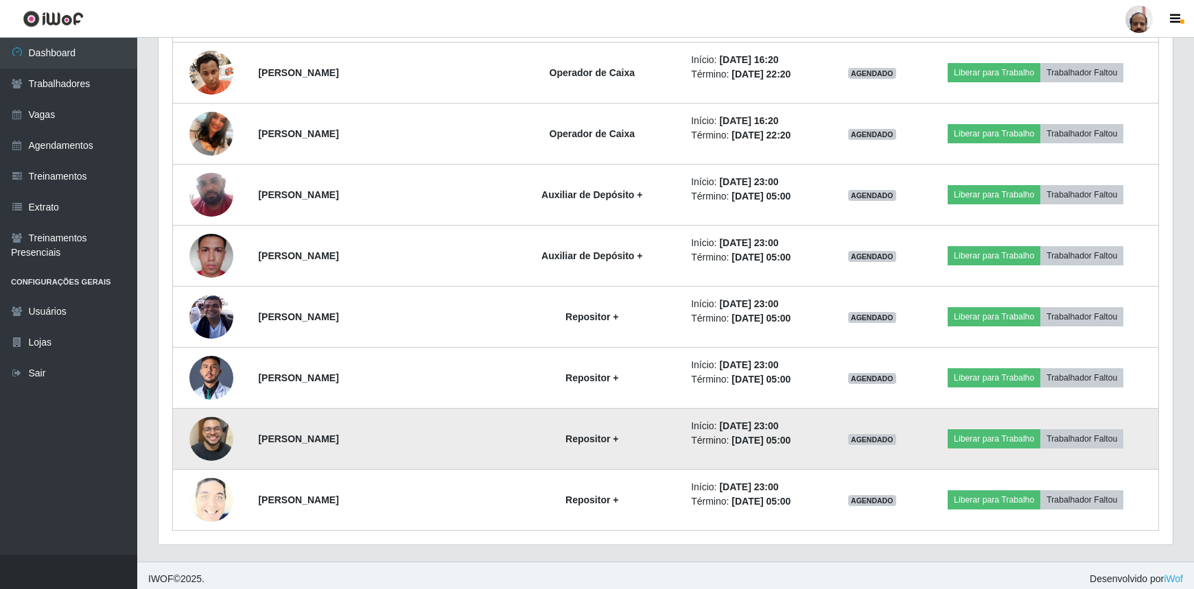
scroll to position [285, 1014]
click at [217, 425] on img at bounding box center [211, 439] width 44 height 78
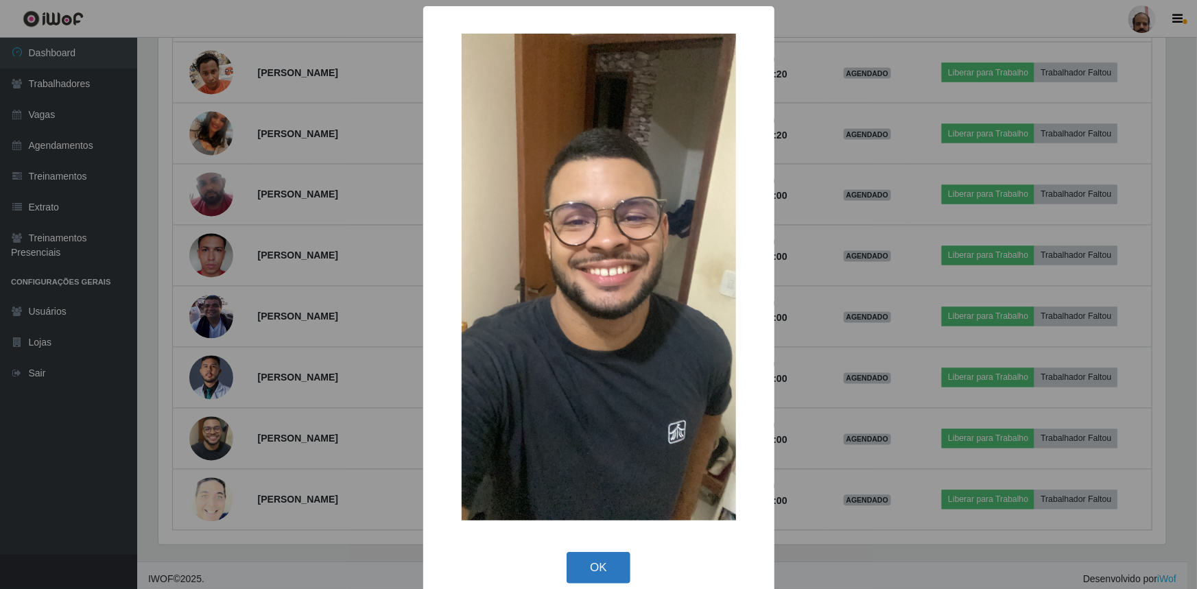
click at [593, 559] on button "OK" at bounding box center [599, 568] width 64 height 32
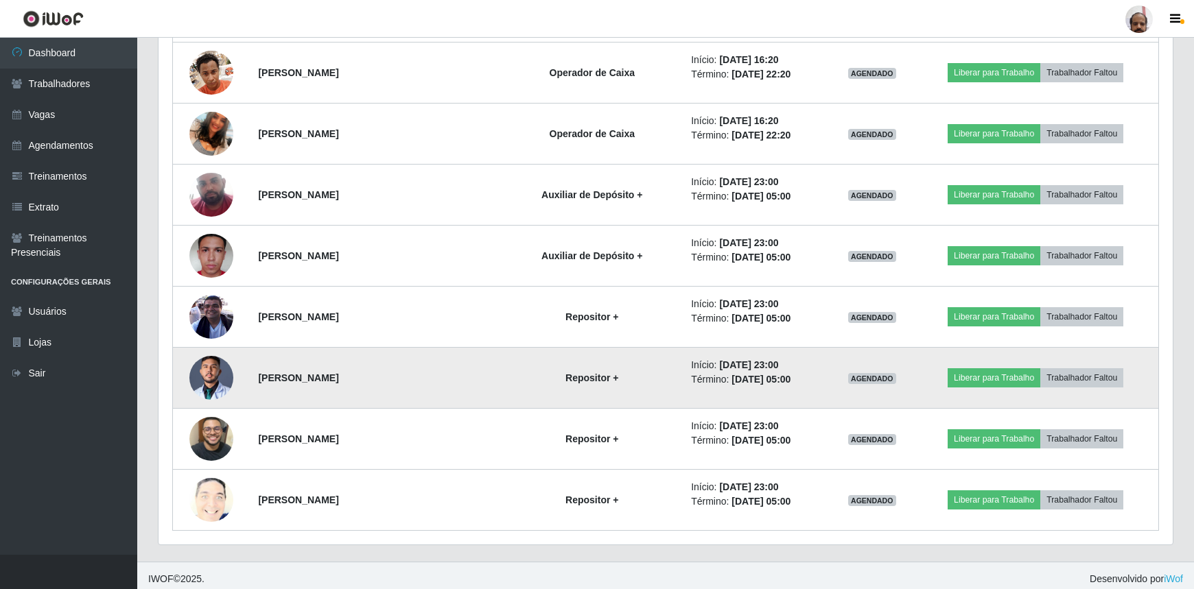
scroll to position [285, 1014]
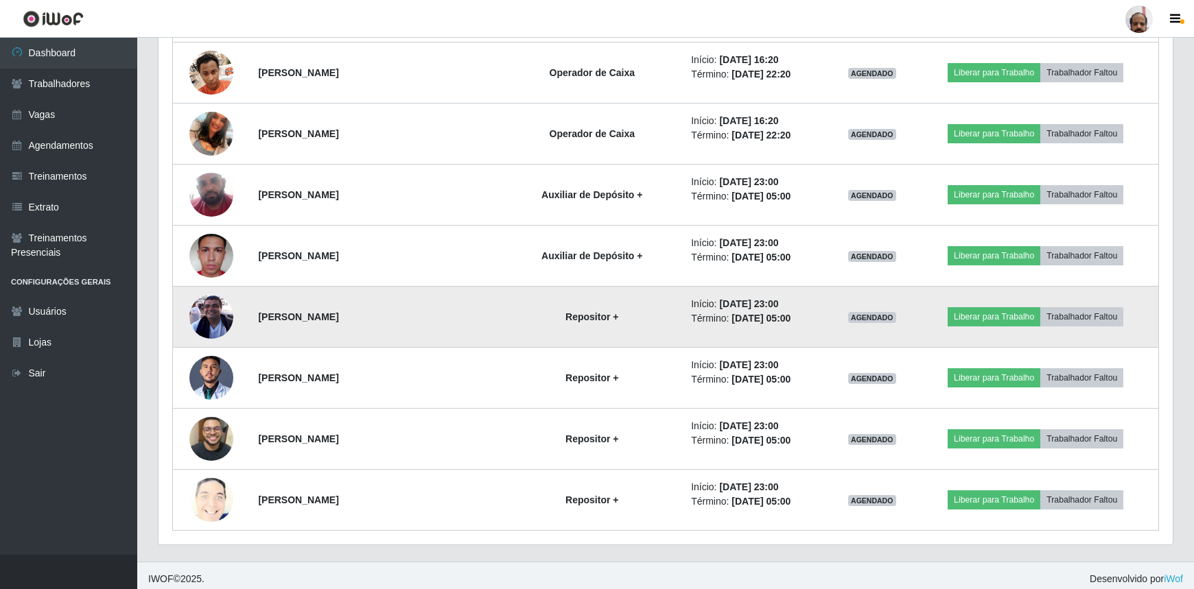
click at [212, 320] on img at bounding box center [211, 317] width 44 height 44
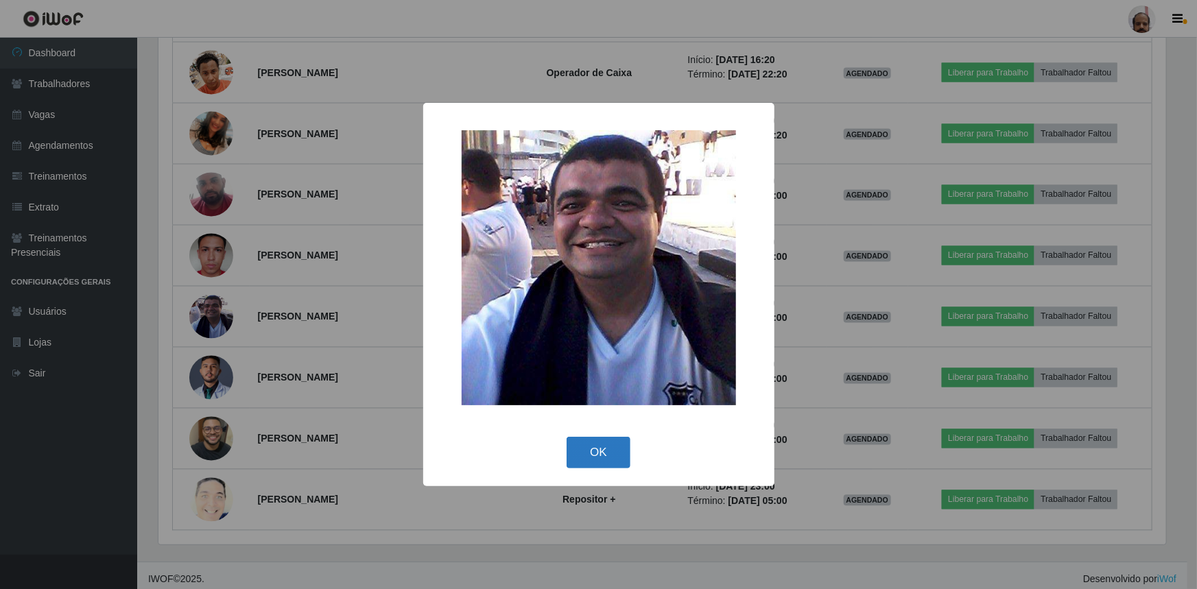
click at [592, 454] on button "OK" at bounding box center [599, 453] width 64 height 32
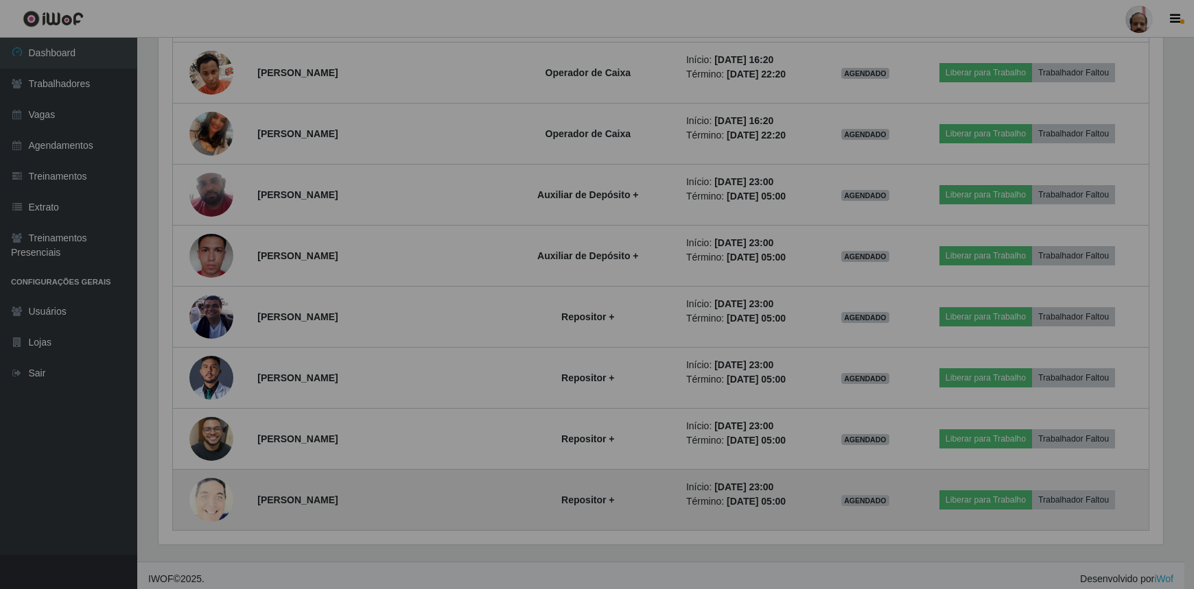
scroll to position [285, 1014]
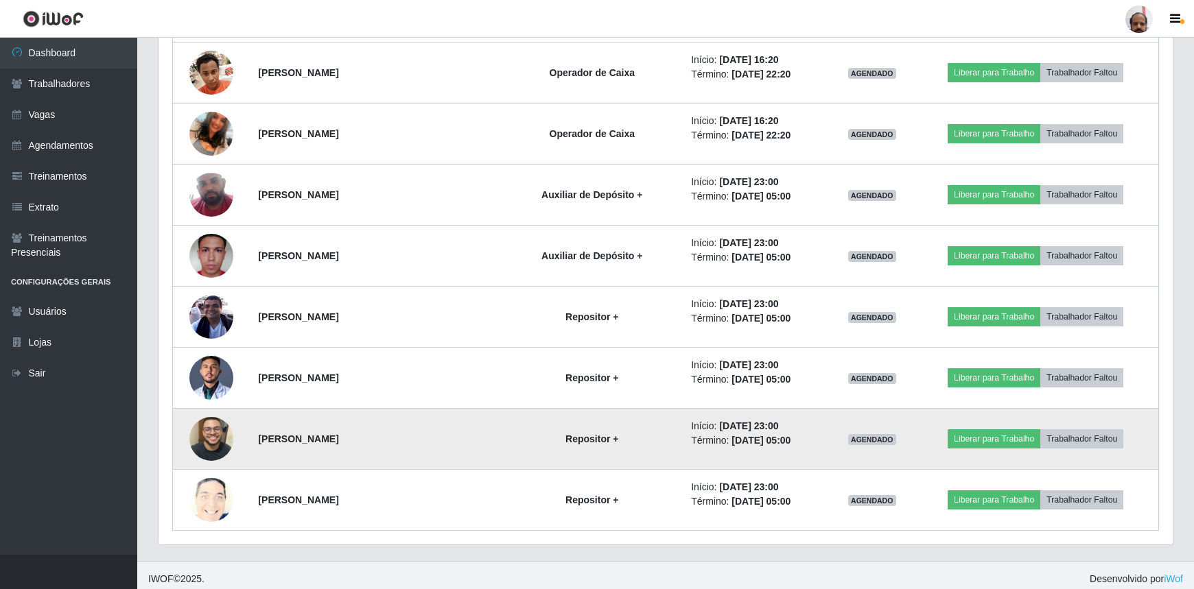
click at [214, 436] on img at bounding box center [211, 439] width 44 height 78
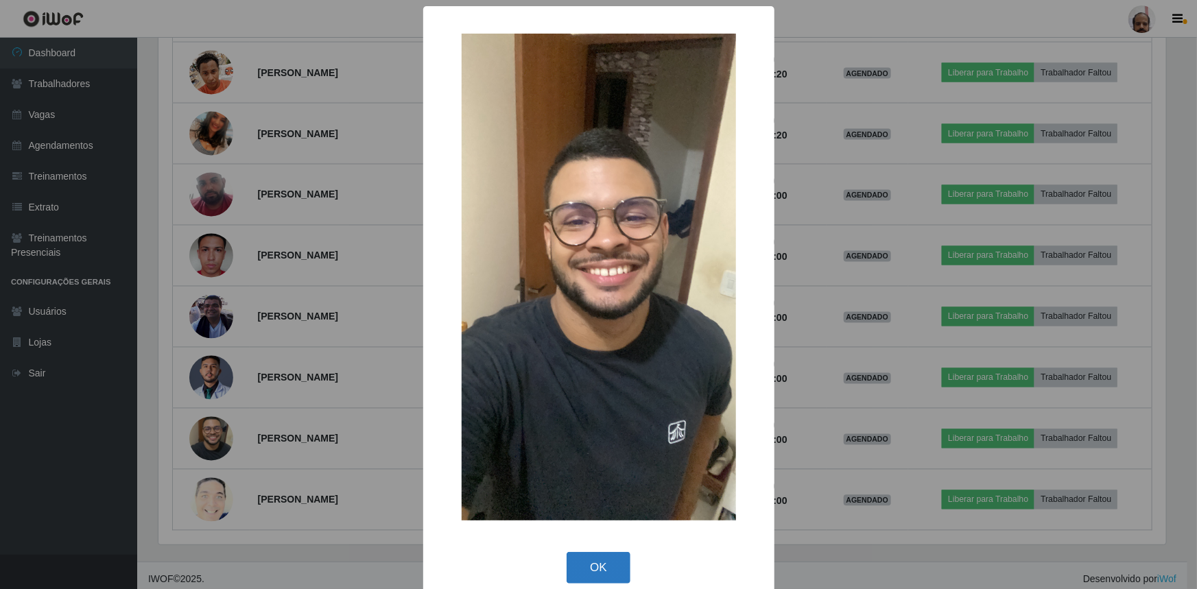
click at [567, 561] on button "OK" at bounding box center [599, 568] width 64 height 32
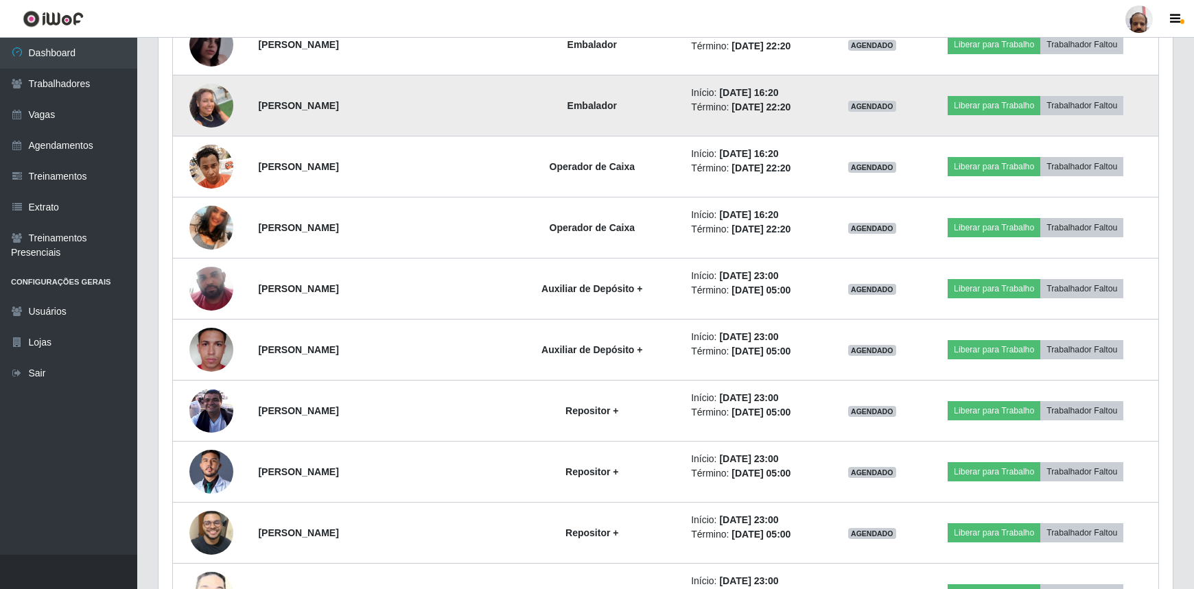
scroll to position [3796, 0]
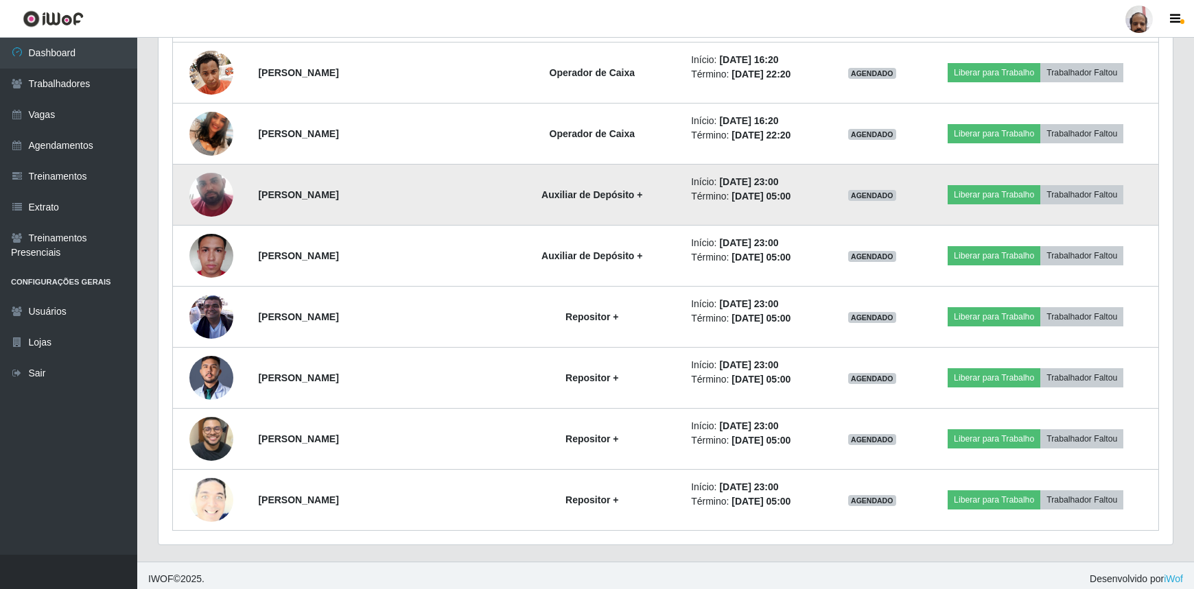
click at [220, 196] on img at bounding box center [211, 195] width 44 height 72
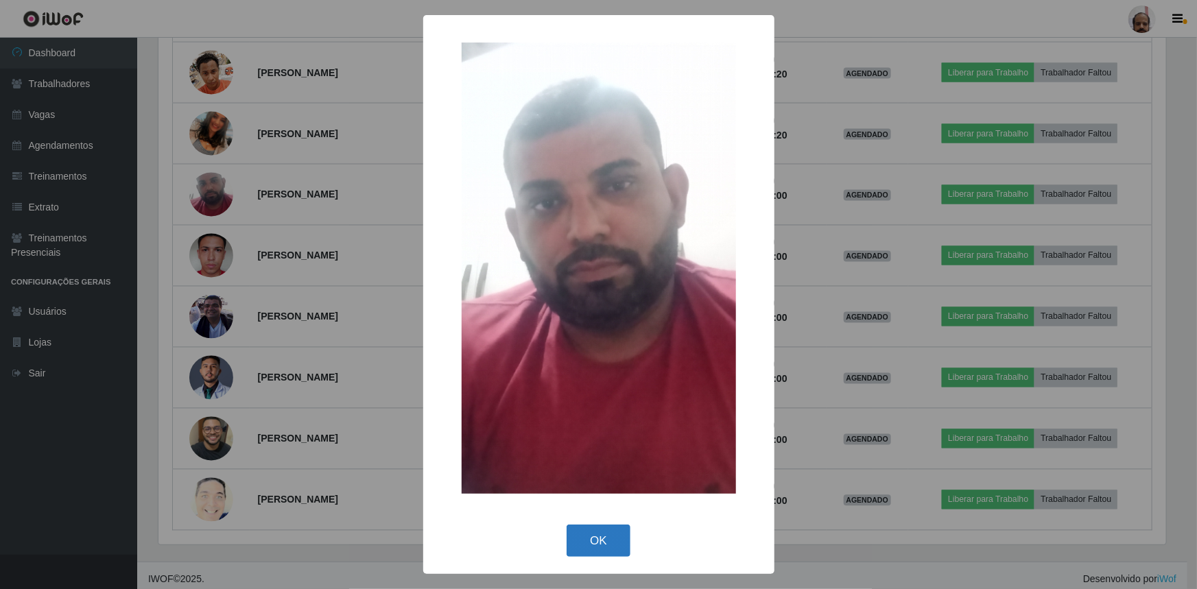
click at [614, 541] on button "OK" at bounding box center [599, 541] width 64 height 32
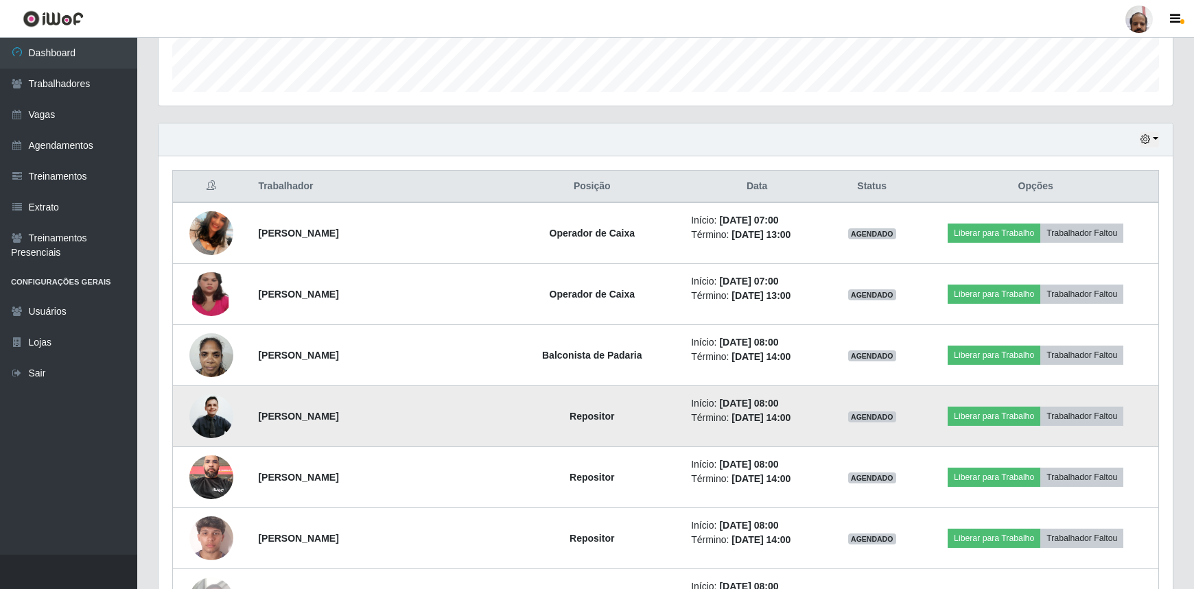
scroll to position [178, 0]
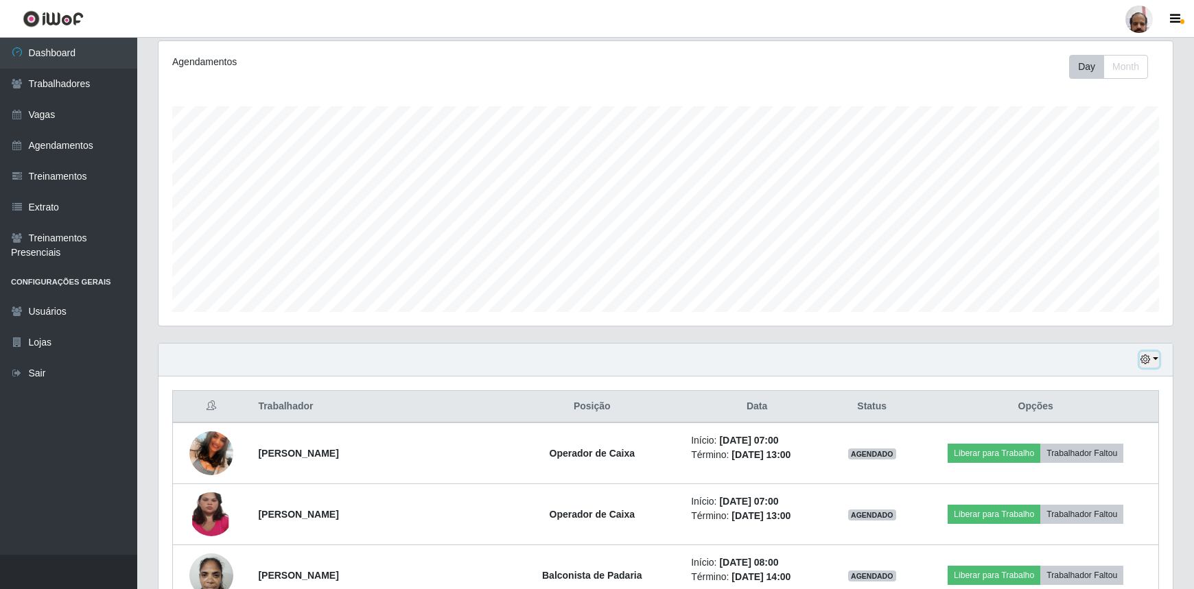
click at [1153, 360] on button "button" at bounding box center [1149, 360] width 19 height 16
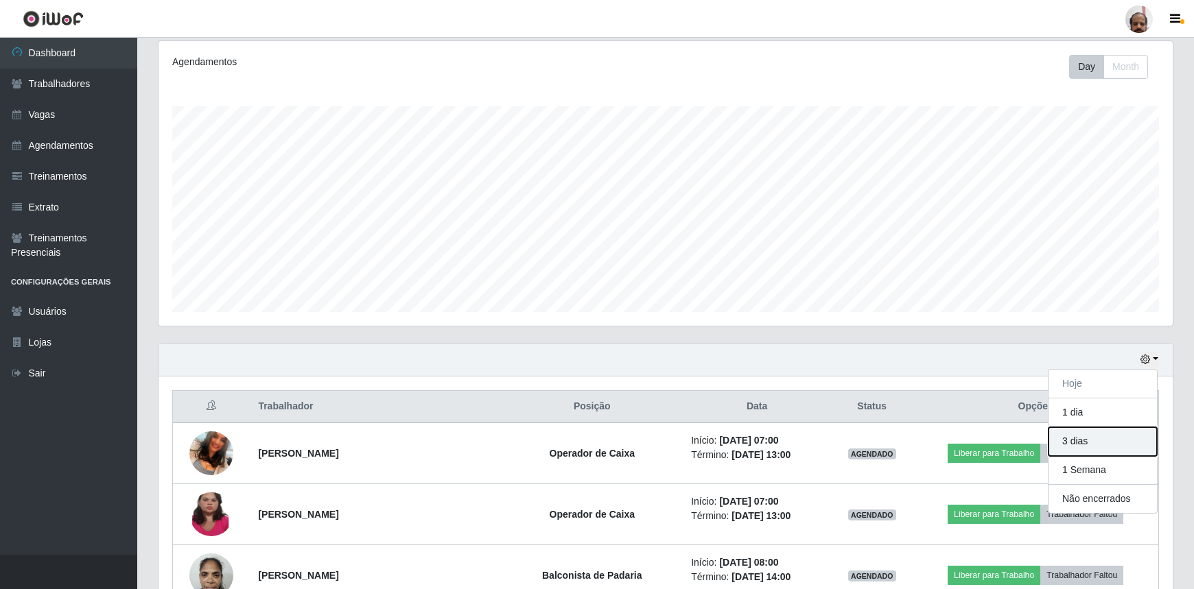
click at [1076, 447] on button "3 dias" at bounding box center [1103, 442] width 108 height 29
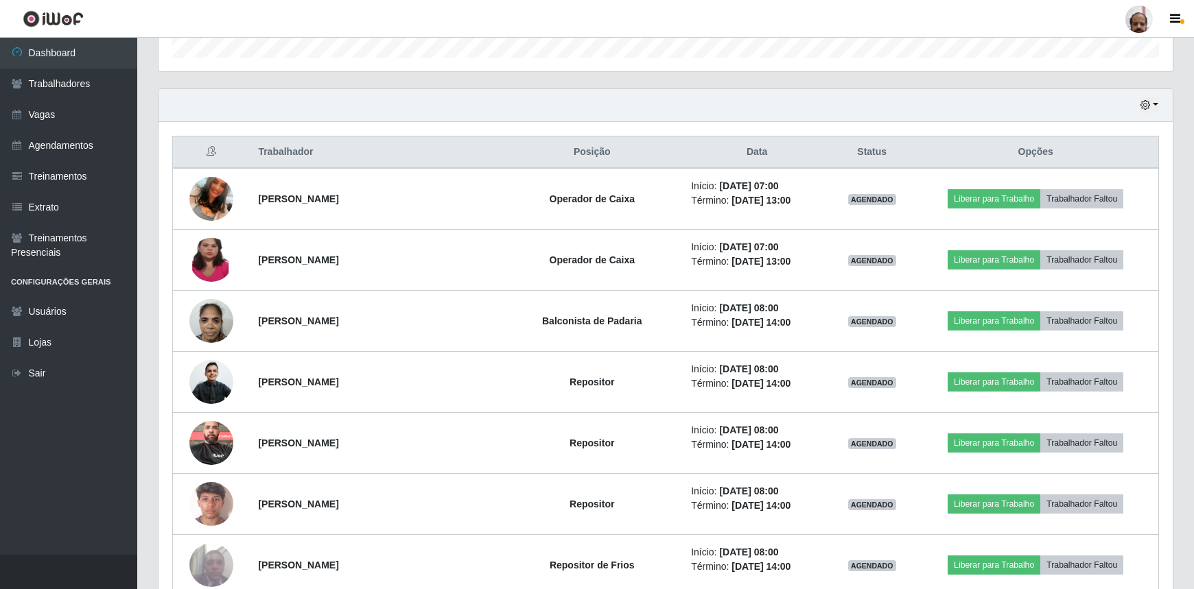
scroll to position [303, 0]
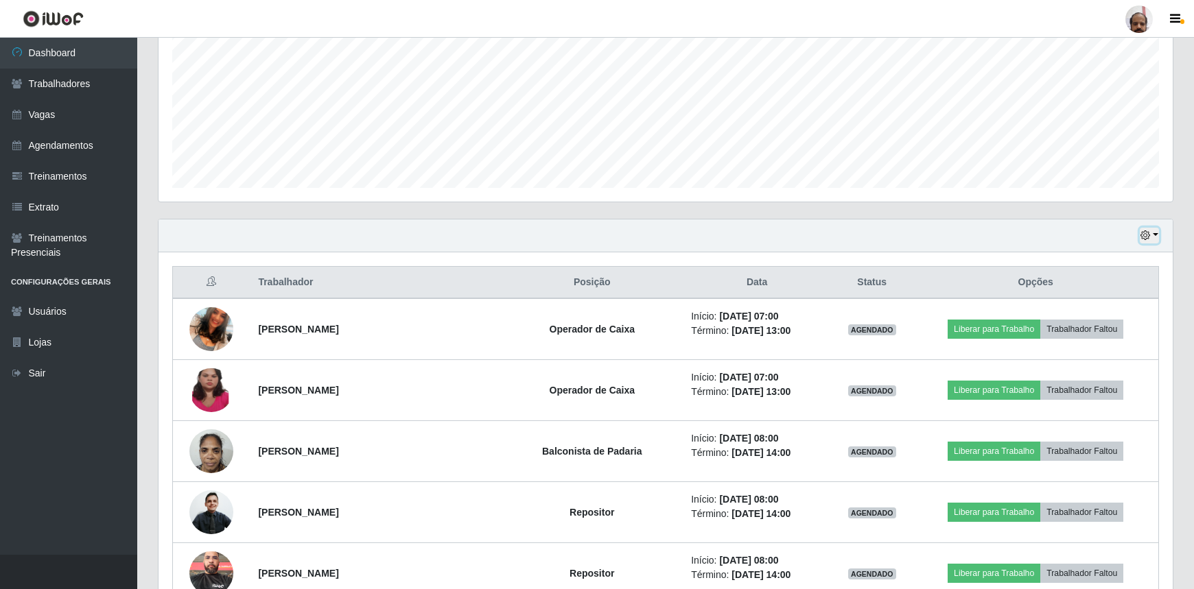
click at [1153, 234] on button "button" at bounding box center [1149, 236] width 19 height 16
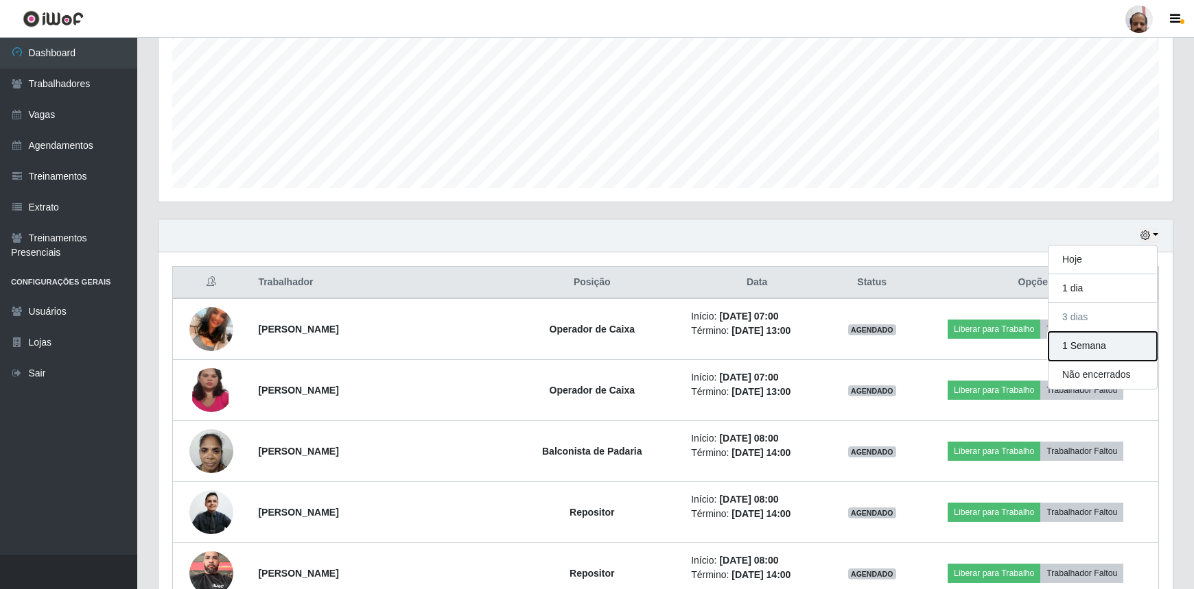
click at [1078, 355] on button "1 Semana" at bounding box center [1103, 346] width 108 height 29
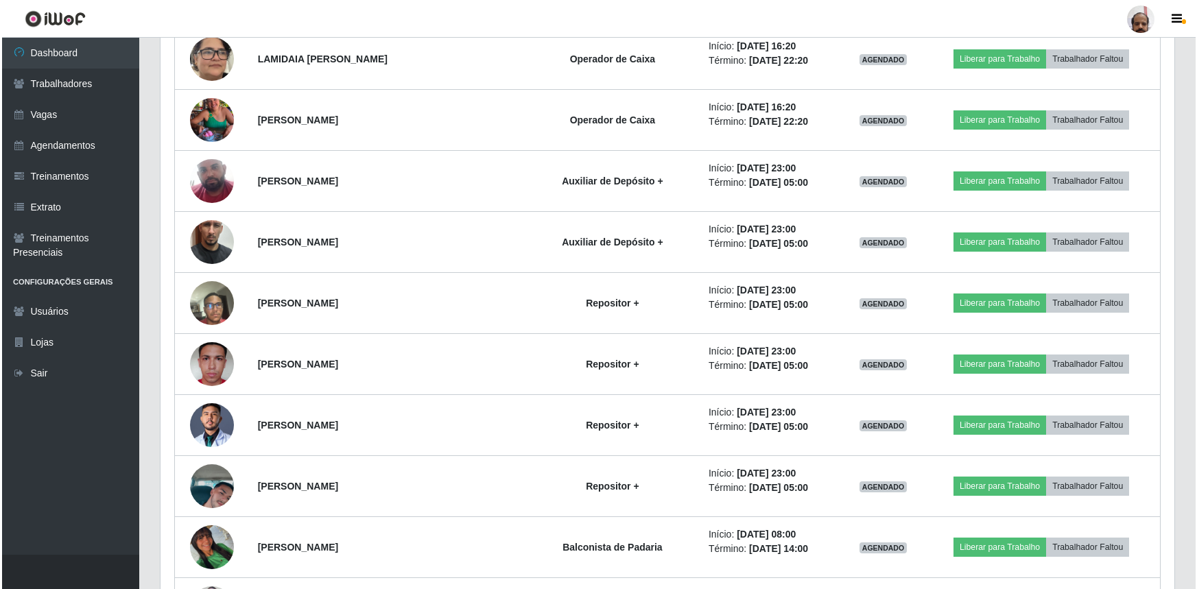
scroll to position [6314, 0]
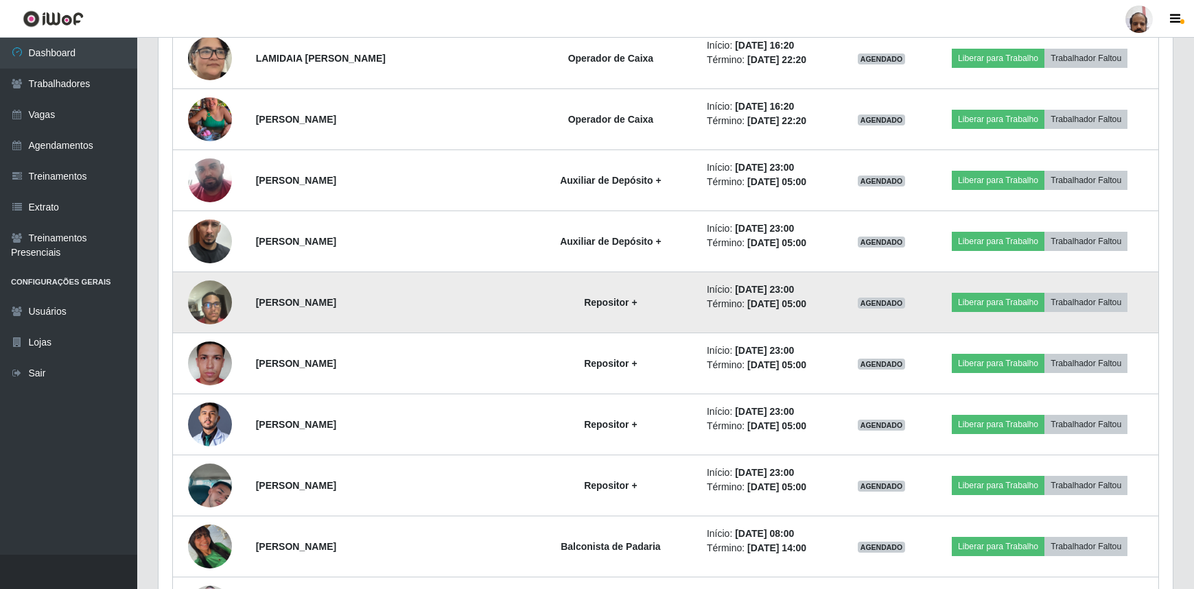
click at [216, 295] on img at bounding box center [210, 302] width 44 height 58
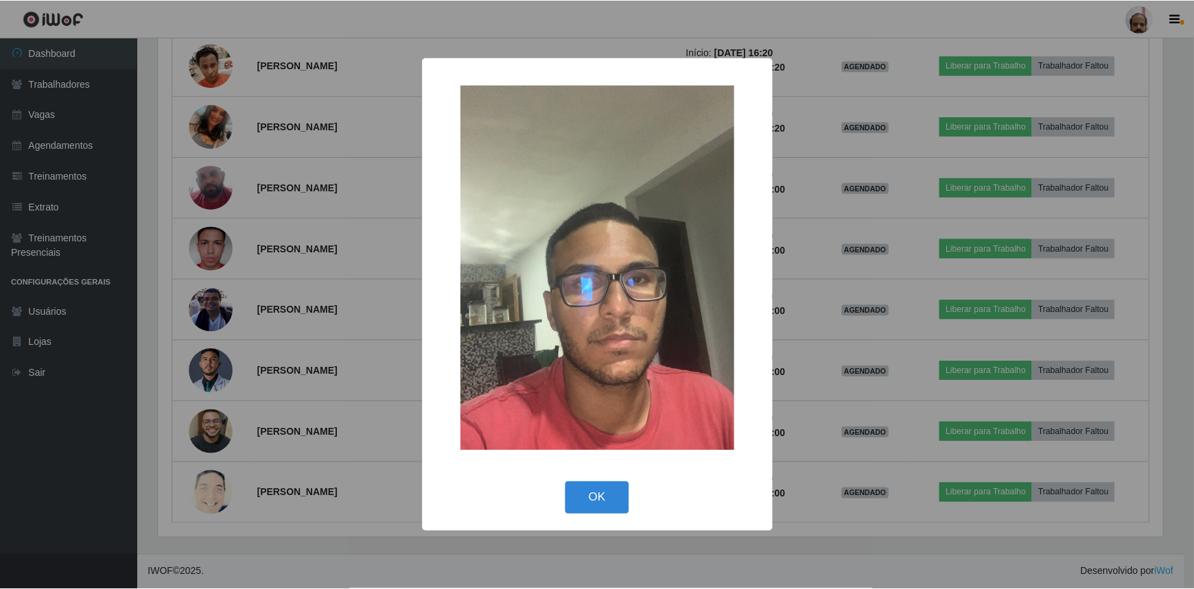
scroll to position [3796, 0]
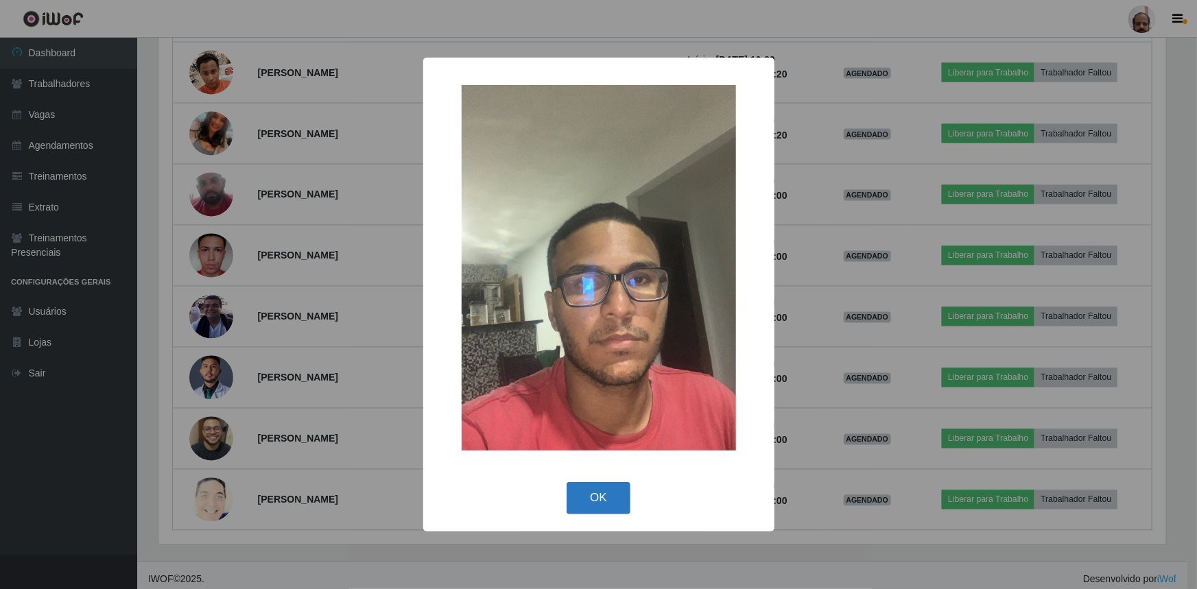
click at [614, 497] on button "OK" at bounding box center [599, 498] width 64 height 32
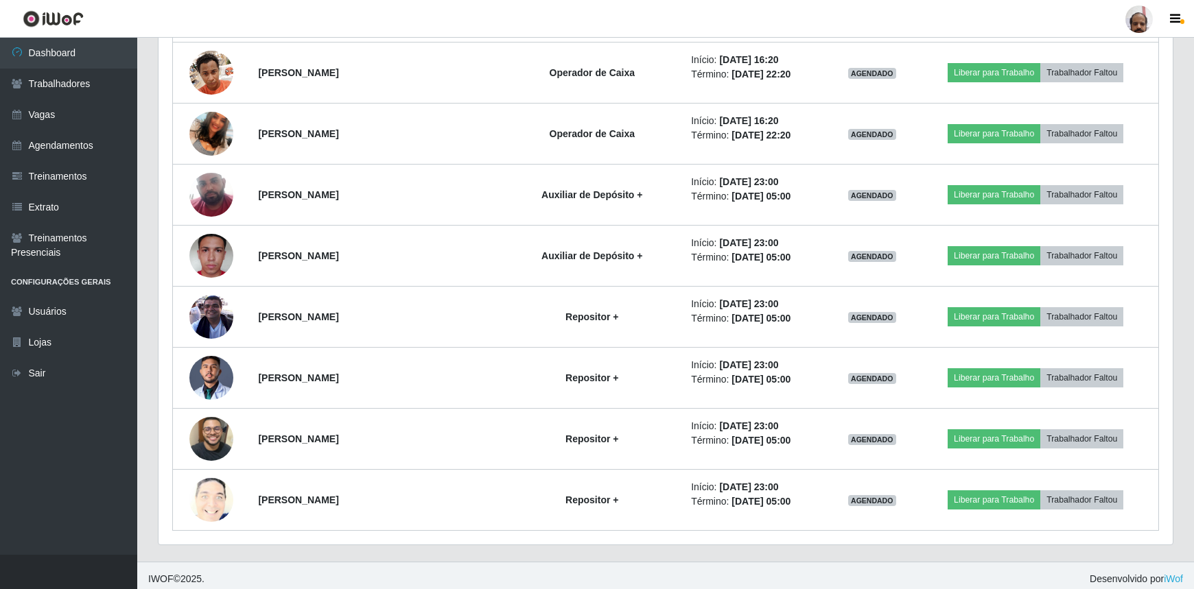
scroll to position [285, 1014]
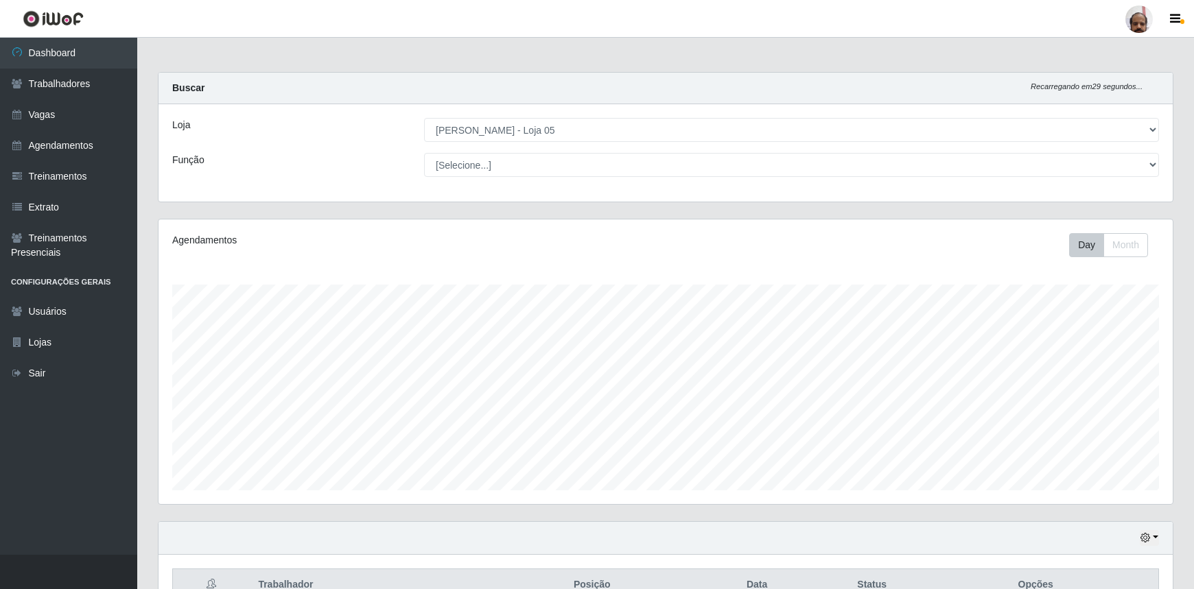
select select "252"
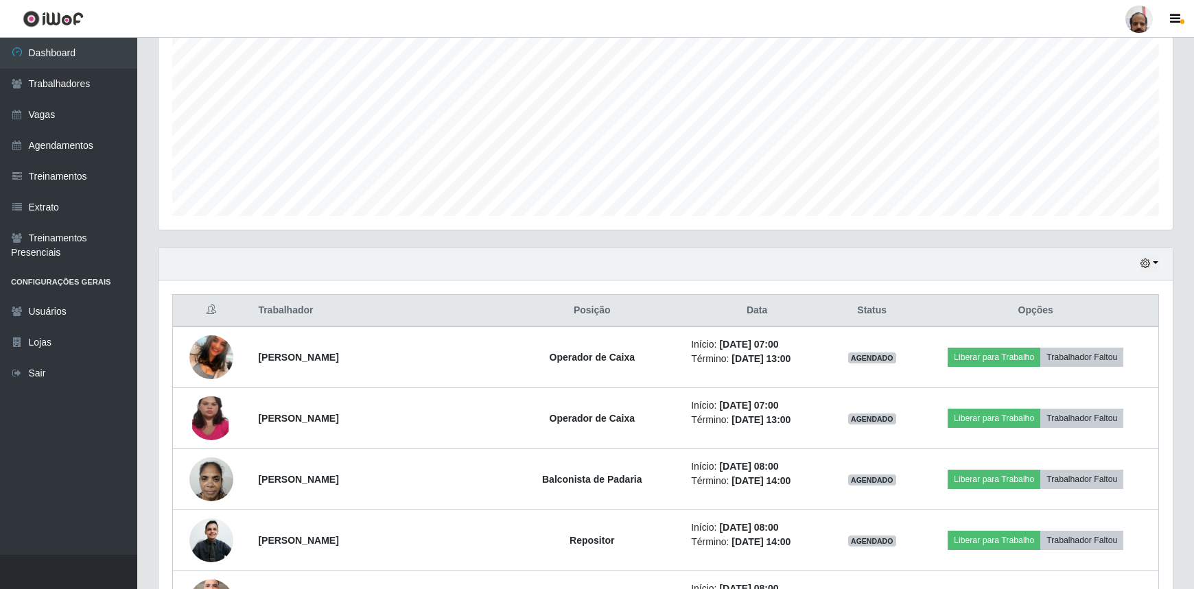
scroll to position [178, 0]
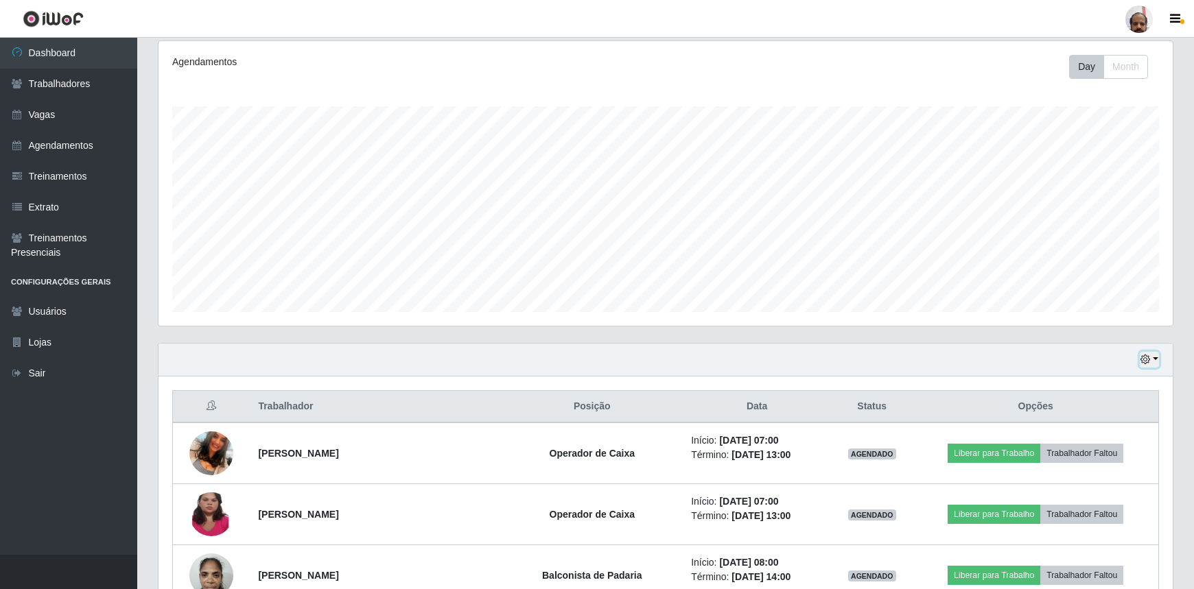
click at [1151, 354] on button "button" at bounding box center [1149, 360] width 19 height 16
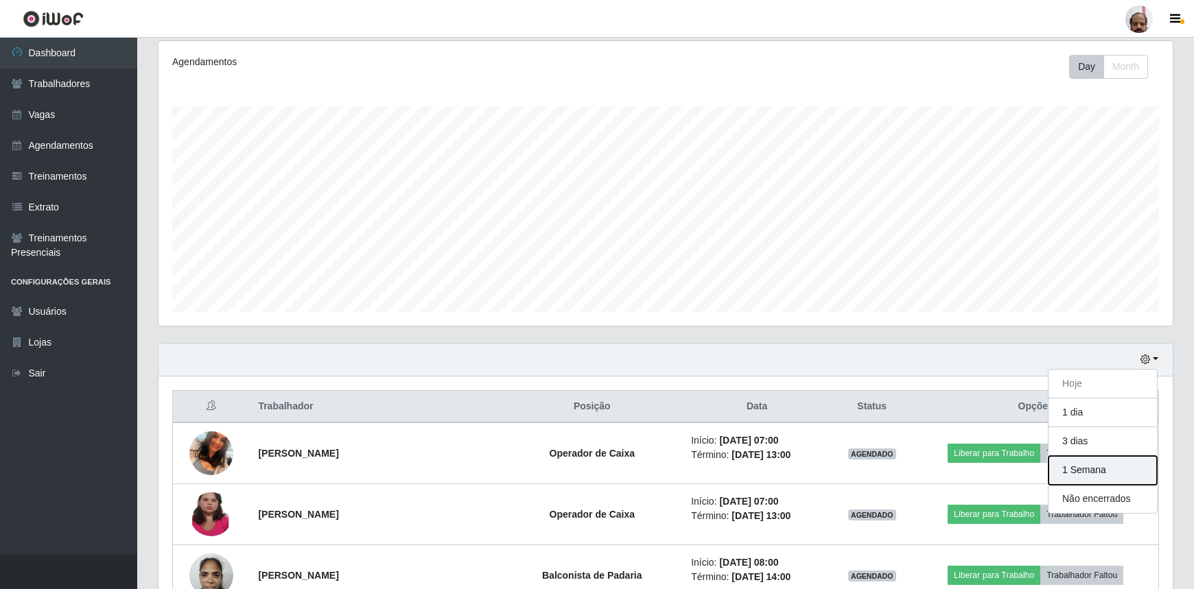
click at [1080, 468] on button "1 Semana" at bounding box center [1103, 470] width 108 height 29
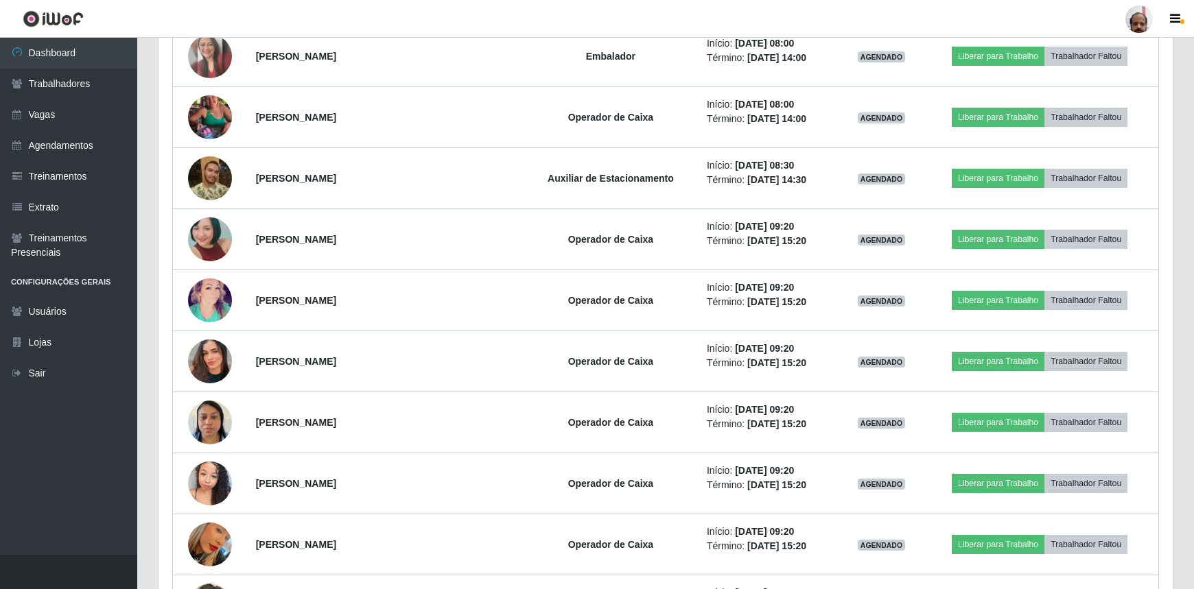
scroll to position [1363, 0]
